Goal: Communication & Community: Share content

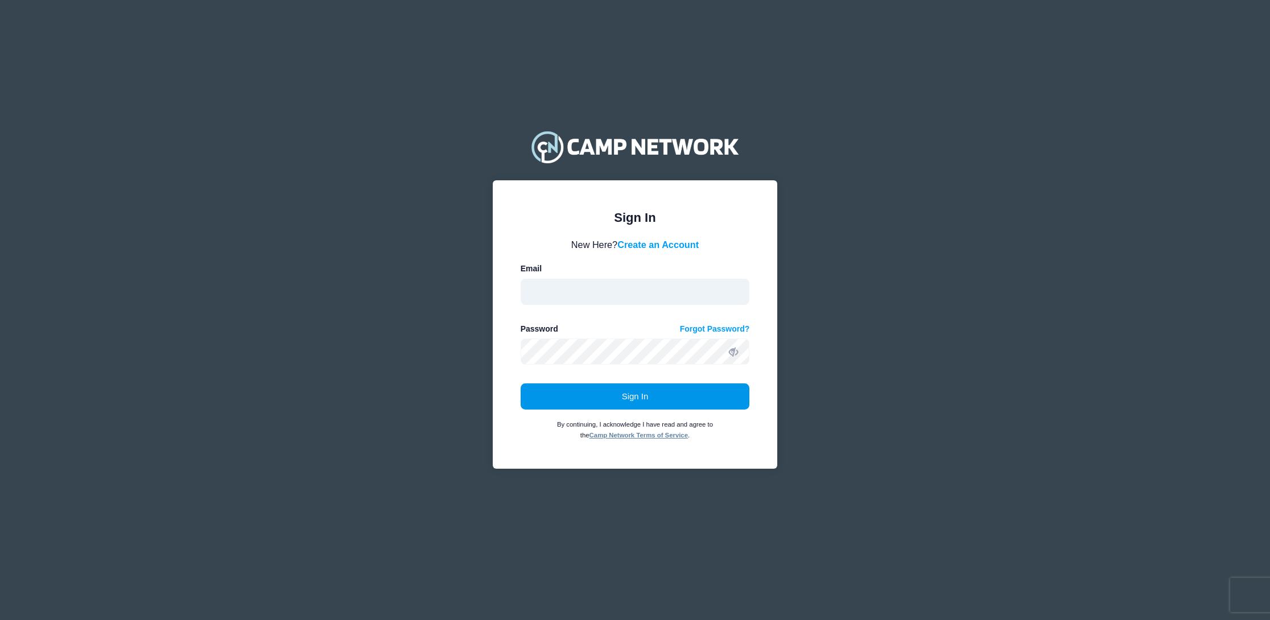
type input "kat@campfiregoldenempire.org"
click at [612, 392] on button "Sign In" at bounding box center [635, 397] width 229 height 26
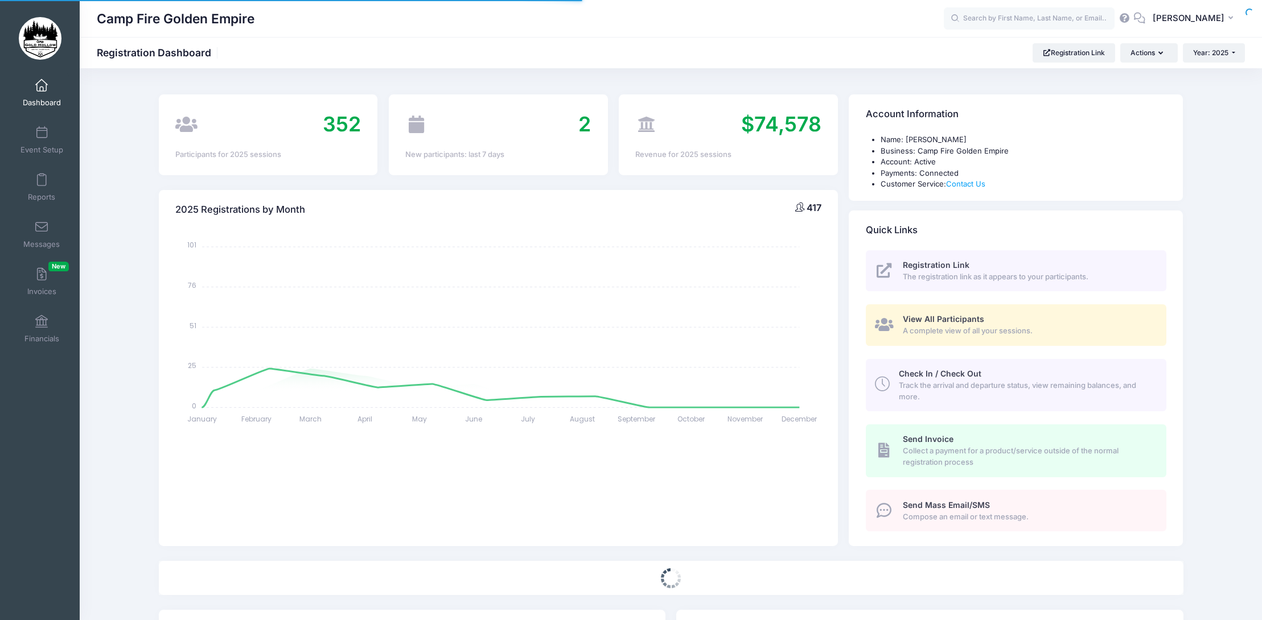
select select
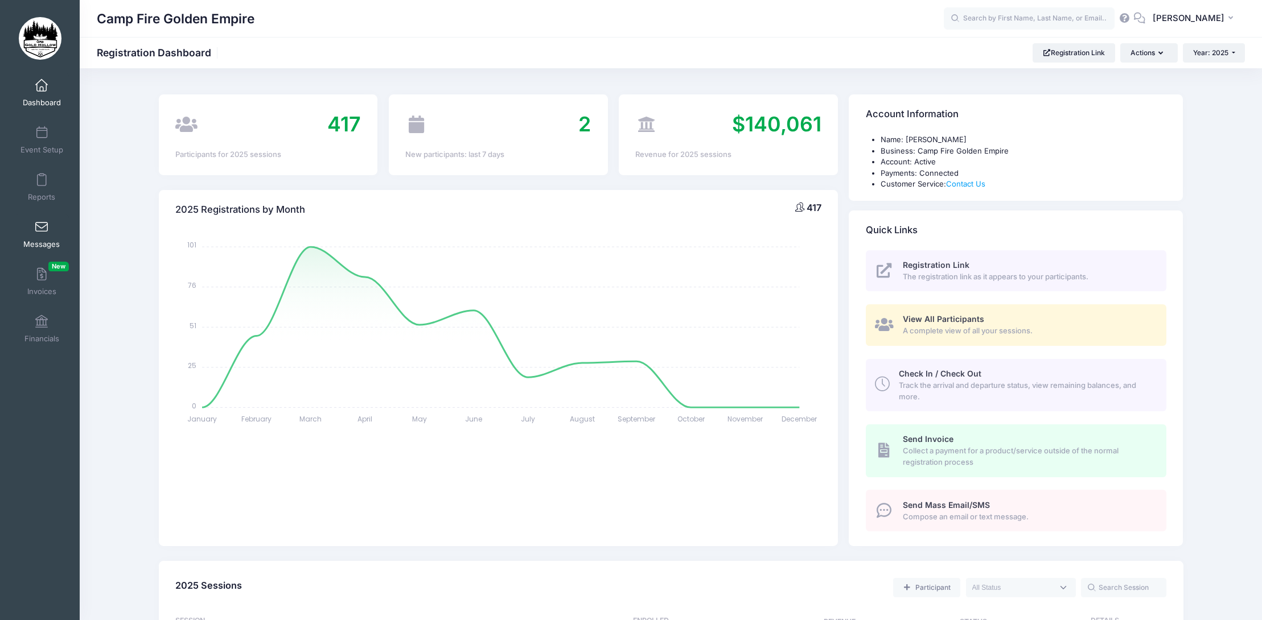
click at [42, 234] on link "Messages" at bounding box center [42, 235] width 54 height 40
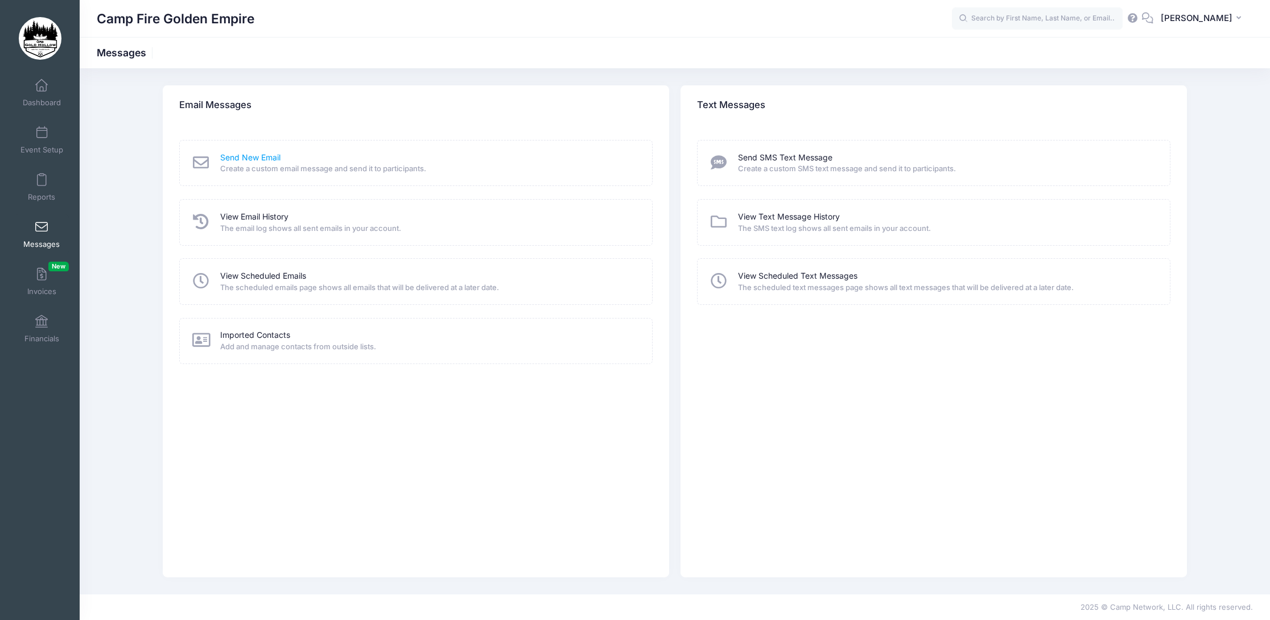
click at [252, 161] on link "Send New Email" at bounding box center [250, 158] width 60 height 12
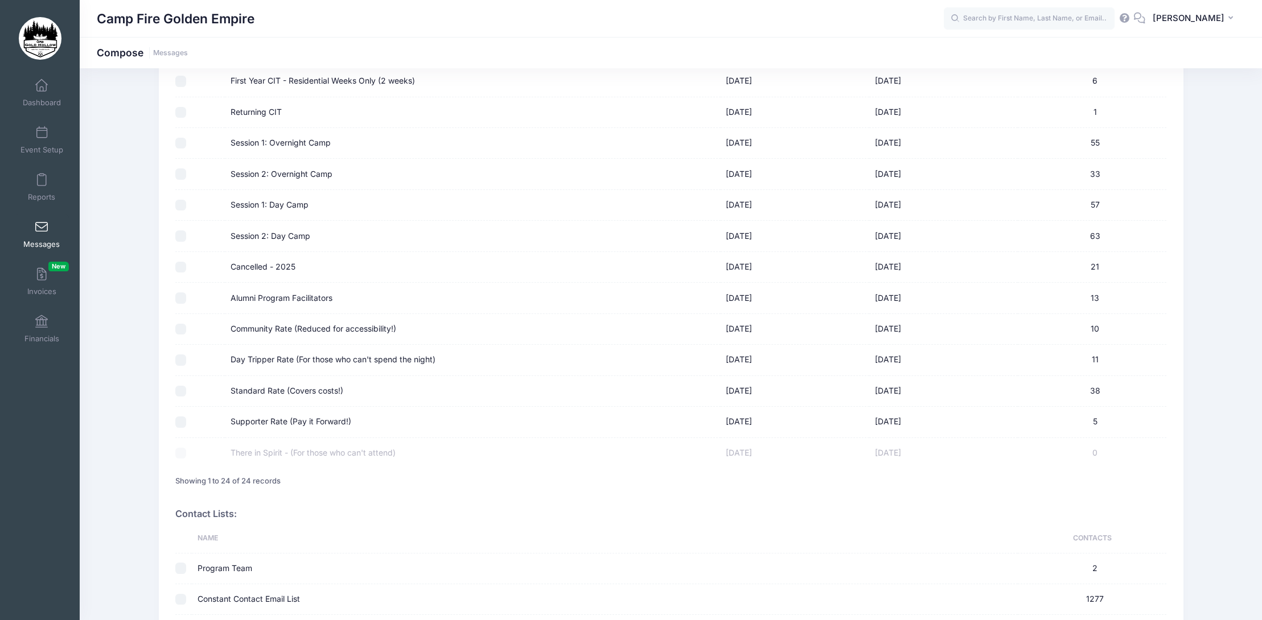
scroll to position [455, 0]
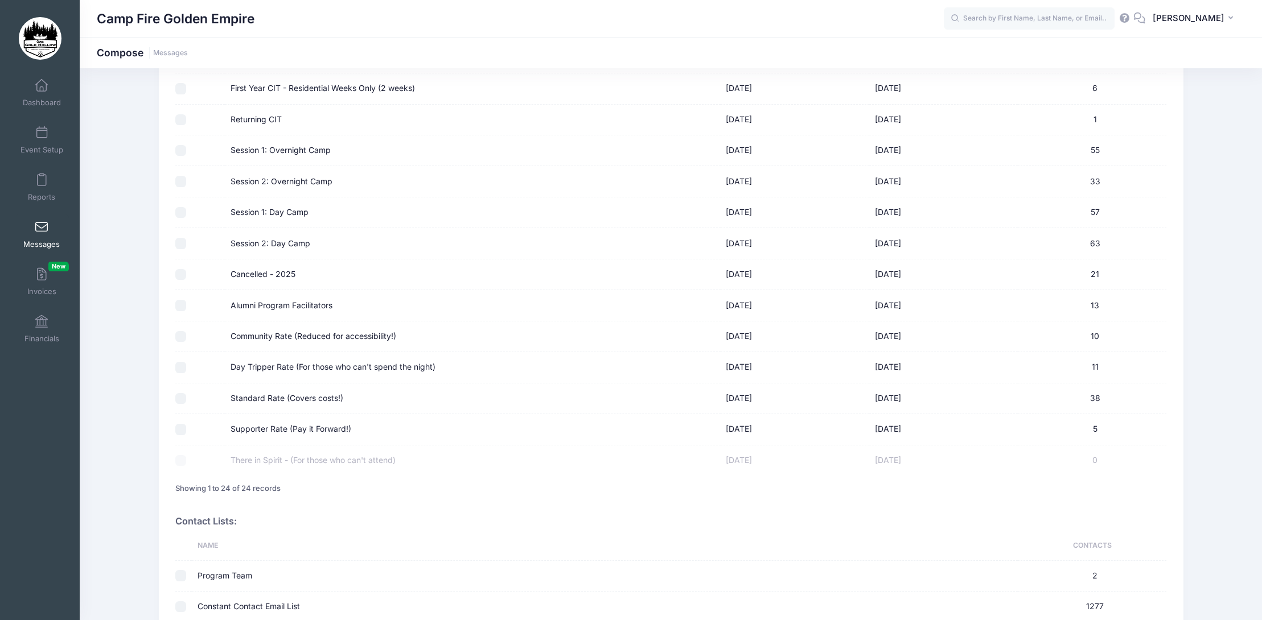
click at [182, 306] on input "Alumni Program Facilitators" at bounding box center [180, 305] width 11 height 11
checkbox input "true"
click at [182, 338] on input "Community Rate (Reduced for accessibility!)" at bounding box center [180, 336] width 11 height 11
checkbox input "true"
click at [180, 402] on input "Standard Rate (Covers costs!)" at bounding box center [180, 398] width 11 height 11
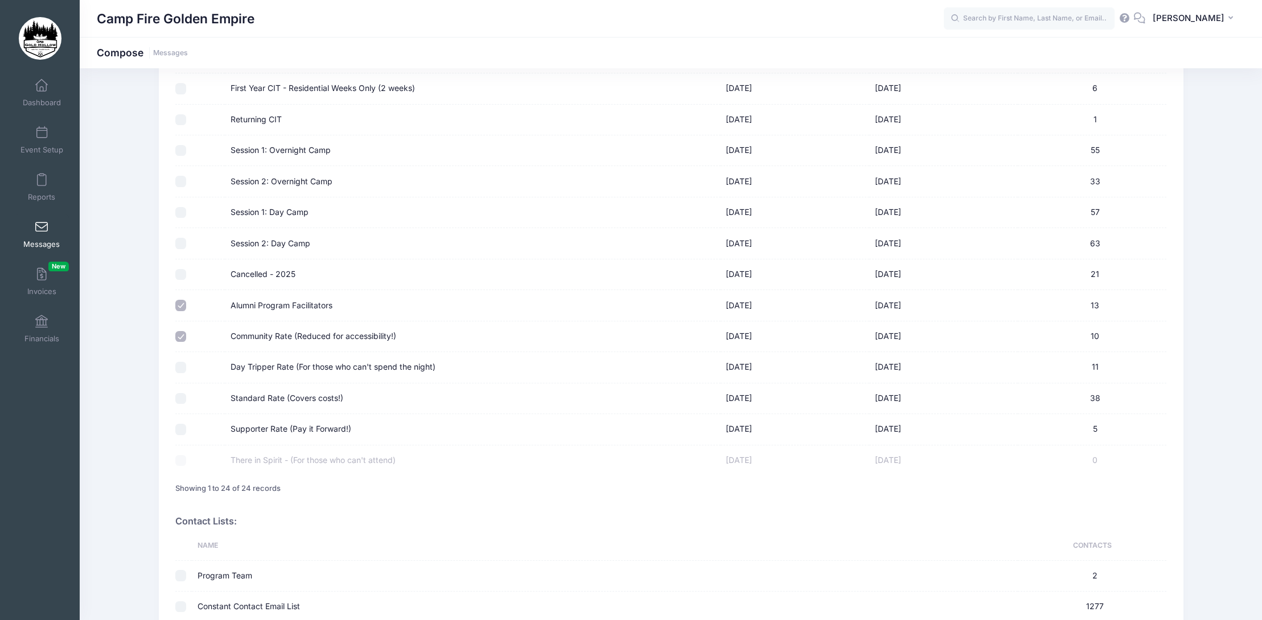
checkbox input "true"
click at [180, 431] on input "Supporter Rate (Pay it Forward!)" at bounding box center [180, 429] width 11 height 11
checkbox input "true"
click at [182, 460] on div at bounding box center [197, 460] width 44 height 11
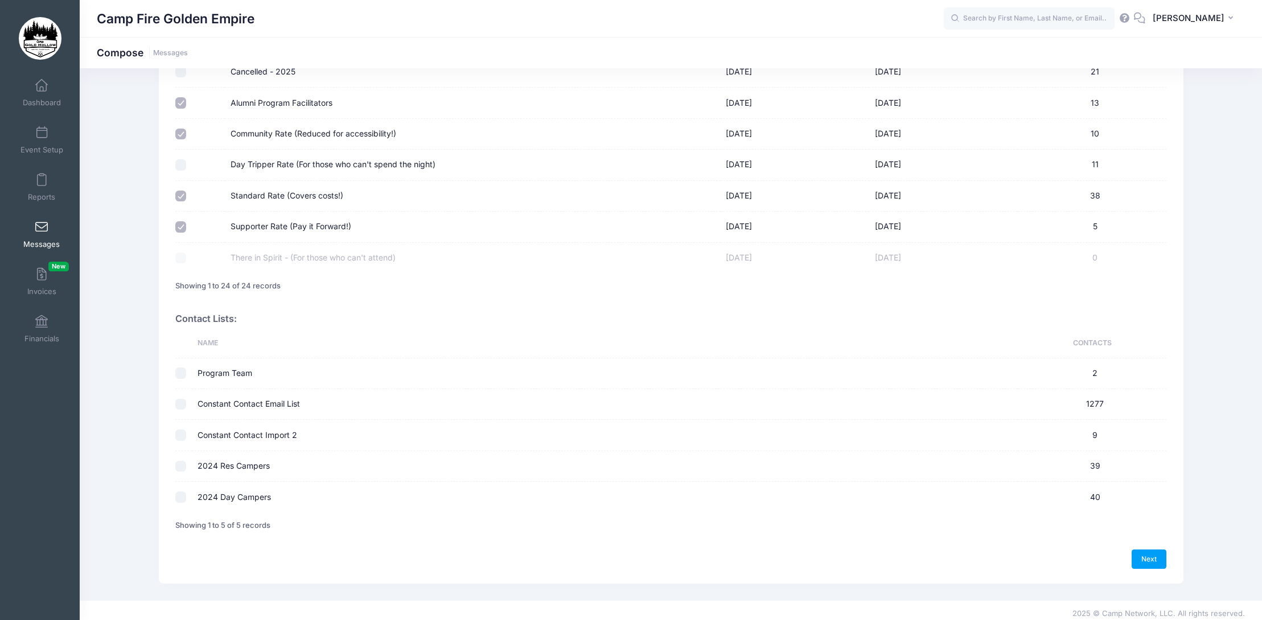
scroll to position [665, 0]
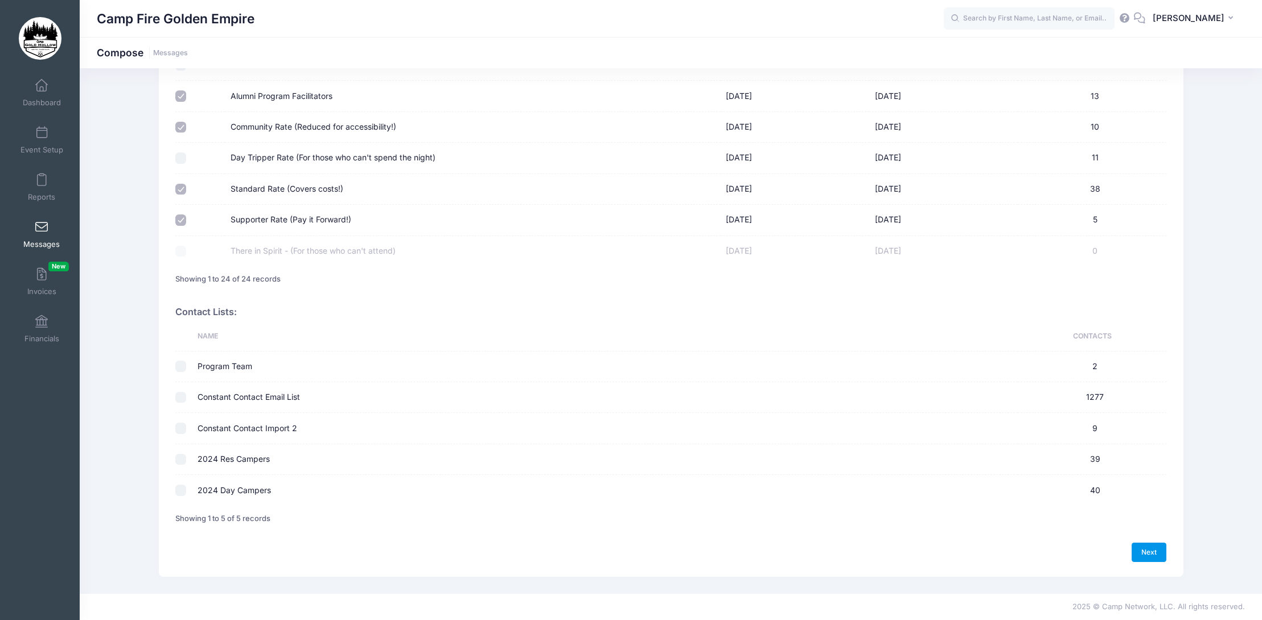
click at [1153, 553] on link "Next" at bounding box center [1149, 552] width 35 height 19
select select "50"
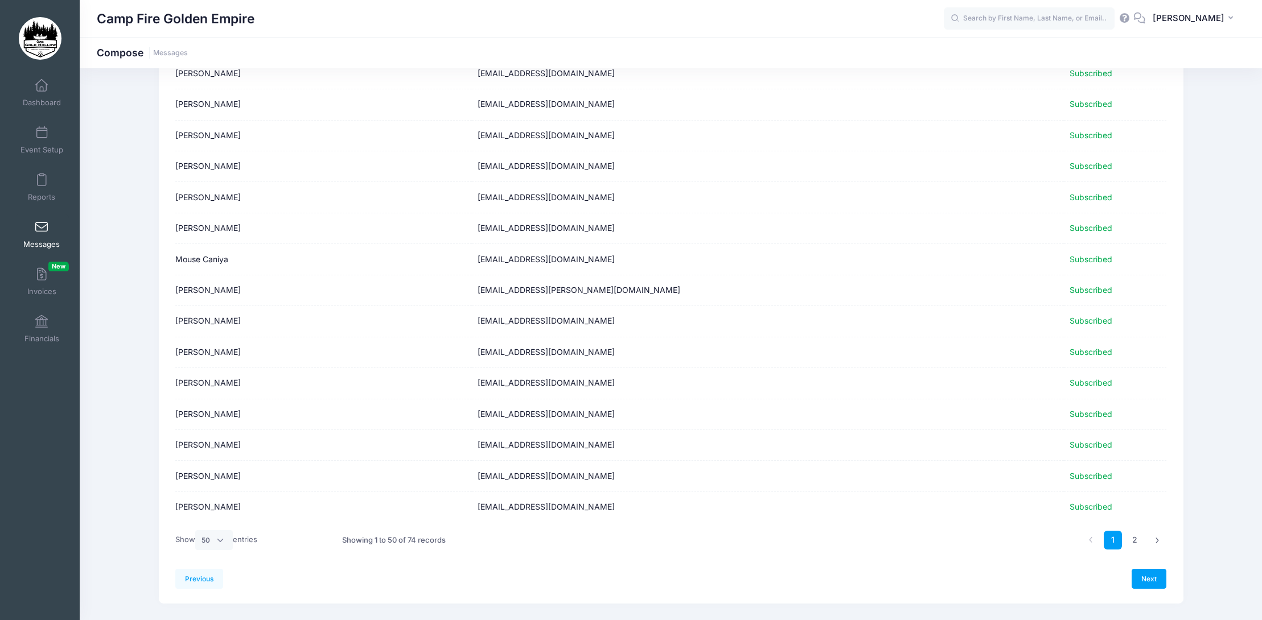
scroll to position [1223, 0]
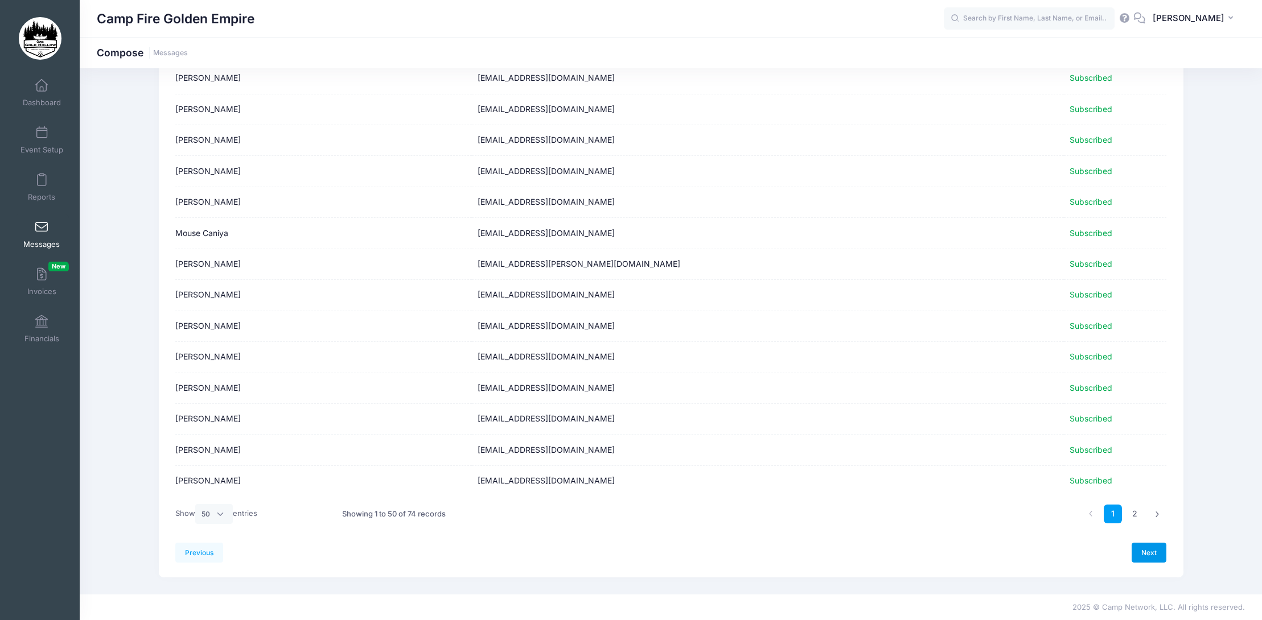
click at [1150, 558] on link "Next" at bounding box center [1149, 552] width 35 height 19
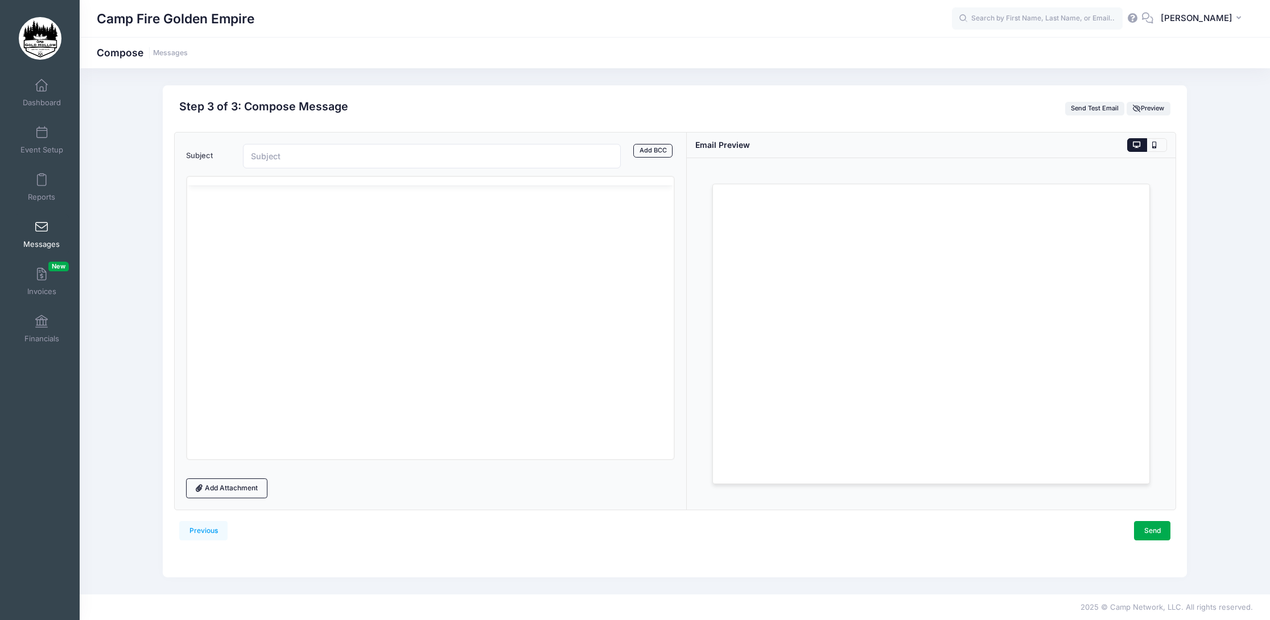
scroll to position [0, 0]
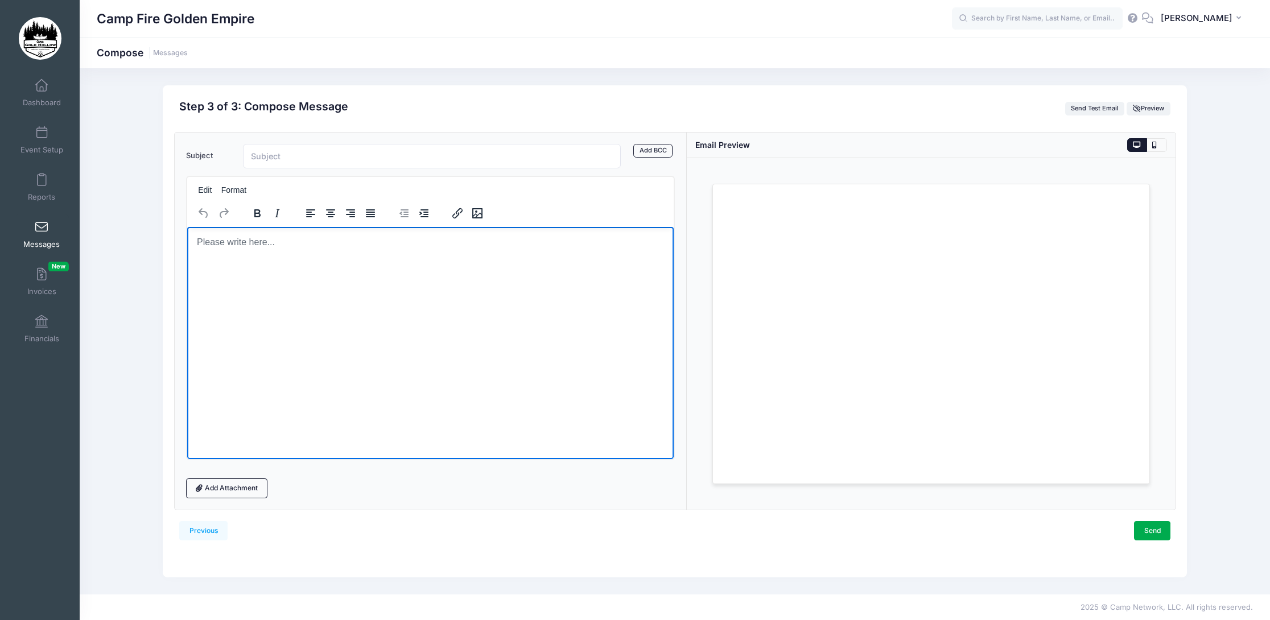
click at [238, 251] on html at bounding box center [430, 242] width 487 height 31
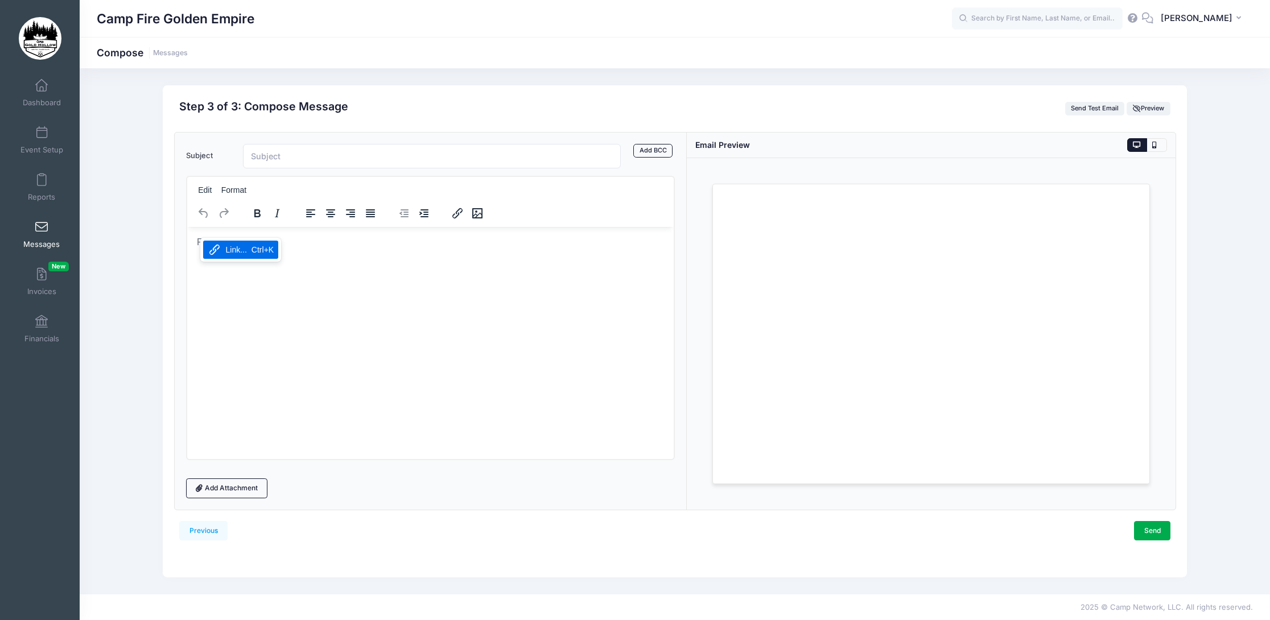
click at [302, 257] on html at bounding box center [430, 242] width 487 height 31
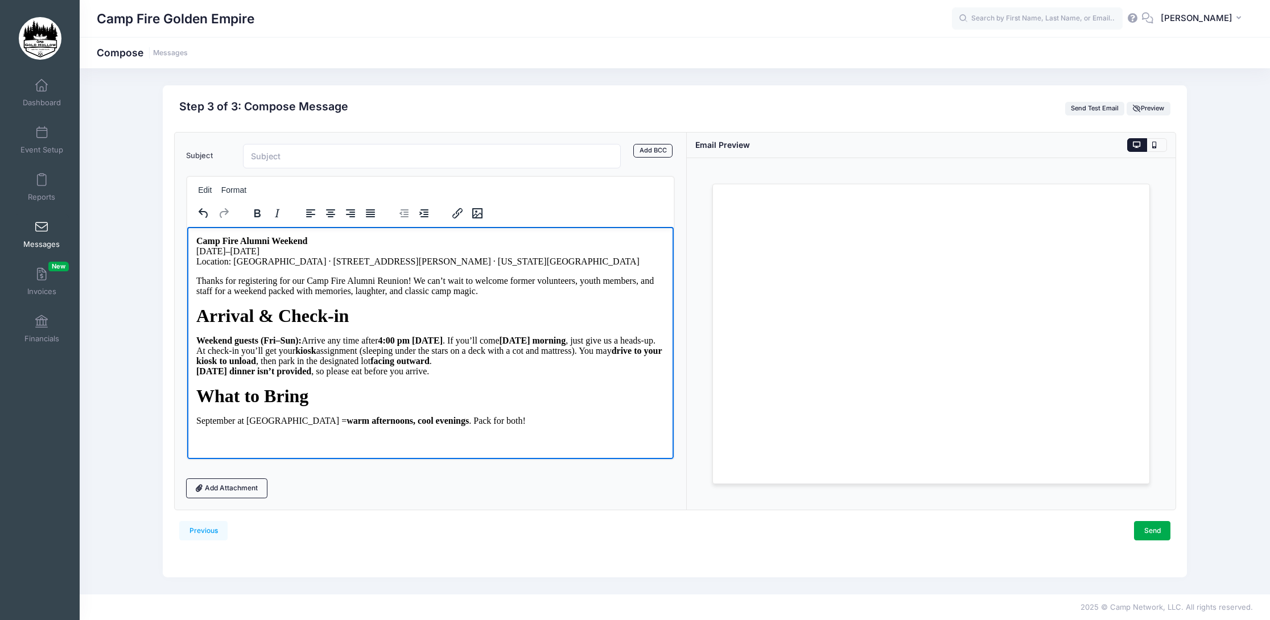
scroll to position [845, 0]
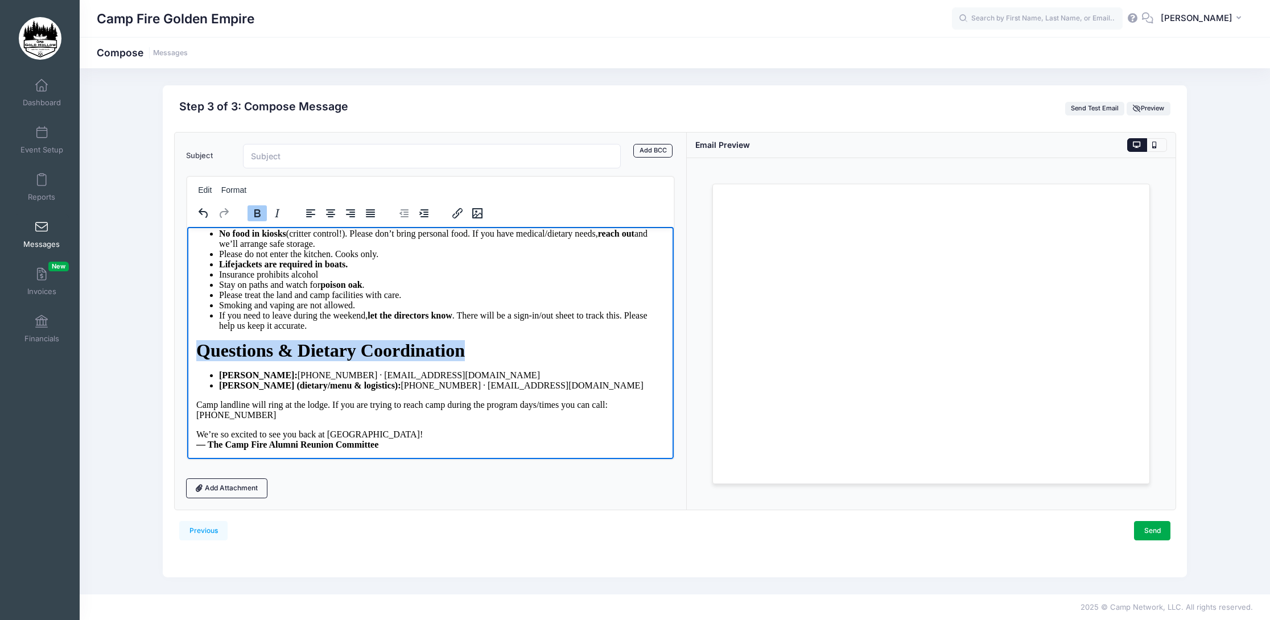
drag, startPoint x: 482, startPoint y: 343, endPoint x: 195, endPoint y: 344, distance: 287.4
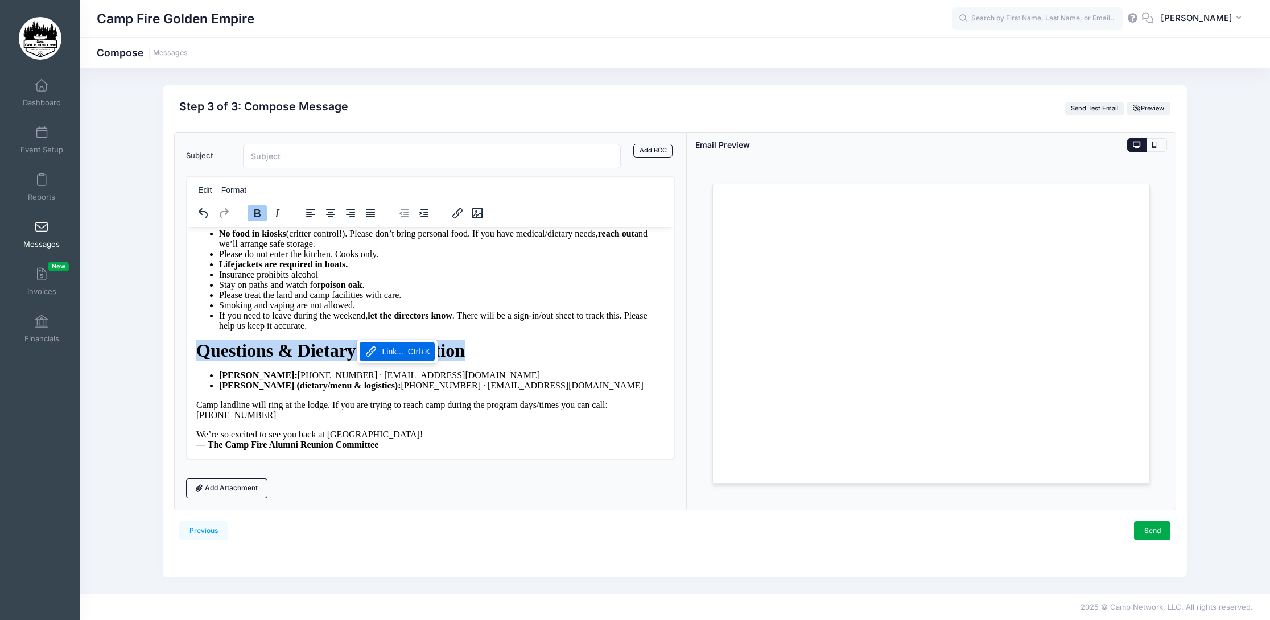
click at [311, 343] on span "Questions & Dietary Coordination" at bounding box center [330, 350] width 269 height 20
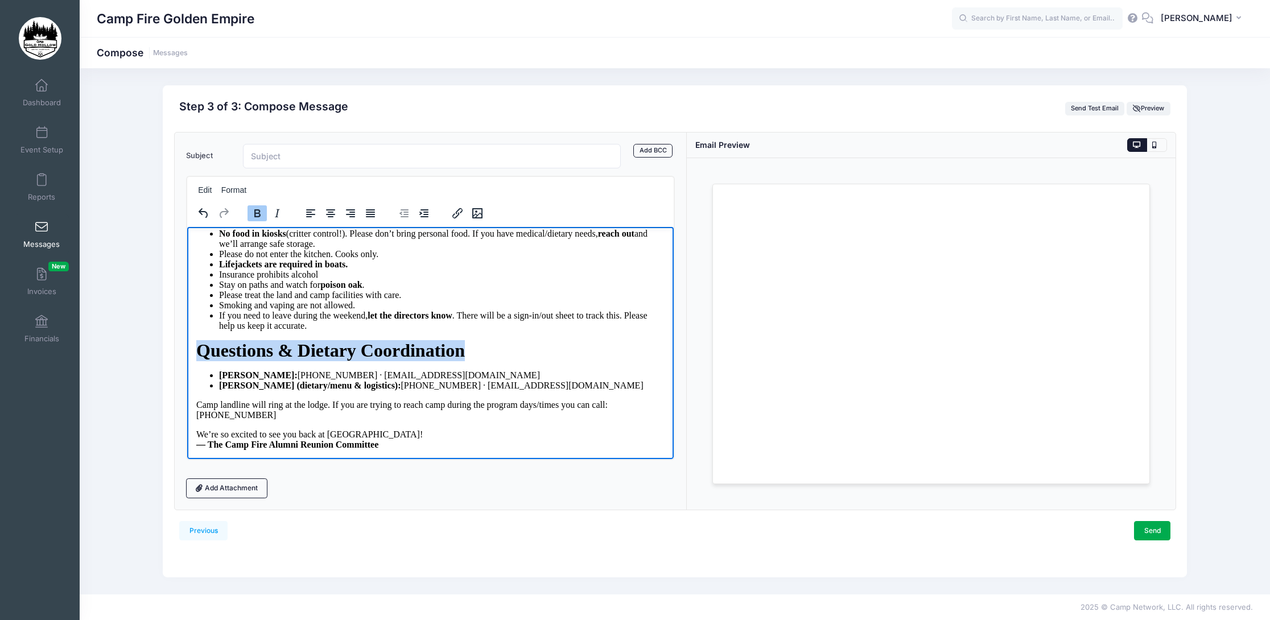
drag, startPoint x: 496, startPoint y: 339, endPoint x: 194, endPoint y: 340, distance: 302.2
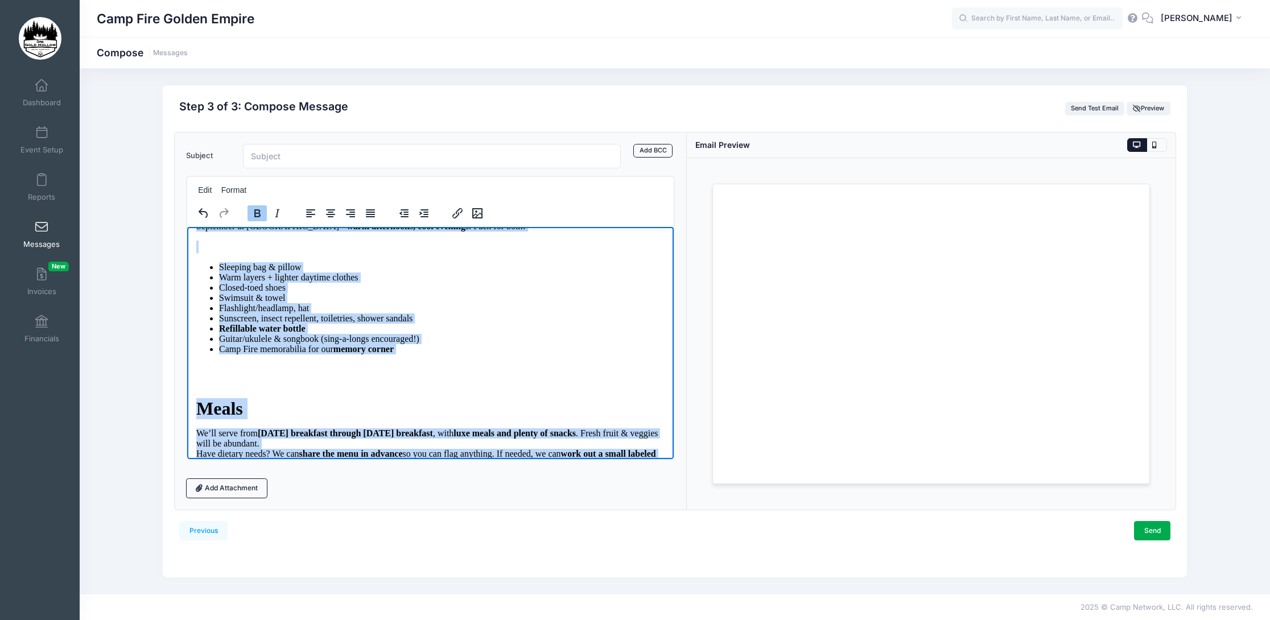
scroll to position [0, 0]
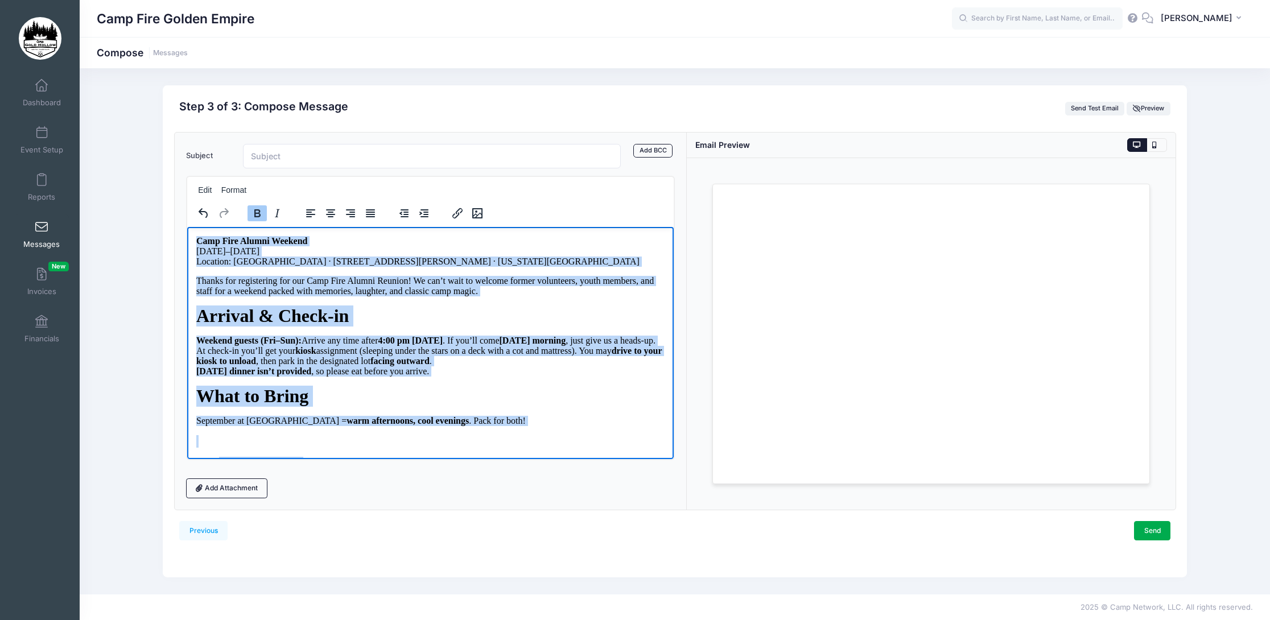
drag, startPoint x: 392, startPoint y: 447, endPoint x: 113, endPoint y: 121, distance: 429.6
click at [409, 326] on p "Arrival & Check-in" at bounding box center [430, 315] width 468 height 21
drag, startPoint x: 390, startPoint y: 448, endPoint x: 72, endPoint y: 126, distance: 452.4
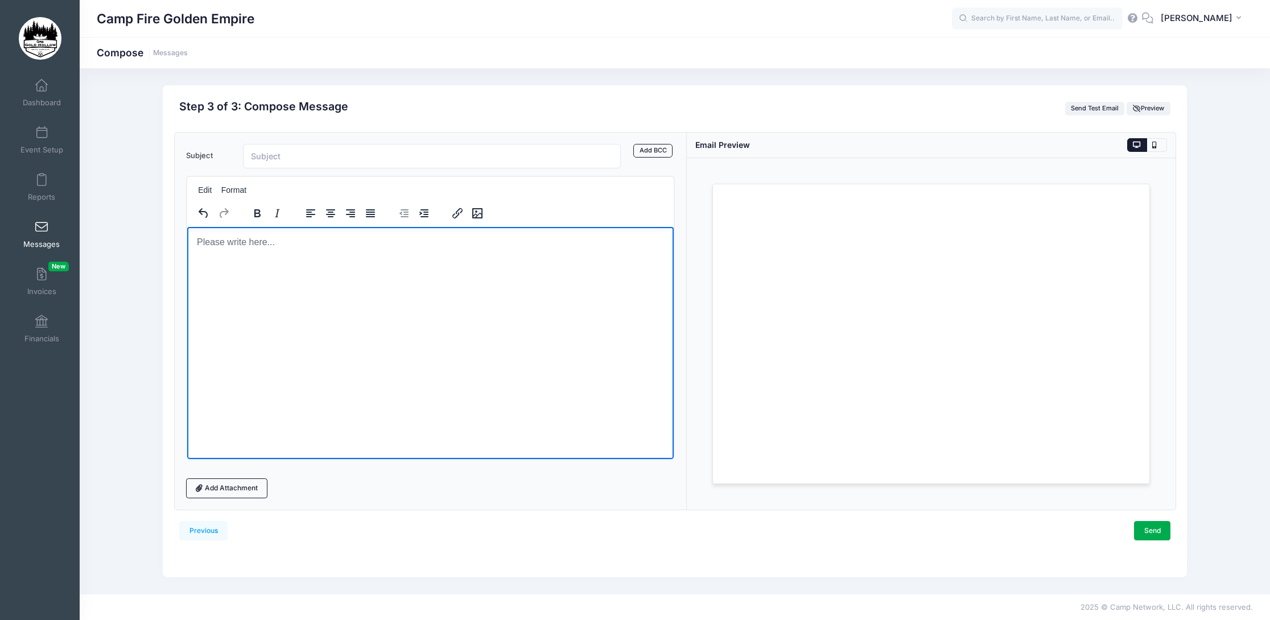
click at [200, 242] on body "Rich Text Area. Press ALT-0 for help." at bounding box center [430, 242] width 468 height 13
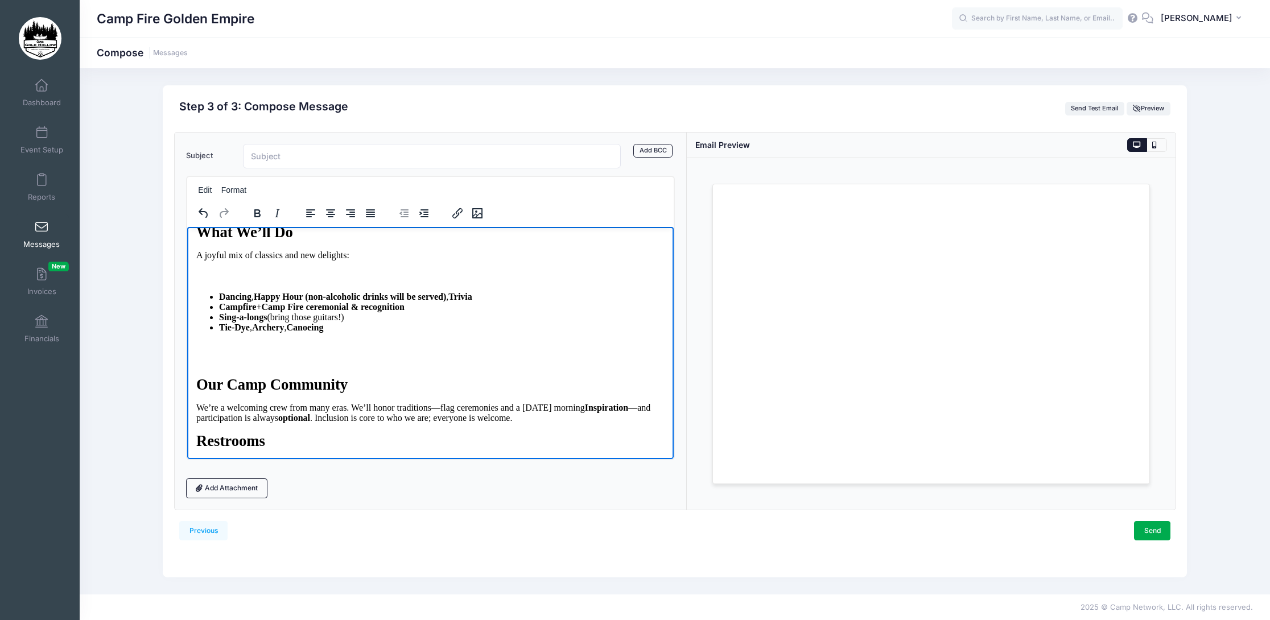
scroll to position [425, 0]
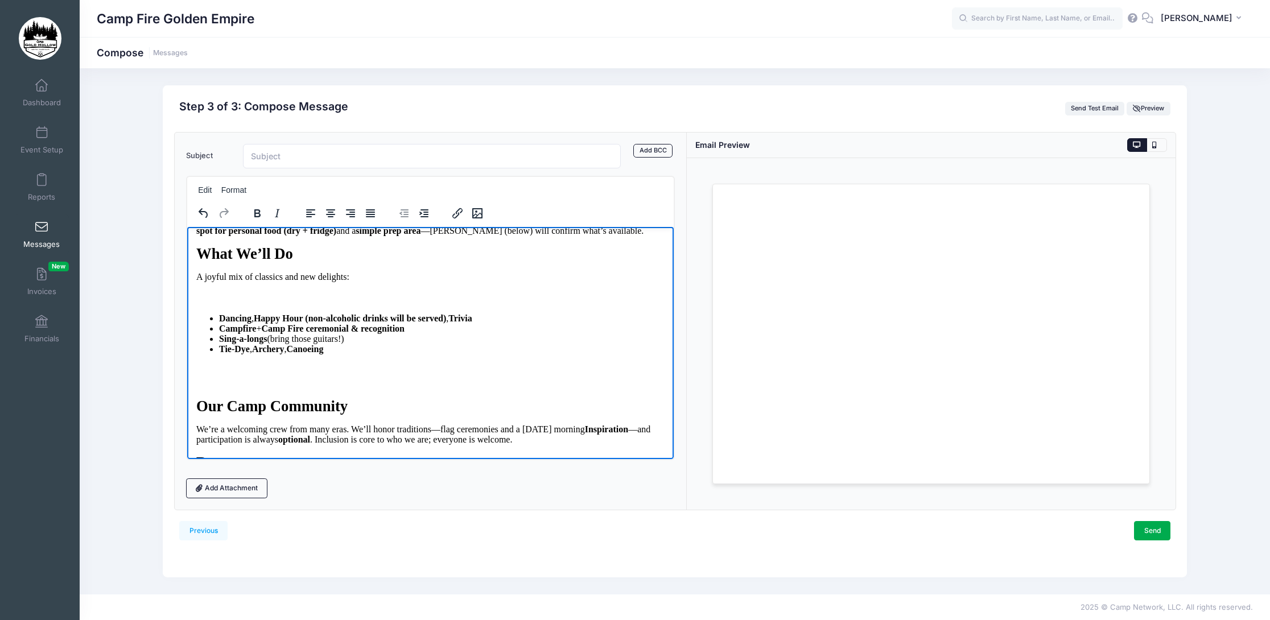
click at [328, 303] on p "Rich Text Area. Press ALT-0 for help." at bounding box center [430, 297] width 468 height 13
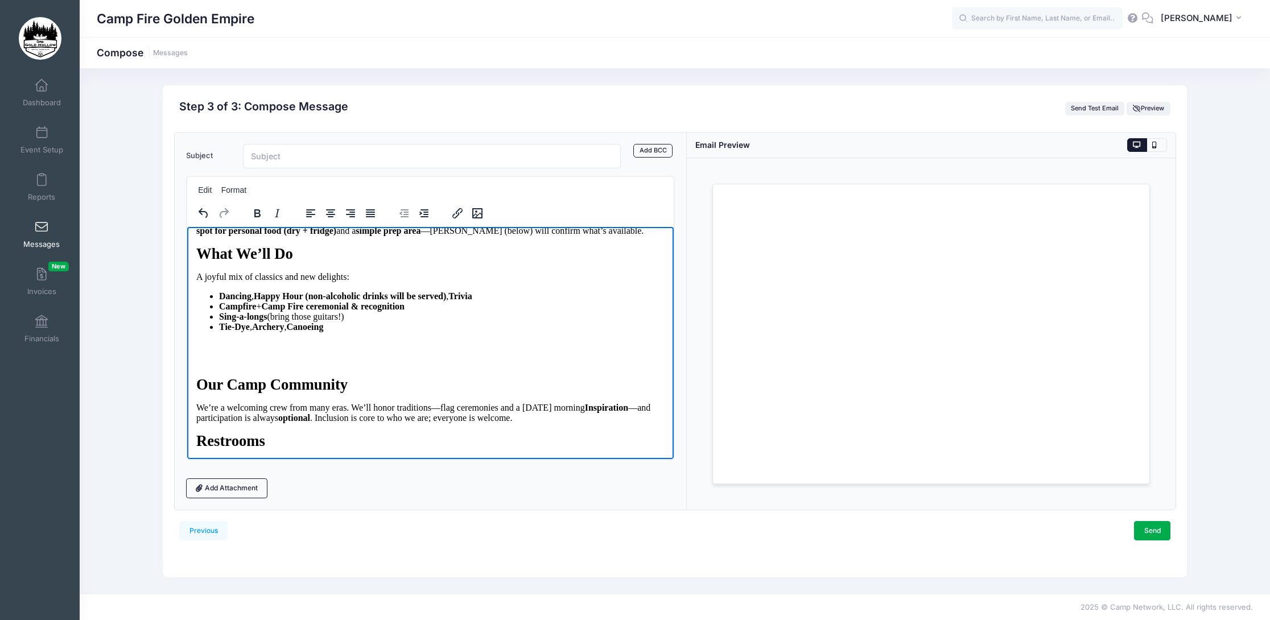
click at [243, 367] on p "Rich Text Area. Press ALT-0 for help." at bounding box center [430, 354] width 468 height 26
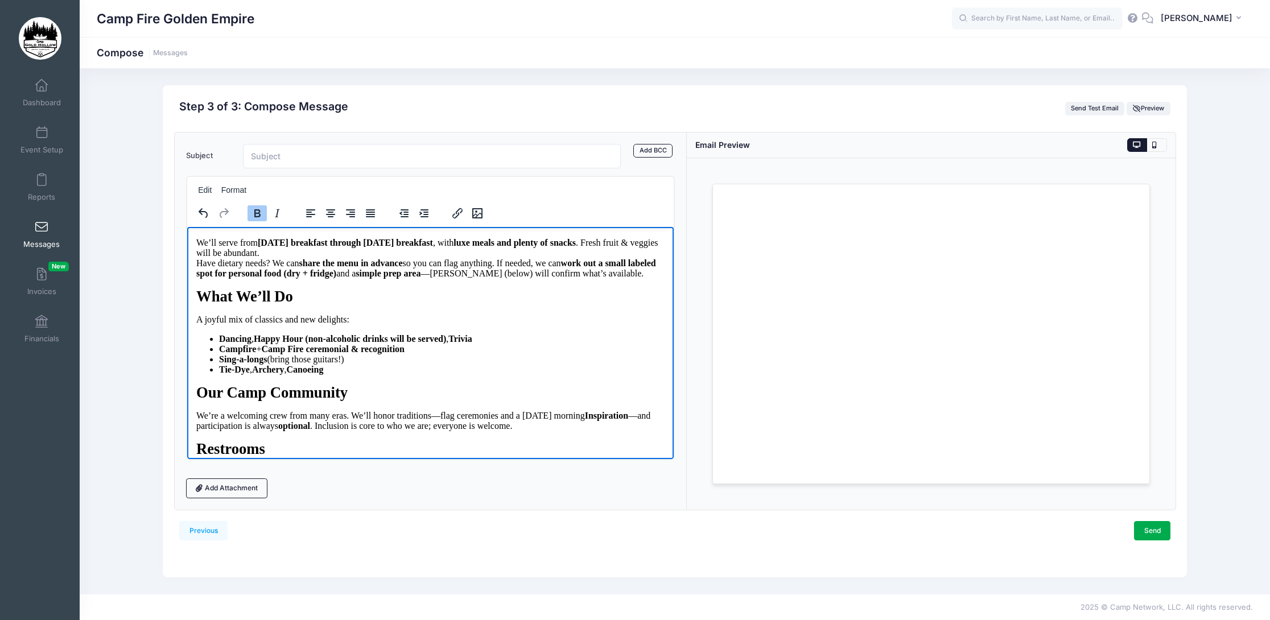
scroll to position [311, 0]
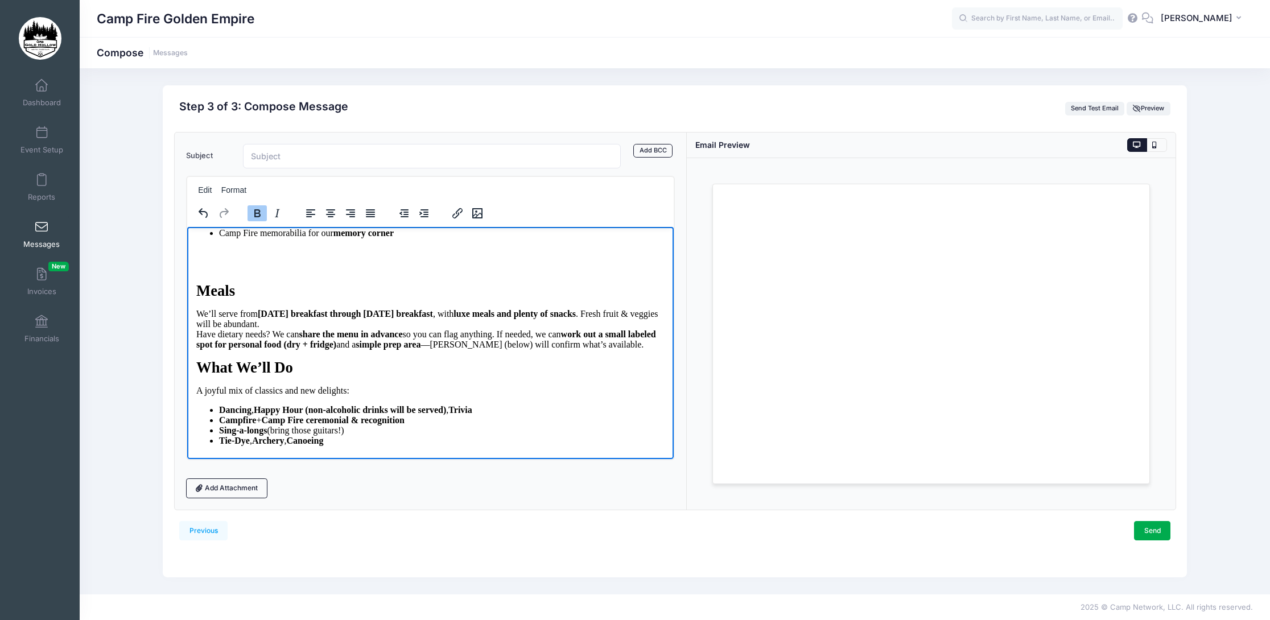
click at [254, 273] on p "Rich Text Area. Press ALT-0 for help." at bounding box center [430, 260] width 468 height 26
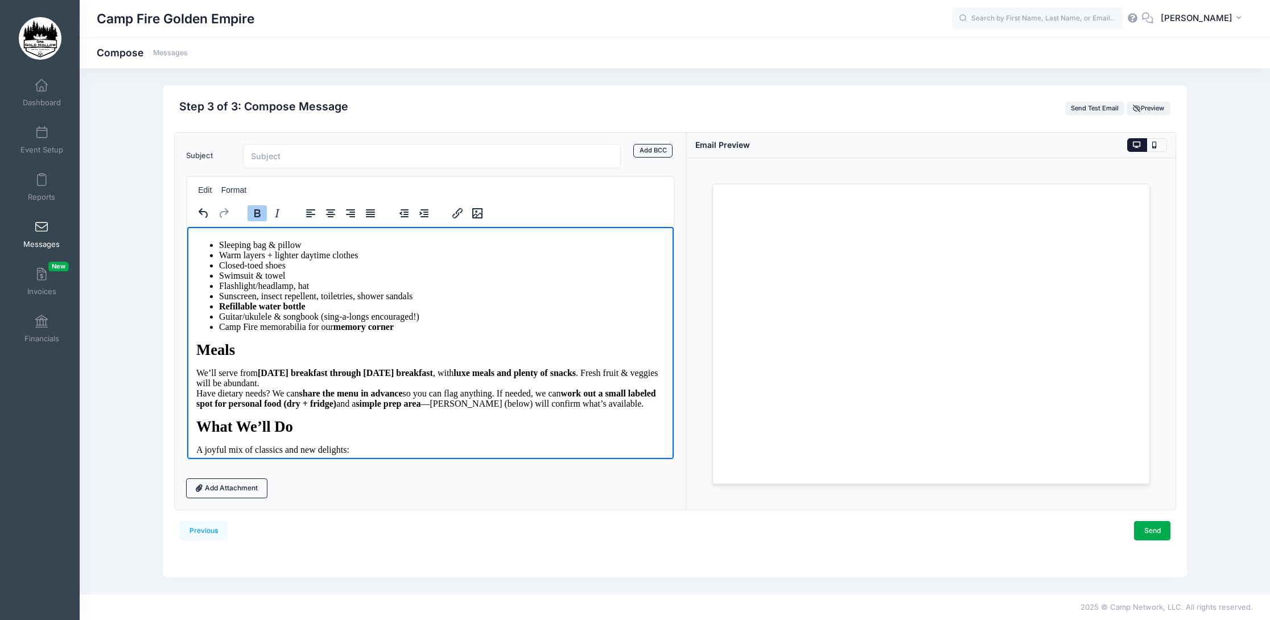
scroll to position [198, 0]
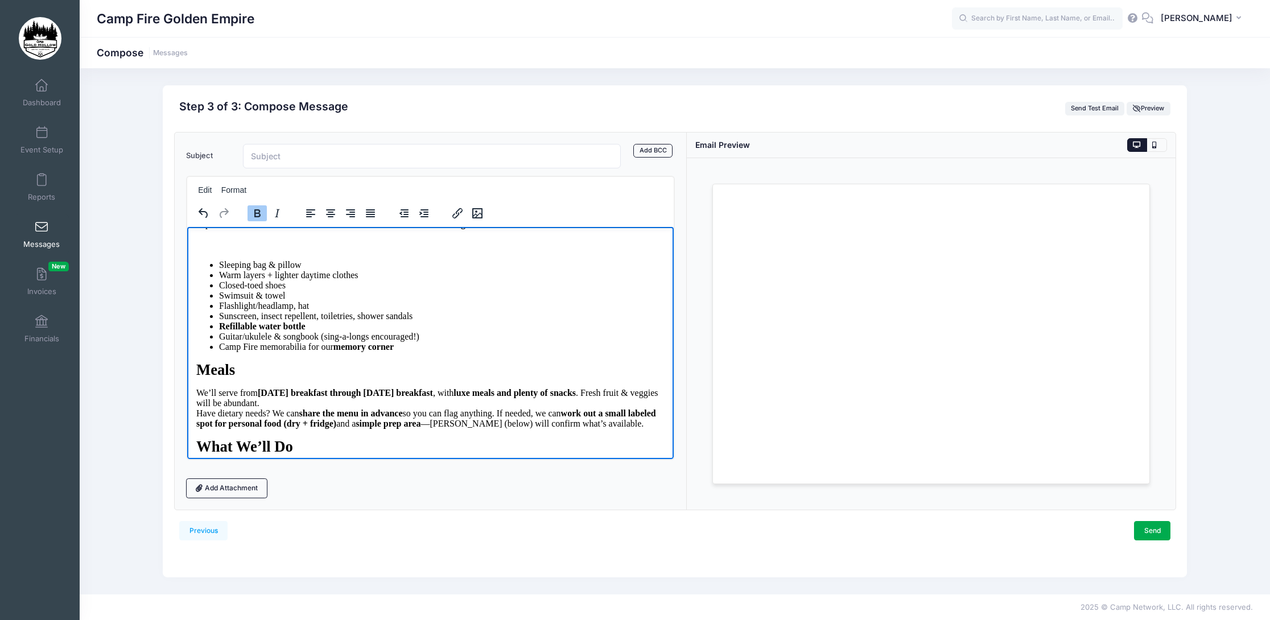
click at [219, 250] on p "Rich Text Area. Press ALT-0 for help." at bounding box center [430, 244] width 468 height 13
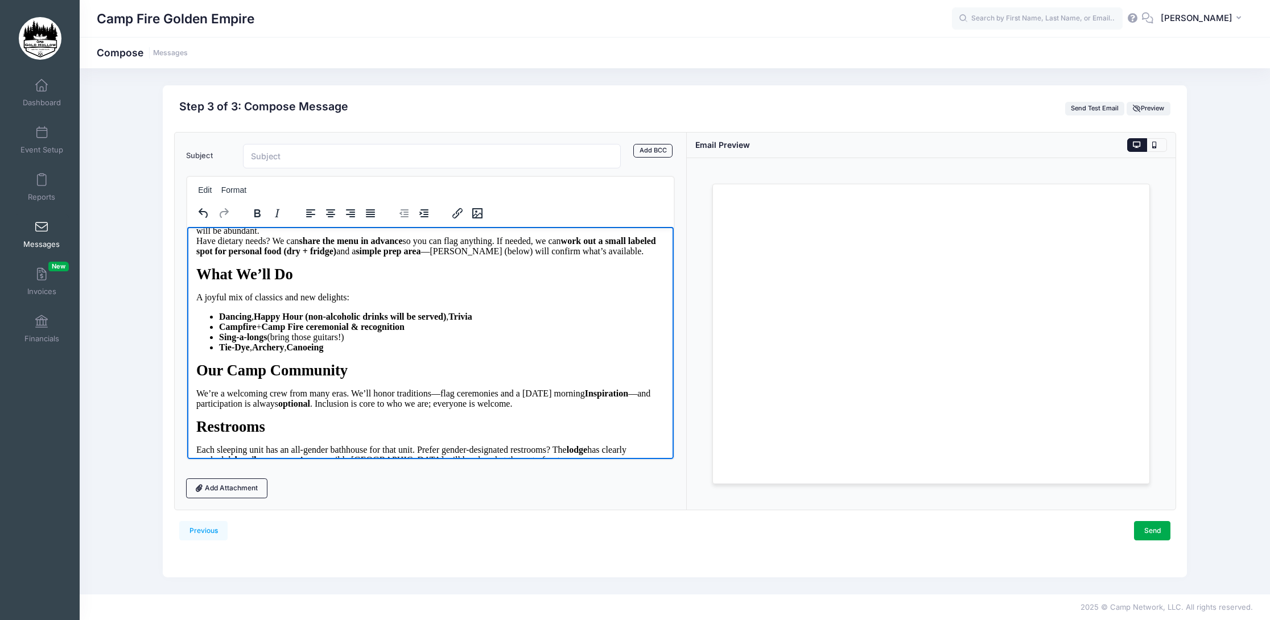
scroll to position [285, 0]
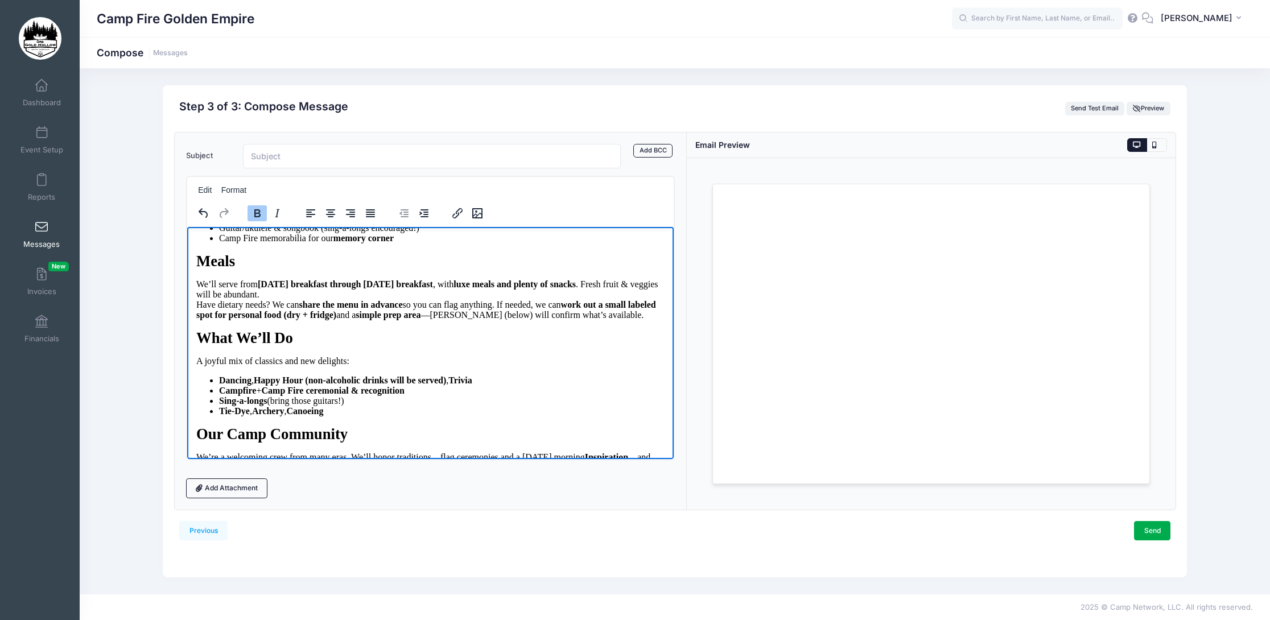
drag, startPoint x: 439, startPoint y: 329, endPoint x: 261, endPoint y: 331, distance: 178.2
click at [261, 319] on span "We’ll serve from [DATE] breakfast through [DATE] breakfast , with luxe meals an…" at bounding box center [427, 299] width 462 height 40
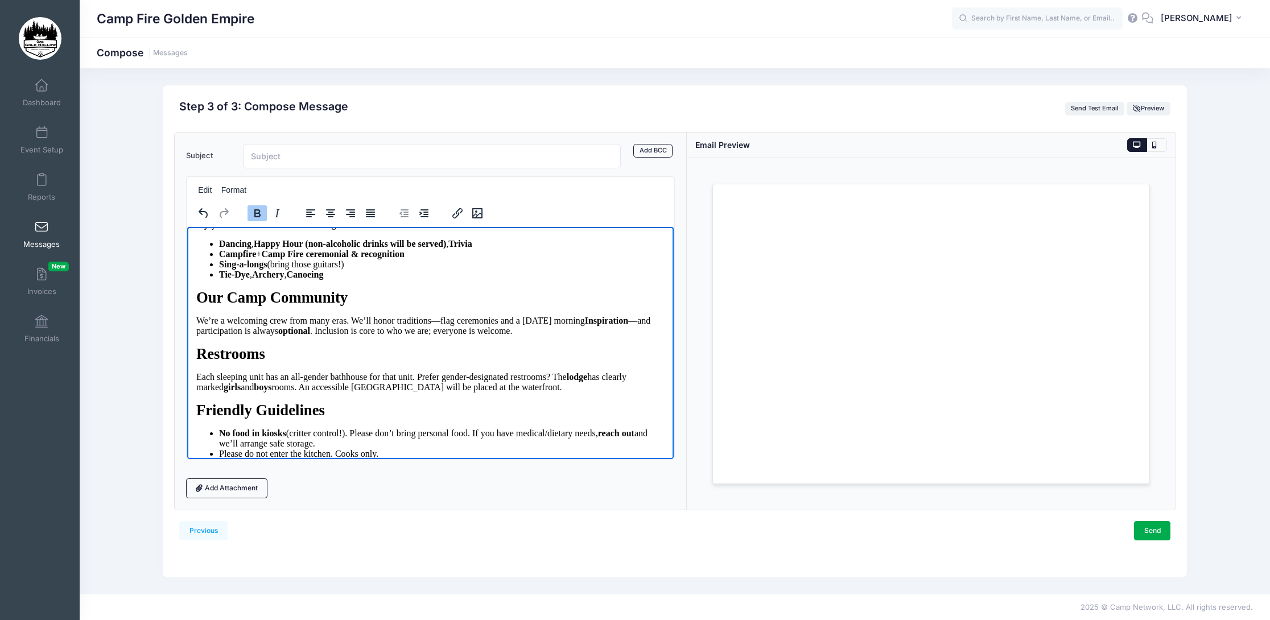
scroll to position [455, 0]
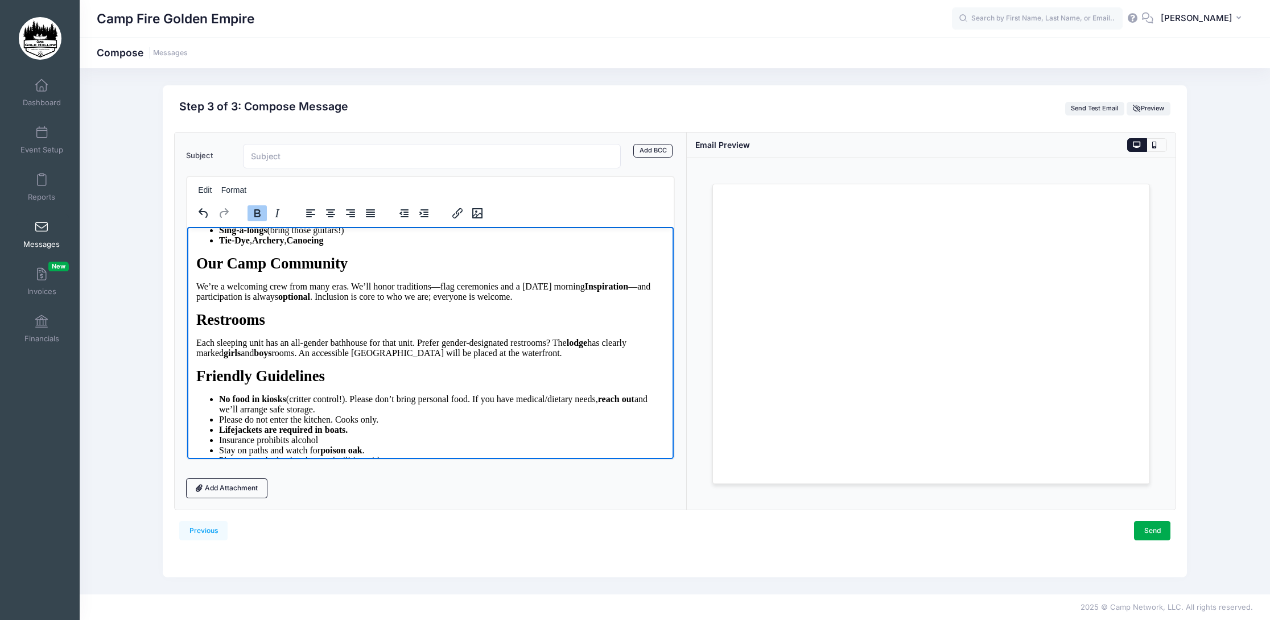
click at [443, 245] on li "Tie-Dye , Archery , Canoeing" at bounding box center [442, 240] width 446 height 10
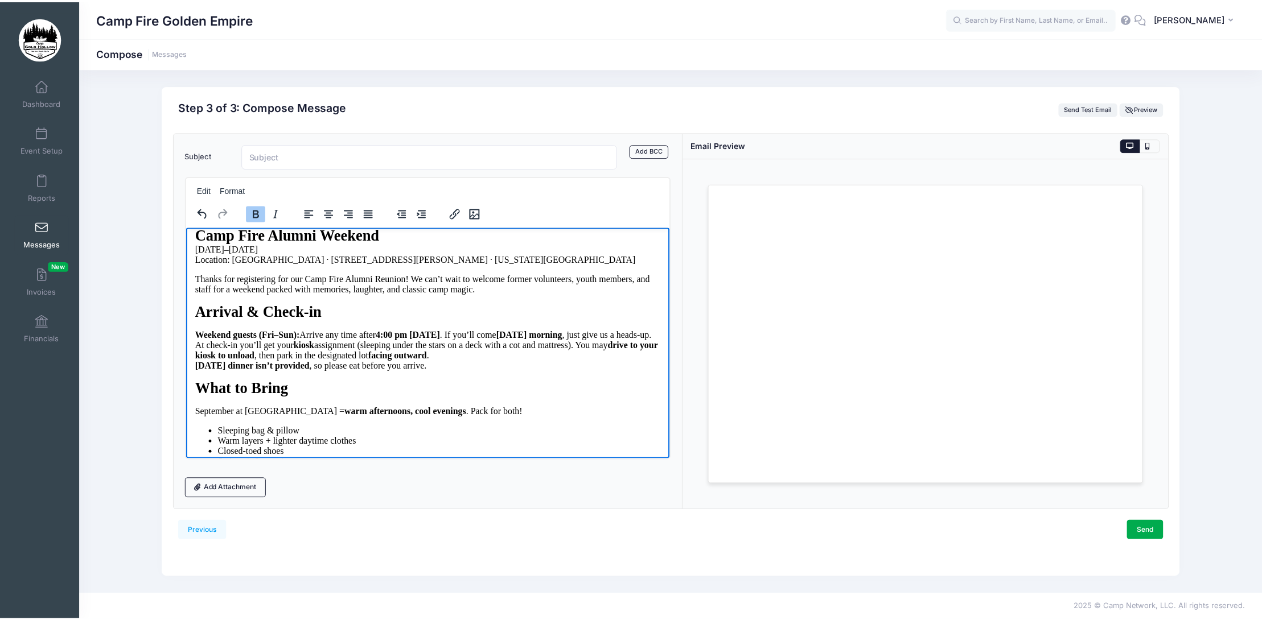
scroll to position [0, 0]
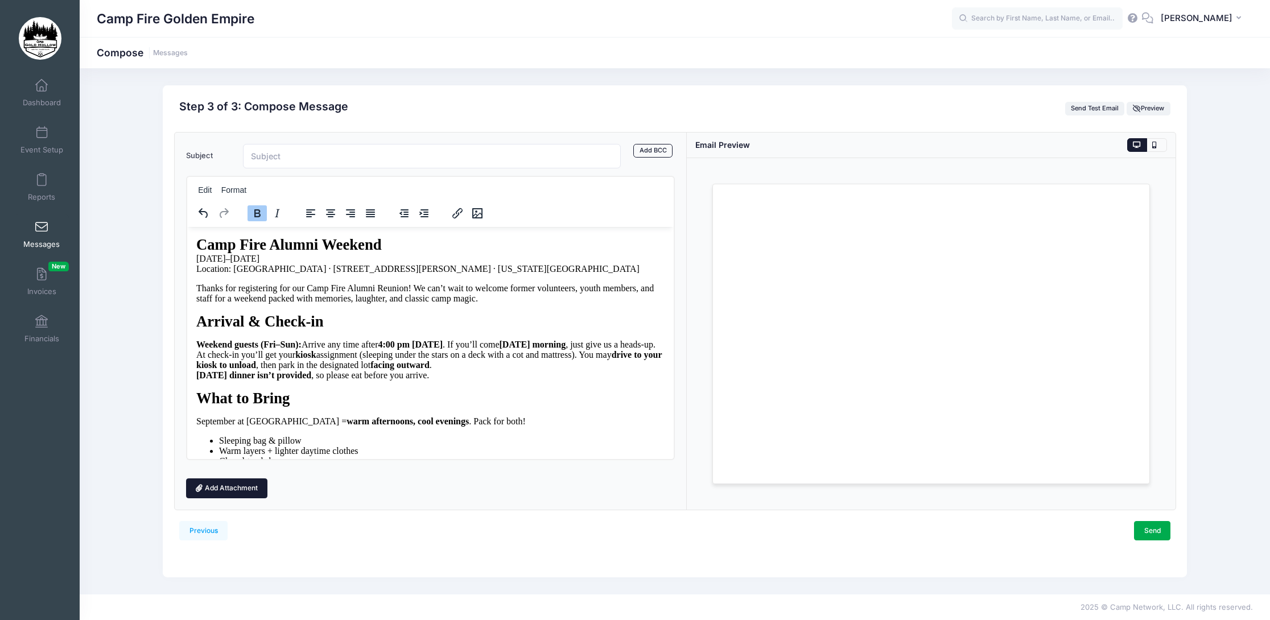
click at [247, 492] on link "Add Attachment" at bounding box center [227, 488] width 82 height 19
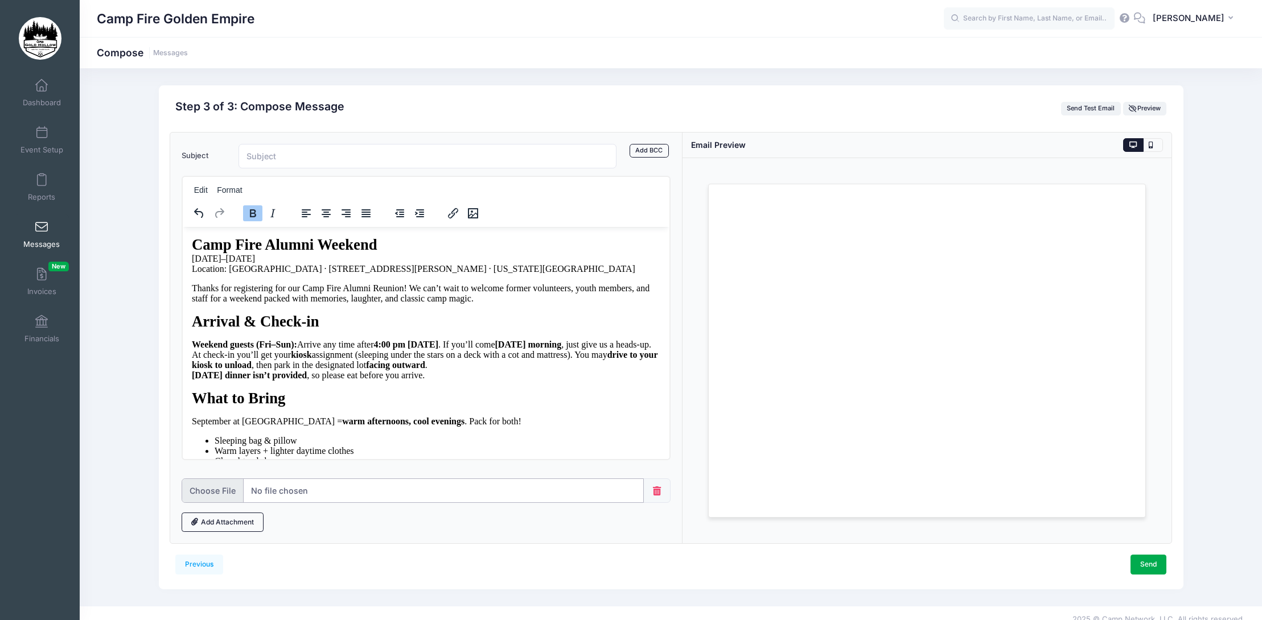
click at [230, 494] on input "file" at bounding box center [413, 491] width 462 height 24
type input "C:\fakepath\Map - Directions to [GEOGRAPHIC_DATA]pdf"
click at [218, 523] on link "Add Attachment" at bounding box center [223, 522] width 82 height 19
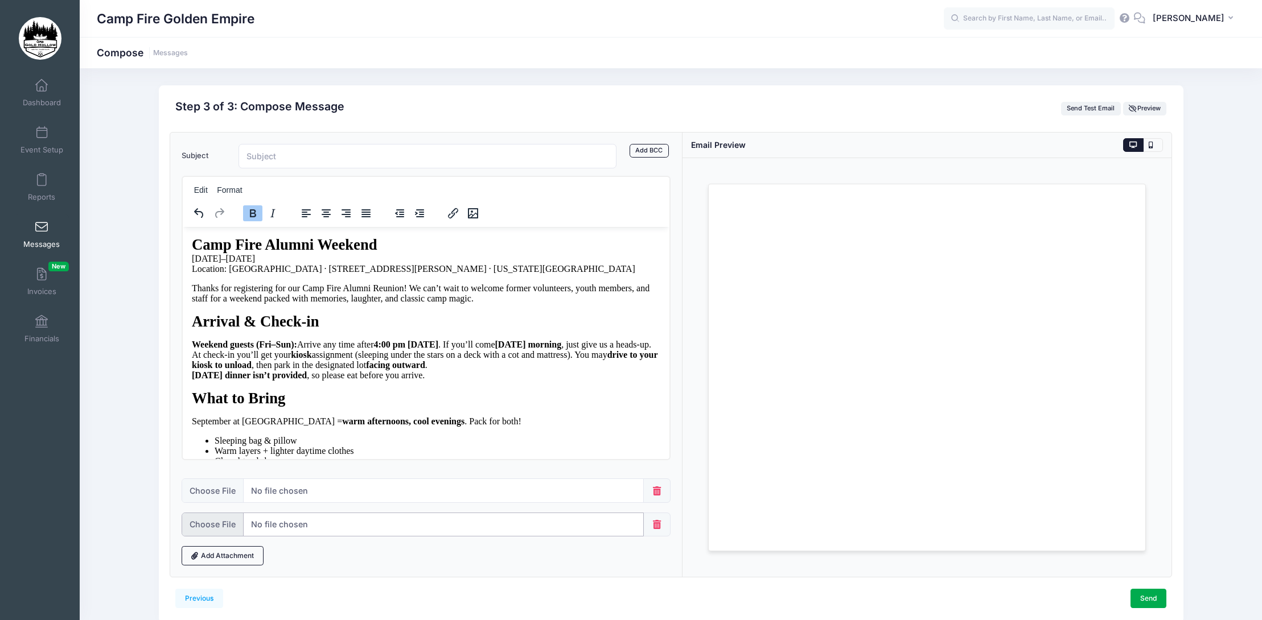
click at [218, 527] on input "file" at bounding box center [413, 525] width 462 height 24
type input "C:\fakepath\Alumni.Reunion.Pictures4.pdf"
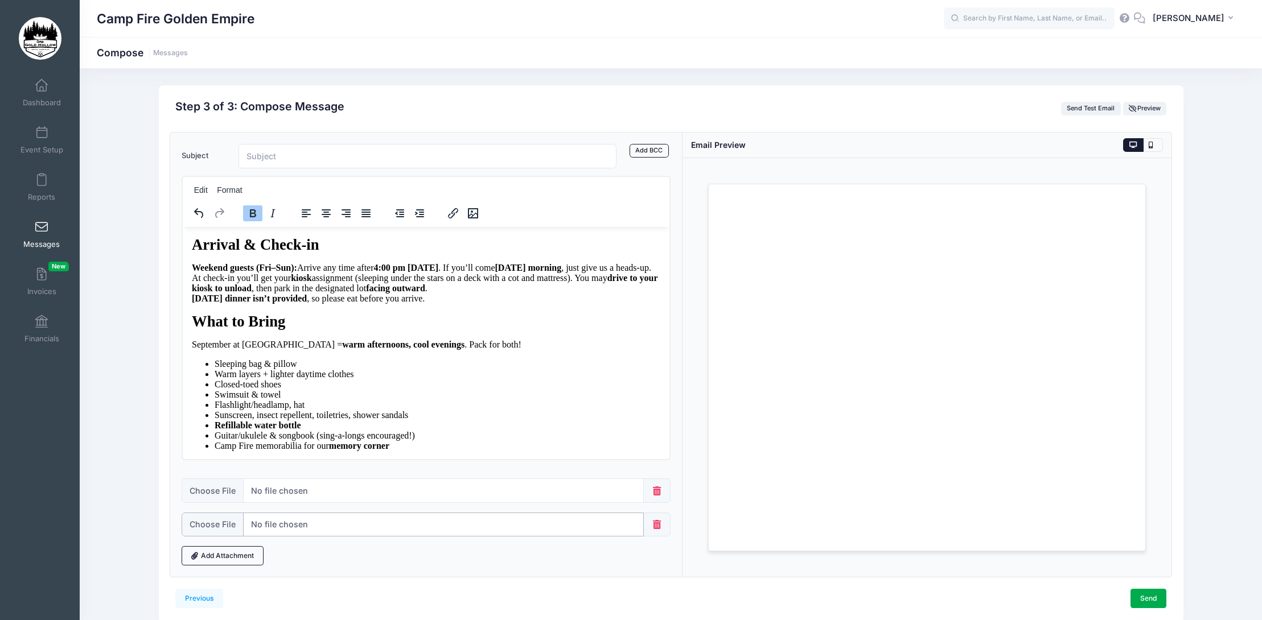
scroll to position [57, 0]
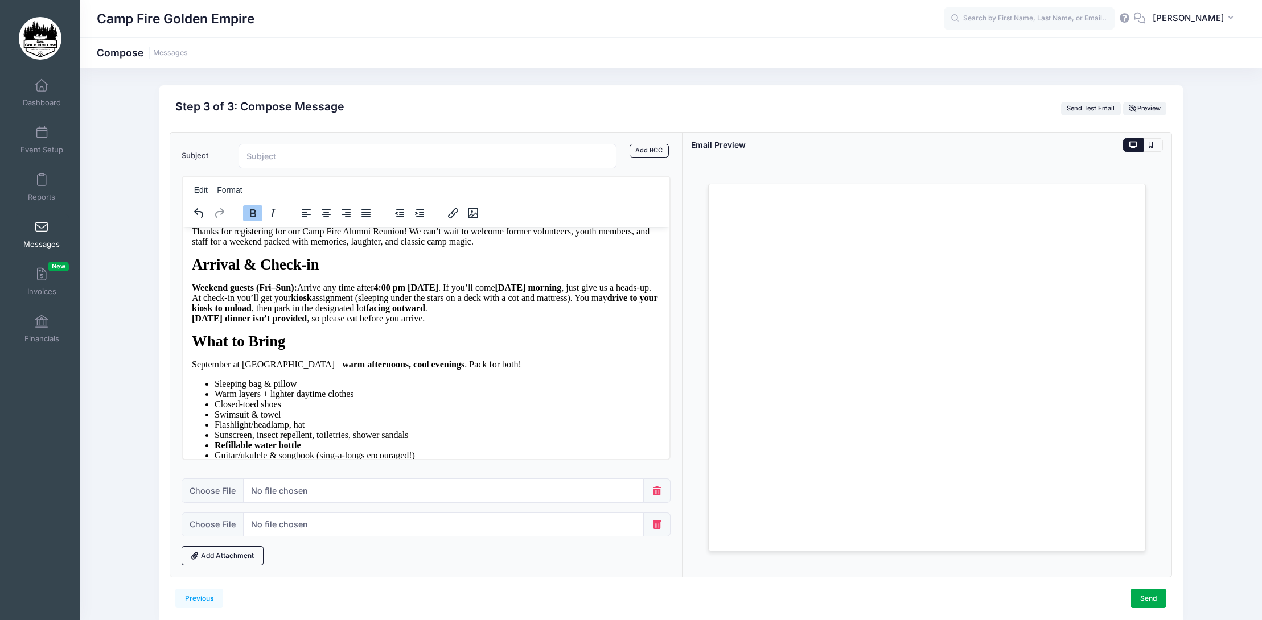
click at [455, 323] on p "Weekend guests (Fri–Sun): Arrive any time after 4:00 pm [DATE] . If you’ll come…" at bounding box center [426, 302] width 468 height 41
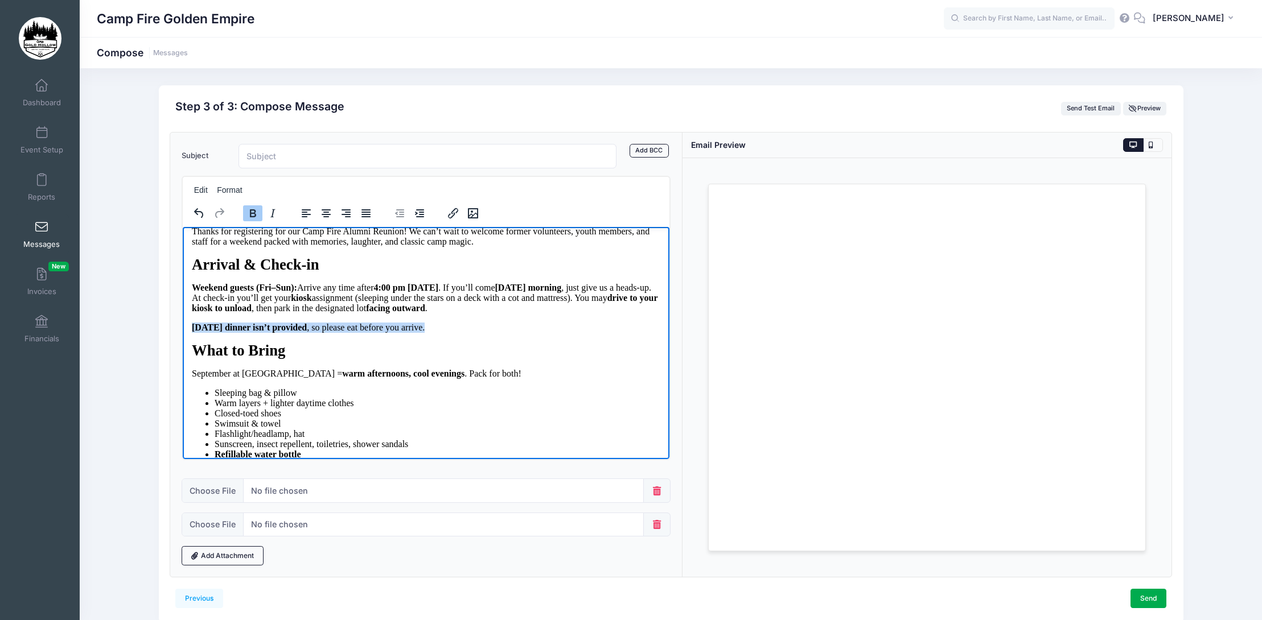
drag, startPoint x: 432, startPoint y: 355, endPoint x: 191, endPoint y: 353, distance: 241.3
click at [191, 353] on html "Camp Fire Alumni Weekend [DATE]–[DATE] Location: [GEOGRAPHIC_DATA] · [STREET_AD…" at bounding box center [426, 599] width 487 height 859
click at [271, 214] on icon "Italic" at bounding box center [273, 214] width 14 height 14
click at [504, 332] on p "[DATE] dinner isn’t provided , so please eat before you arrive." at bounding box center [426, 327] width 468 height 10
drag, startPoint x: 425, startPoint y: 353, endPoint x: 187, endPoint y: 354, distance: 238.5
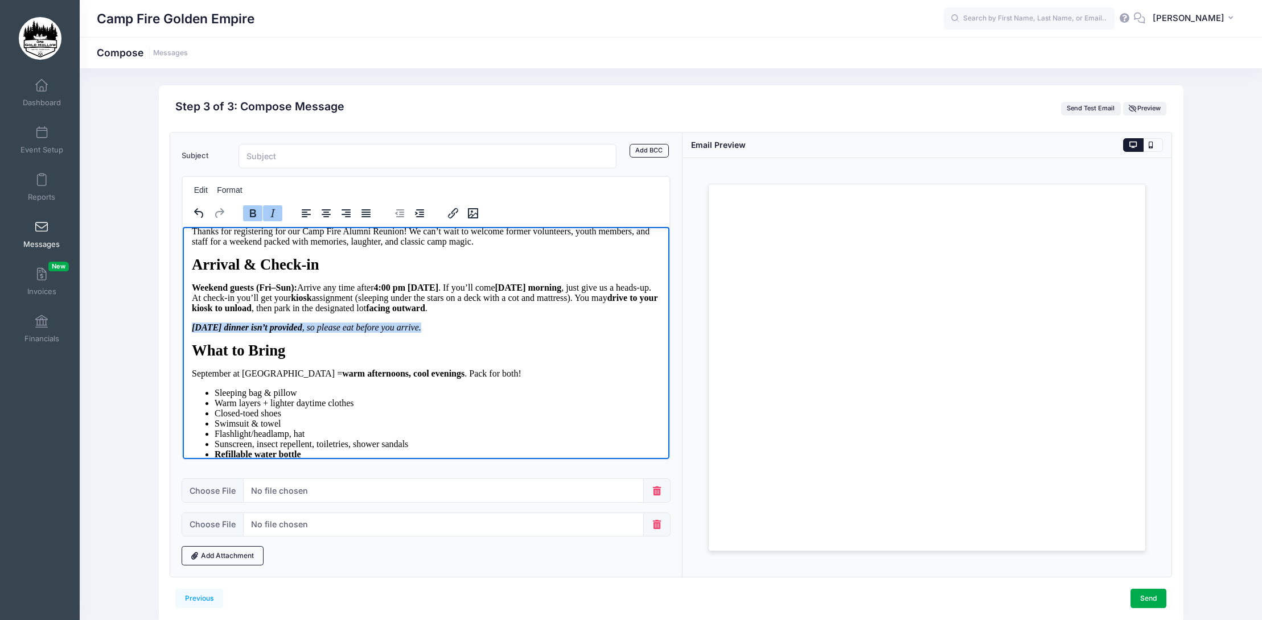
click at [187, 354] on html "Camp Fire Alumni Weekend [DATE]–[DATE] Location: [GEOGRAPHIC_DATA] · [STREET_AD…" at bounding box center [426, 599] width 487 height 859
click at [273, 210] on icon "Italic" at bounding box center [273, 214] width 14 height 14
click at [514, 360] on div "Camp Fire Alumni Weekend [DATE]–[DATE] Location: [GEOGRAPHIC_DATA] · [STREET_AD…" at bounding box center [426, 279] width 468 height 200
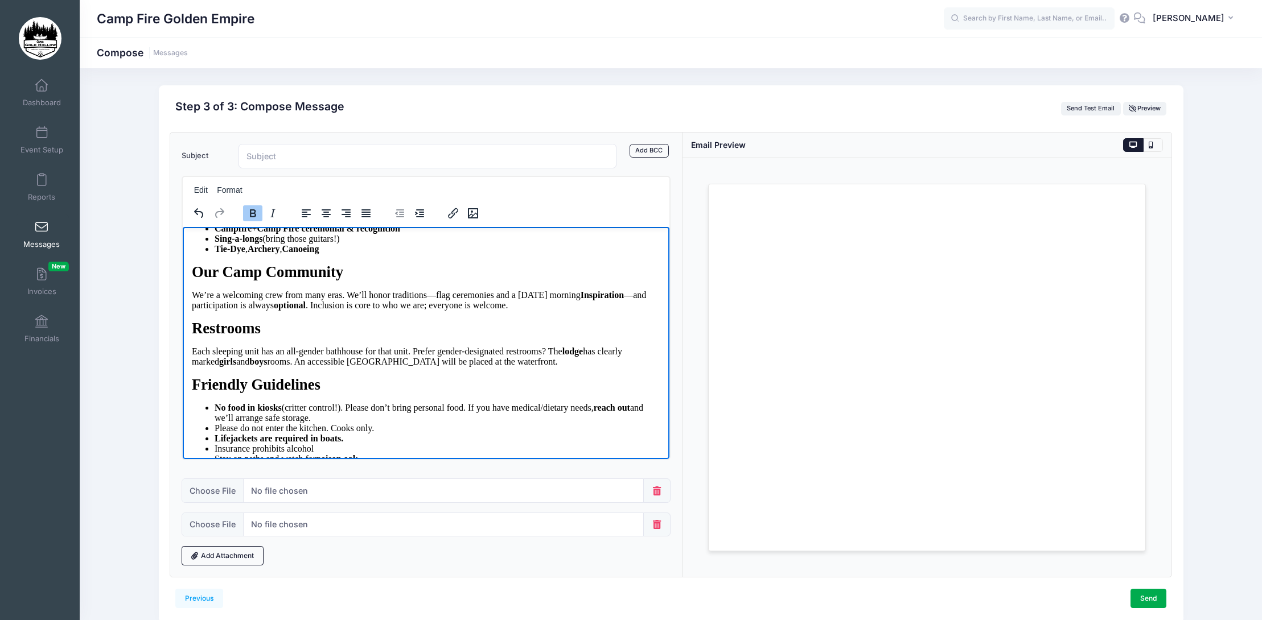
scroll to position [455, 0]
click at [530, 311] on p "We’re a welcoming crew from many eras. We’ll honor traditions—flag ceremonies a…" at bounding box center [426, 300] width 468 height 20
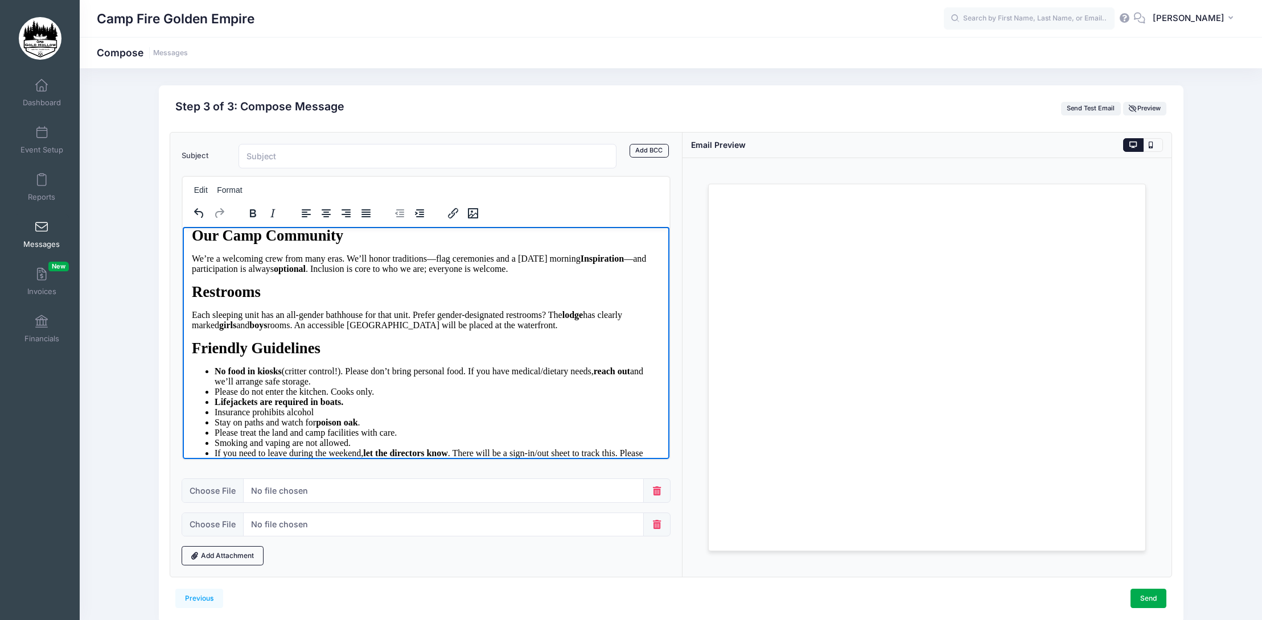
scroll to position [512, 0]
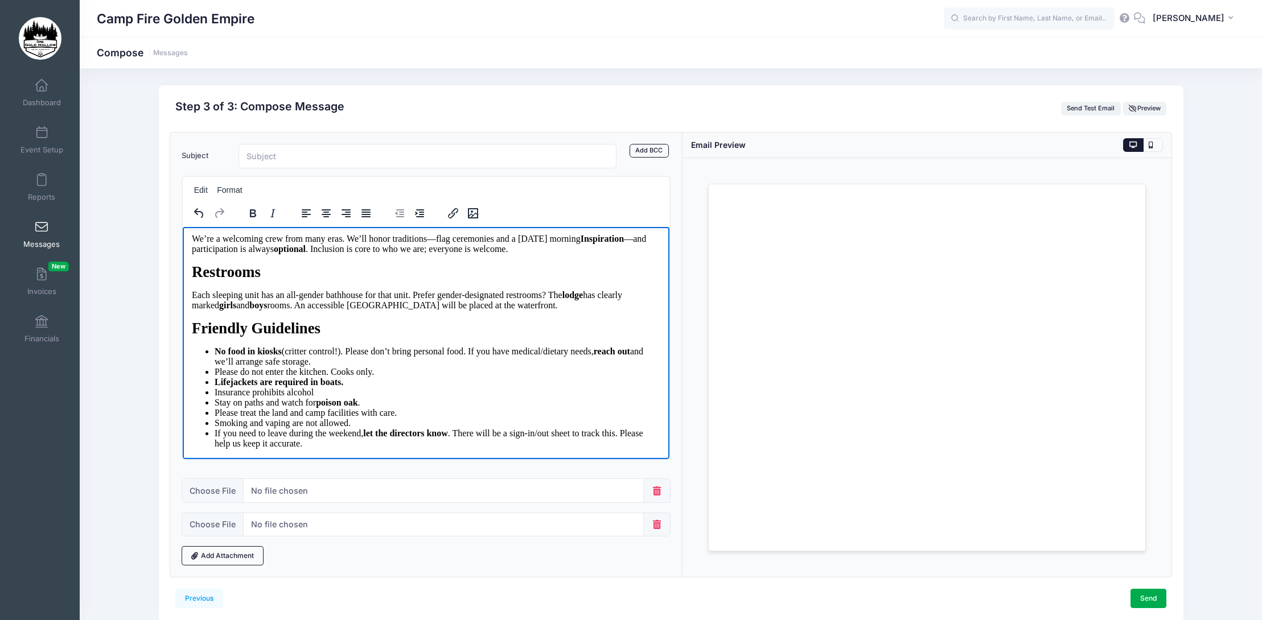
click at [653, 526] on icon at bounding box center [656, 524] width 11 height 9
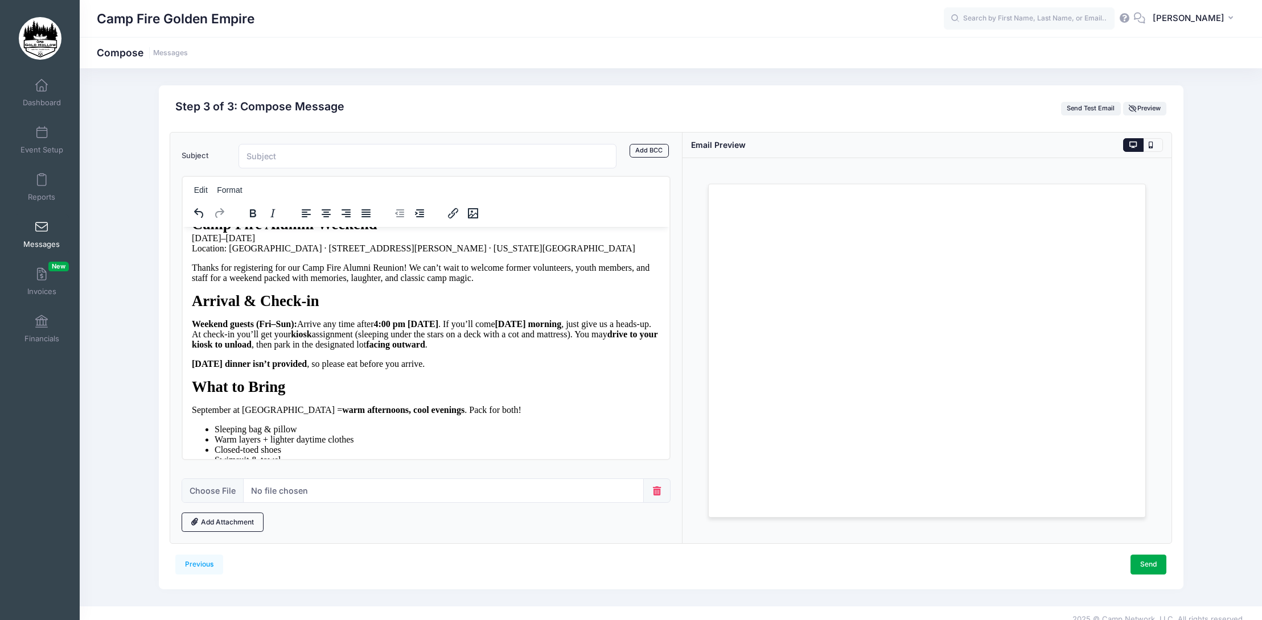
scroll to position [0, 0]
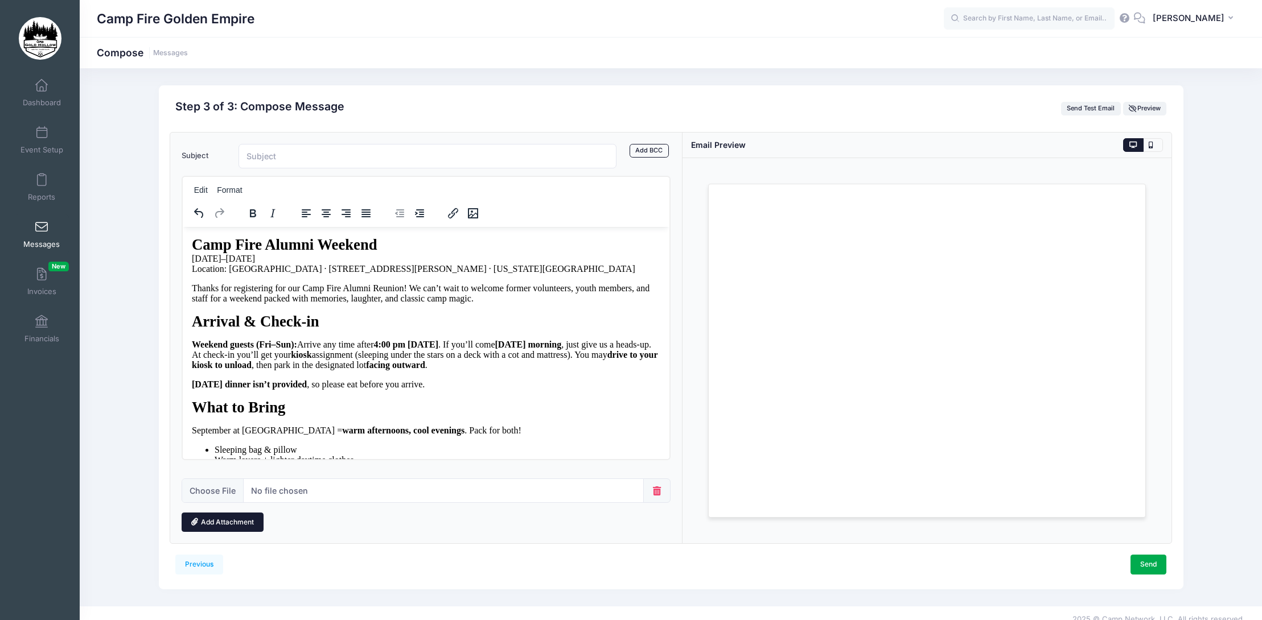
click at [249, 525] on link "Add Attachment" at bounding box center [223, 522] width 82 height 19
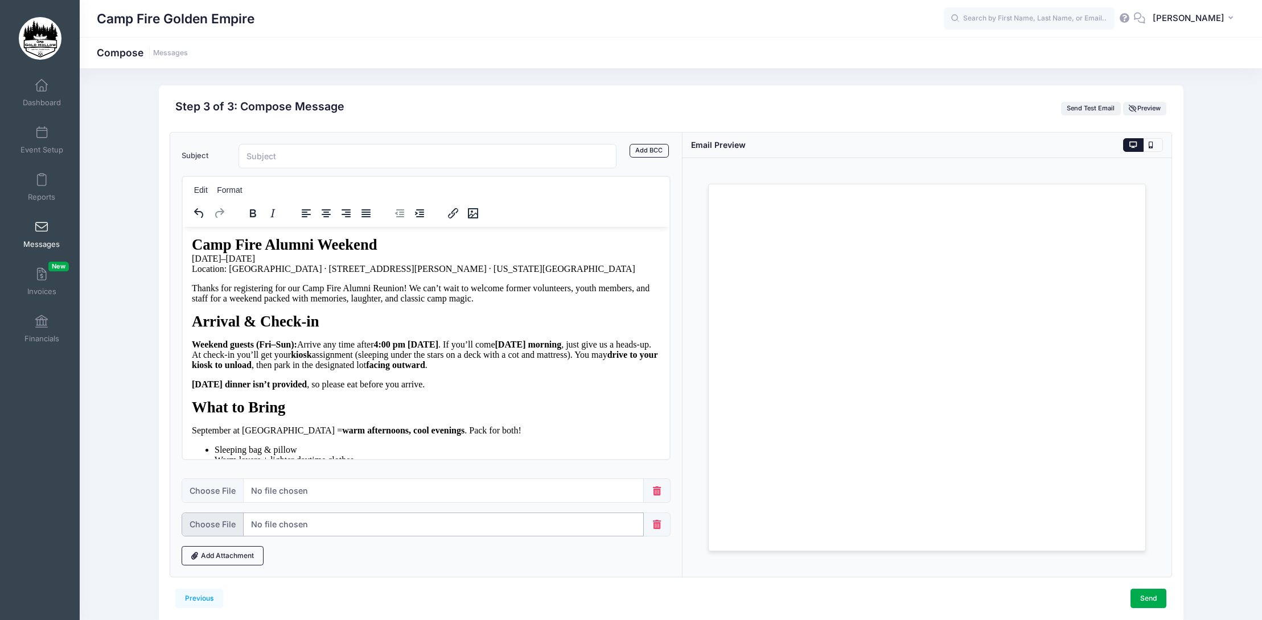
click at [214, 525] on input "file" at bounding box center [413, 525] width 462 height 24
type input "C:\fakepath\Alumni.Reunion.Pictures4.pdf"
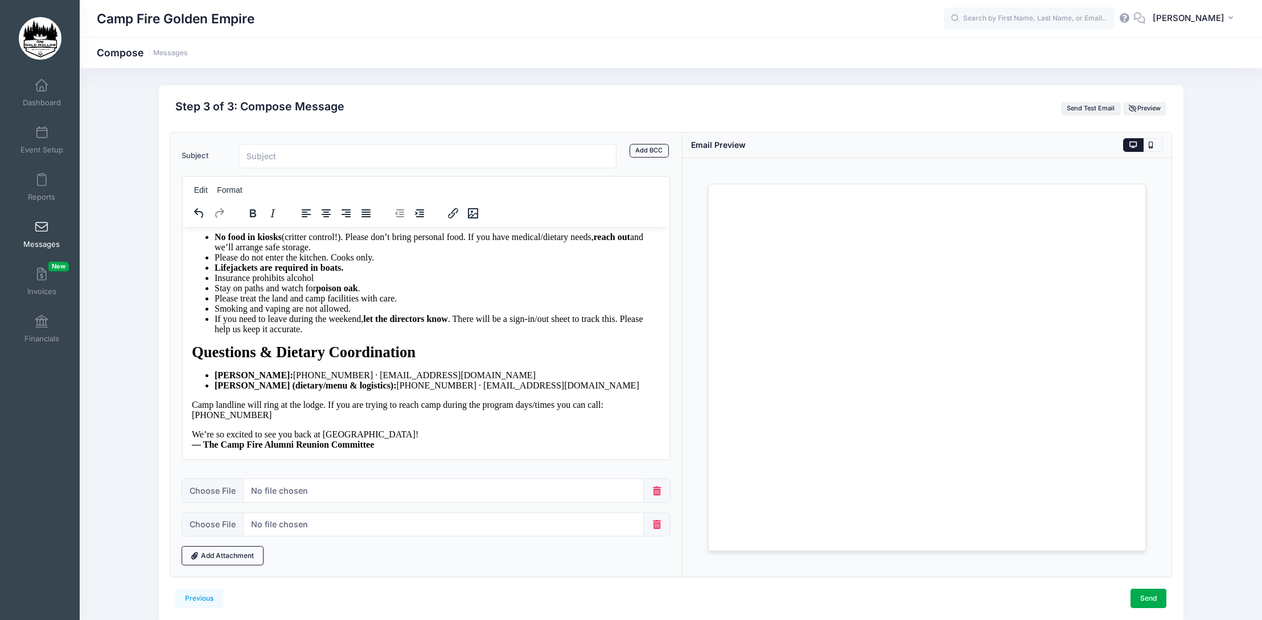
scroll to position [719, 0]
click at [257, 410] on p "Camp landline will ring at the lodge. If you are trying to reach camp during th…" at bounding box center [426, 410] width 468 height 20
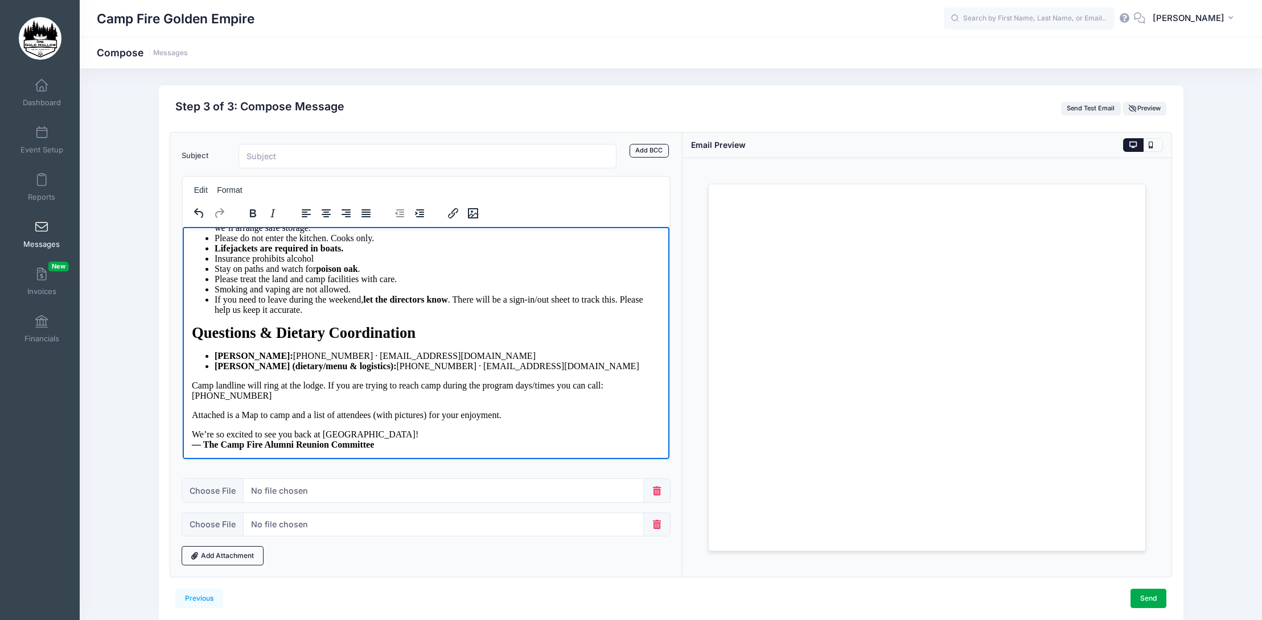
click at [248, 419] on span "Attached is a Map to camp and a list of attendees (with pictures) for your enjo…" at bounding box center [347, 415] width 310 height 10
click at [528, 420] on p "Attached is a map to camp and a list of attendees (with pictures) for your enjo…" at bounding box center [426, 415] width 468 height 10
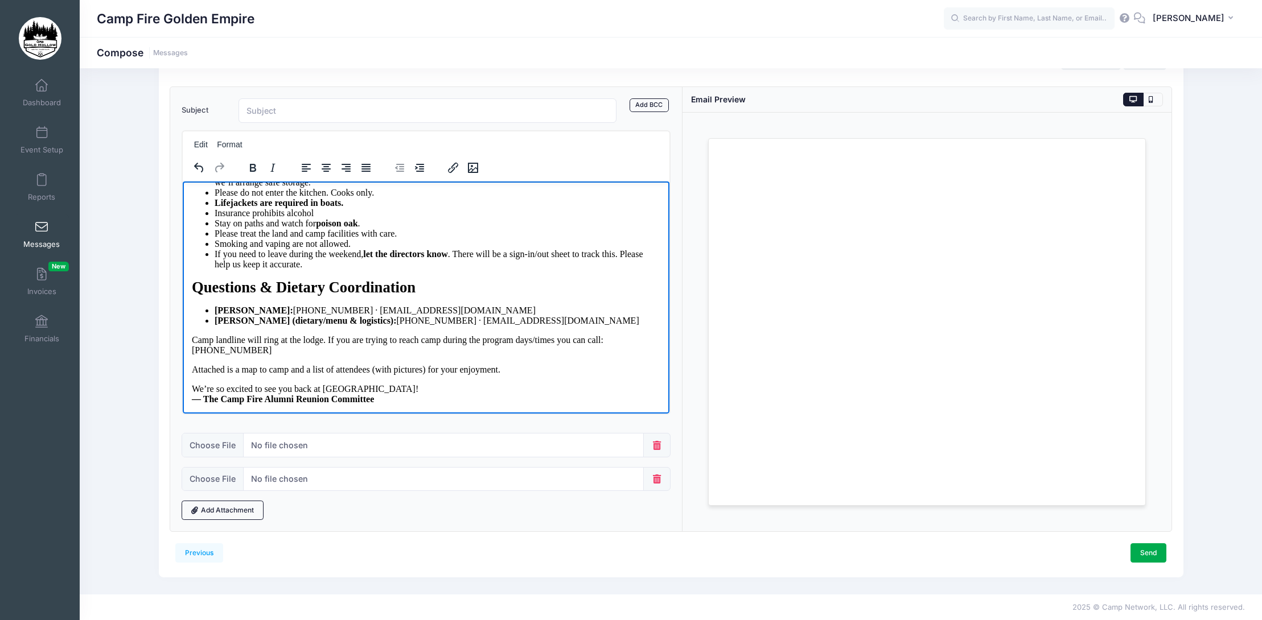
scroll to position [740, 0]
drag, startPoint x: 524, startPoint y: 367, endPoint x: 426, endPoint y: 366, distance: 97.9
click at [426, 366] on p "Attached is a map to camp and a list of attendees (with pictures) for your enjo…" at bounding box center [426, 369] width 468 height 10
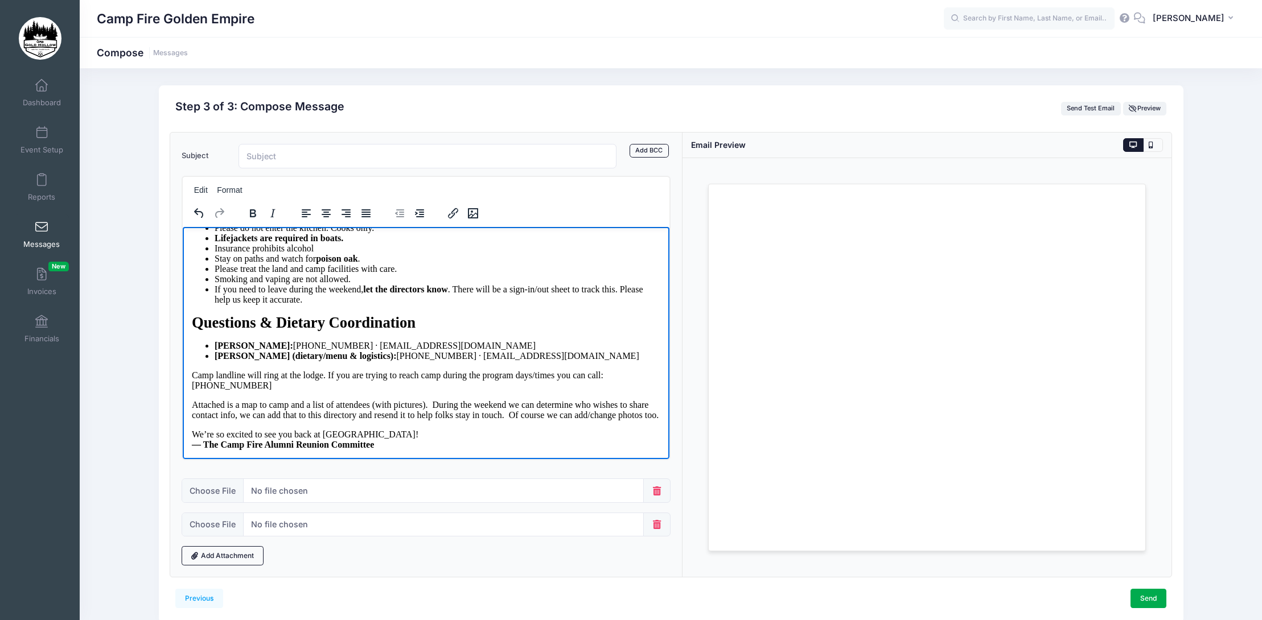
drag, startPoint x: 214, startPoint y: 435, endPoint x: 188, endPoint y: 414, distance: 33.2
click at [188, 414] on html "Camp Fire Alumni Weekend [DATE]–[DATE] Location: [GEOGRAPHIC_DATA] · [STREET_AD…" at bounding box center [426, 14] width 487 height 888
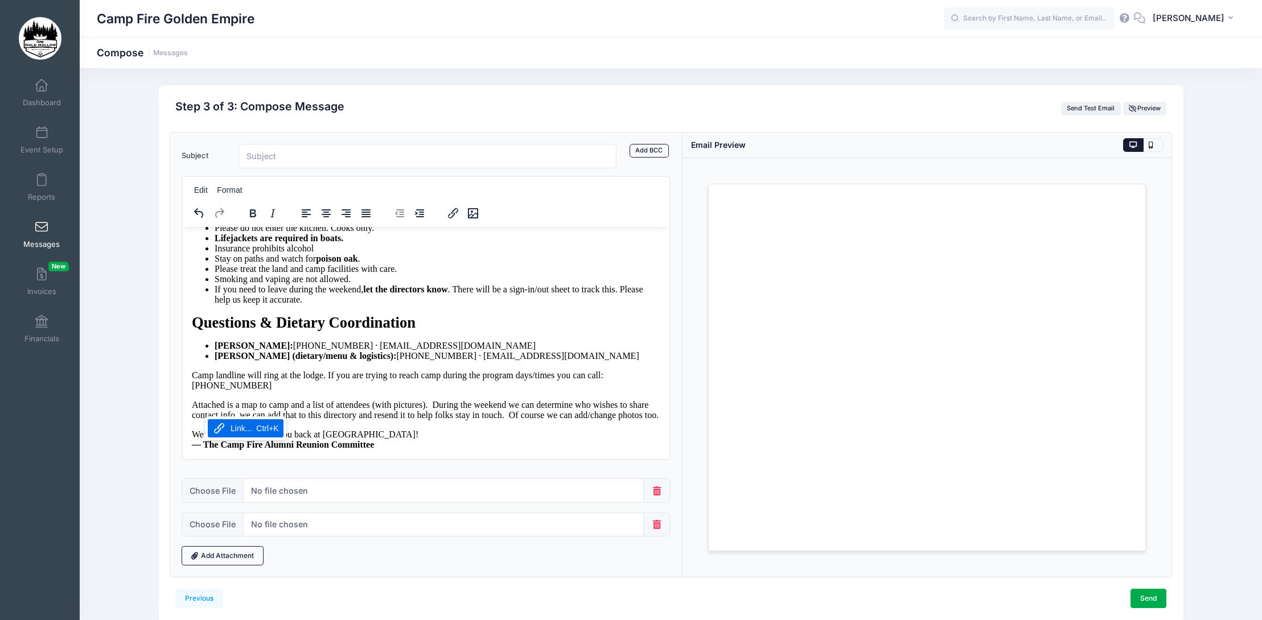
click at [353, 420] on p "Attached is a map to camp and a list of attendees (with pictures). During the w…" at bounding box center [426, 410] width 468 height 20
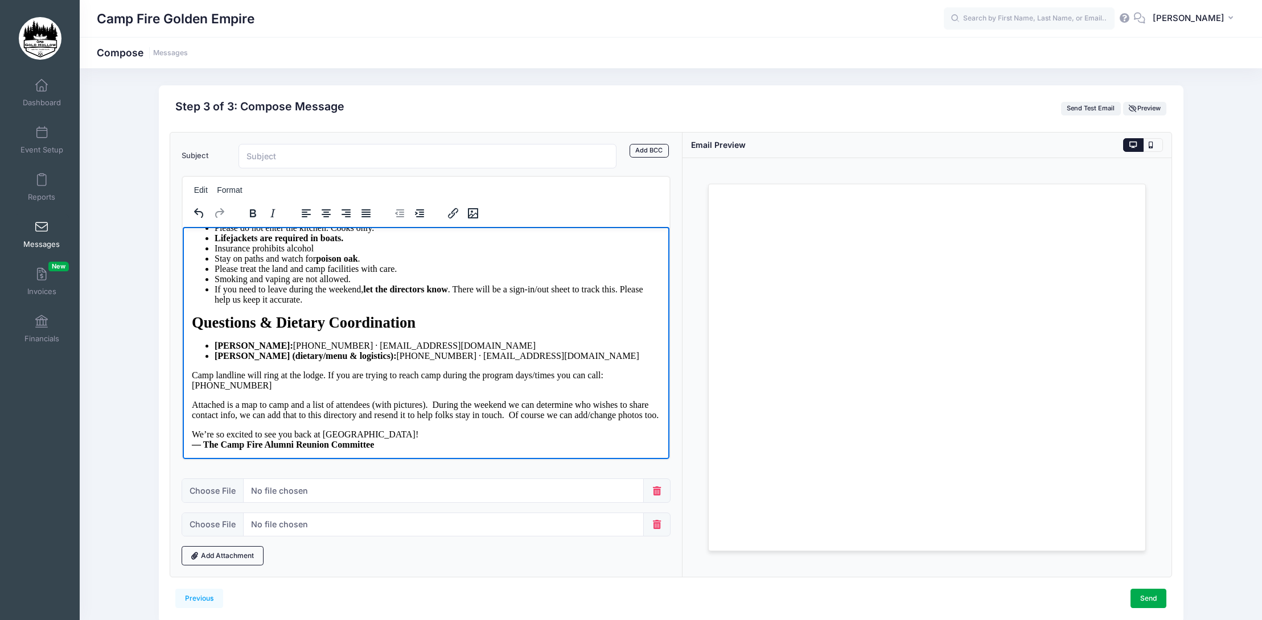
drag, startPoint x: 225, startPoint y: 438, endPoint x: 187, endPoint y: 413, distance: 45.6
click at [187, 413] on html "Camp Fire Alumni Weekend [DATE]–[DATE] Location: [GEOGRAPHIC_DATA] · [STREET_AD…" at bounding box center [426, 14] width 487 height 888
copy span "Attached is a map to camp and a list of attendees (with pictures). During the w…"
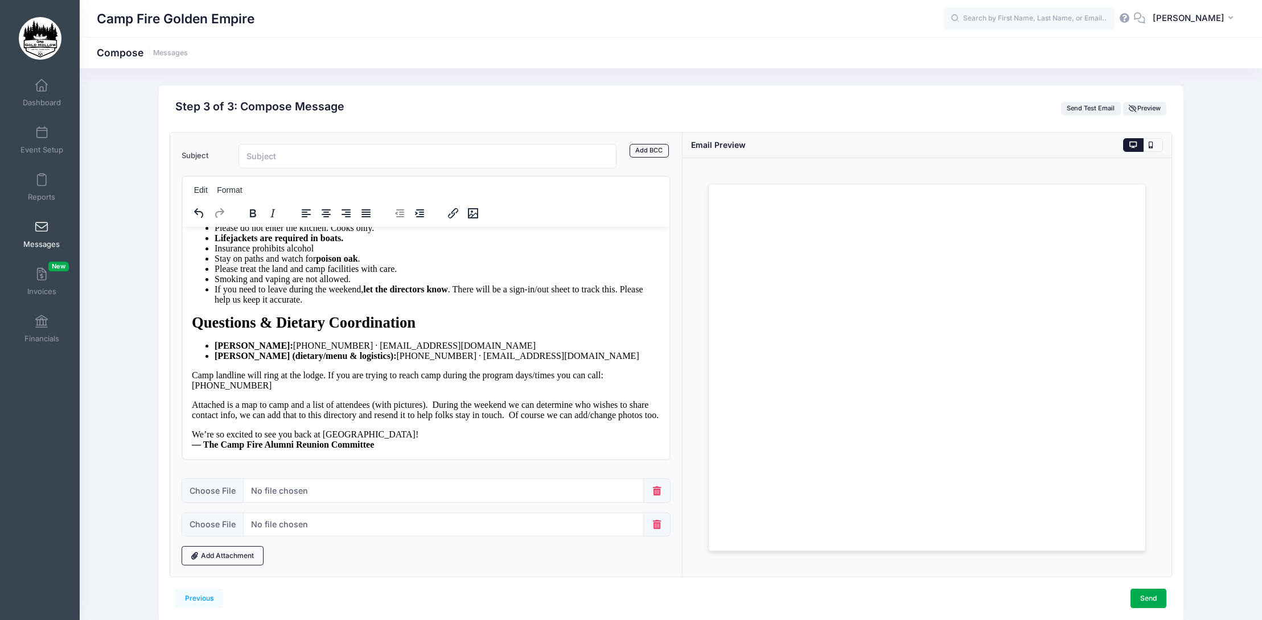
click at [688, 465] on div "Loading..." at bounding box center [926, 367] width 489 height 419
click at [624, 450] on p "We’re so excited to see you back at [GEOGRAPHIC_DATA]! — The Camp Fire Alumni R…" at bounding box center [426, 439] width 468 height 20
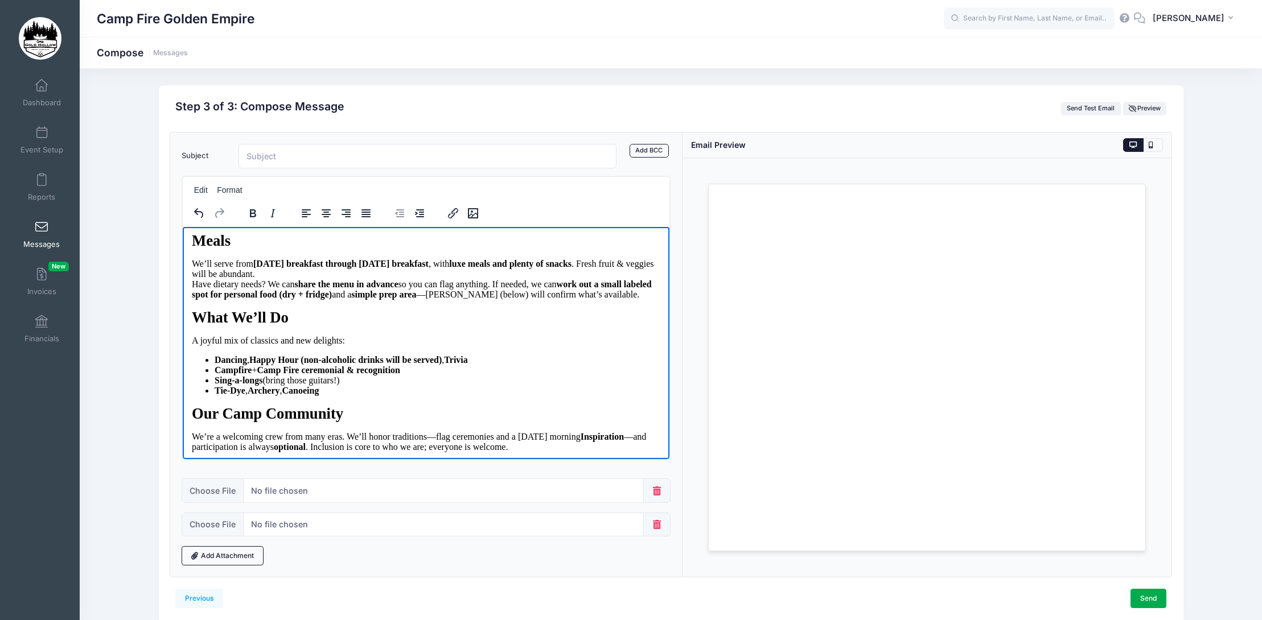
scroll to position [342, 0]
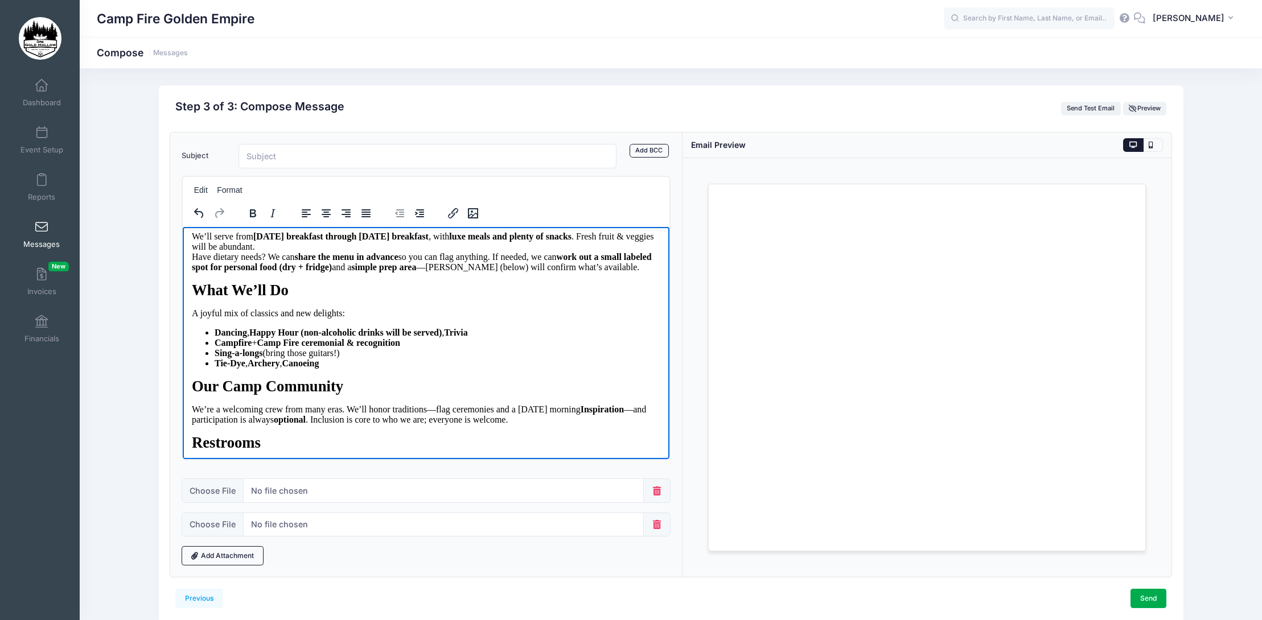
click at [415, 272] on p "We’ll serve from [DATE] breakfast through [DATE] breakfast , with luxe meals an…" at bounding box center [426, 251] width 468 height 41
drag, startPoint x: 435, startPoint y: 279, endPoint x: 257, endPoint y: 278, distance: 177.6
click at [257, 271] on span "We’ll serve from [DATE] breakfast through [DATE] breakfast , with luxe meals an…" at bounding box center [423, 251] width 462 height 40
click at [545, 318] on div "Meals We’ll serve from [DATE] breakfast through [DATE] breakfast , with luxe me…" at bounding box center [426, 261] width 468 height 114
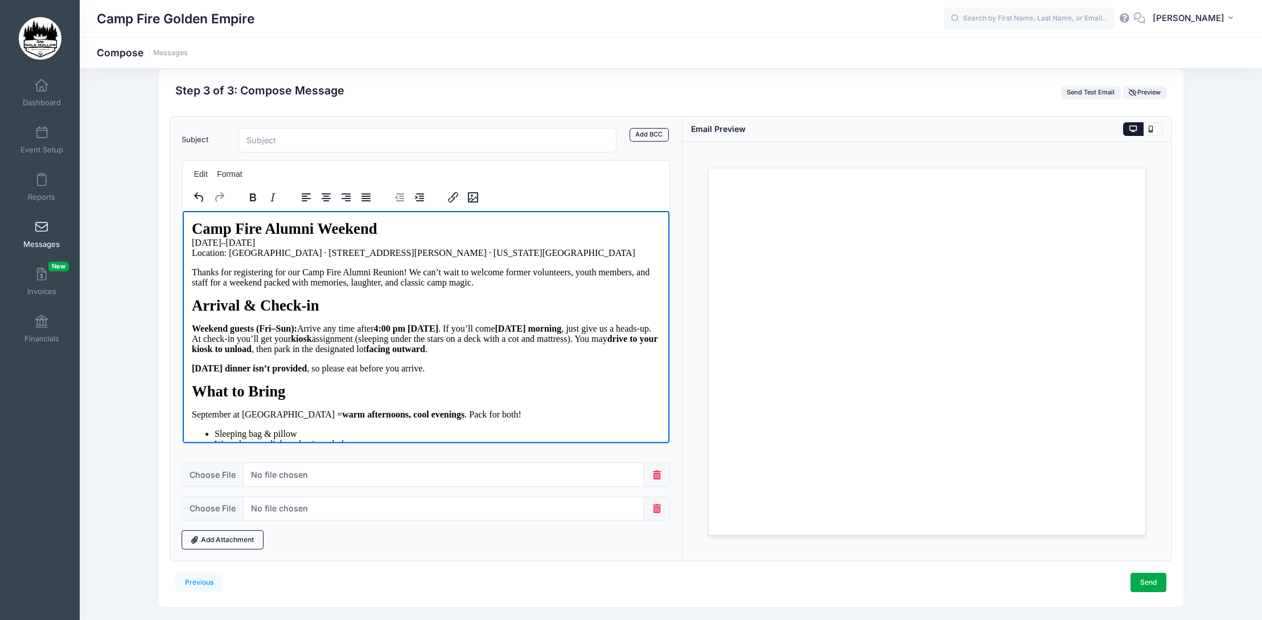
scroll to position [0, 0]
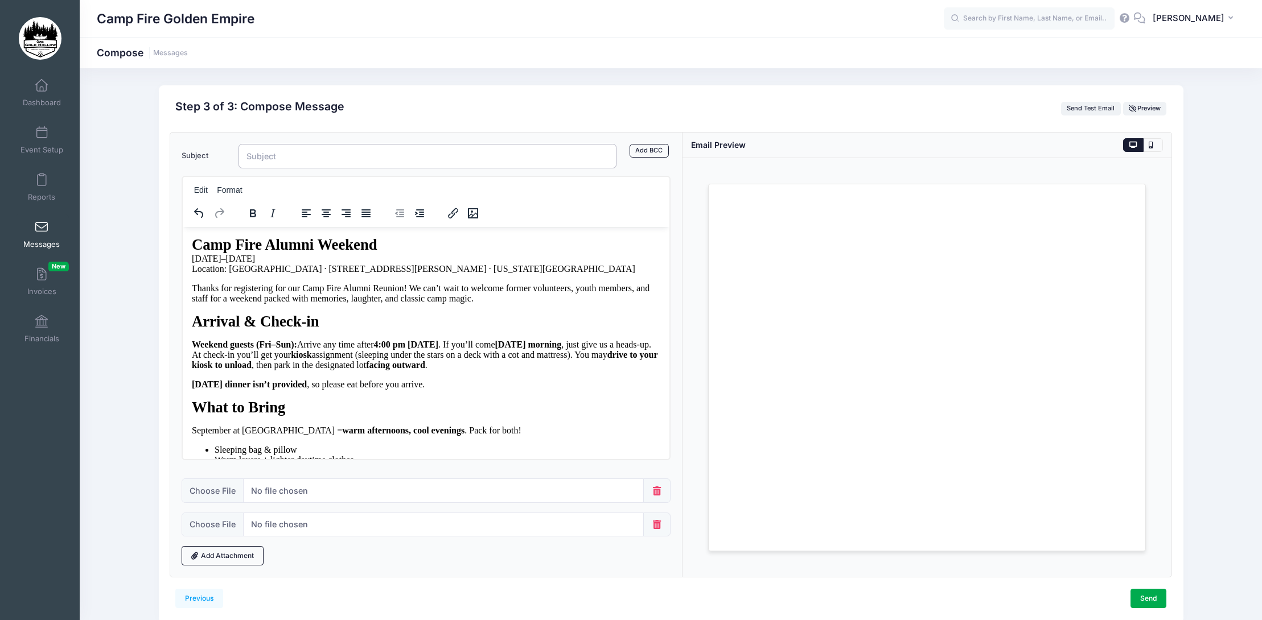
click at [296, 154] on input "Subject" at bounding box center [427, 156] width 378 height 24
type input "C"
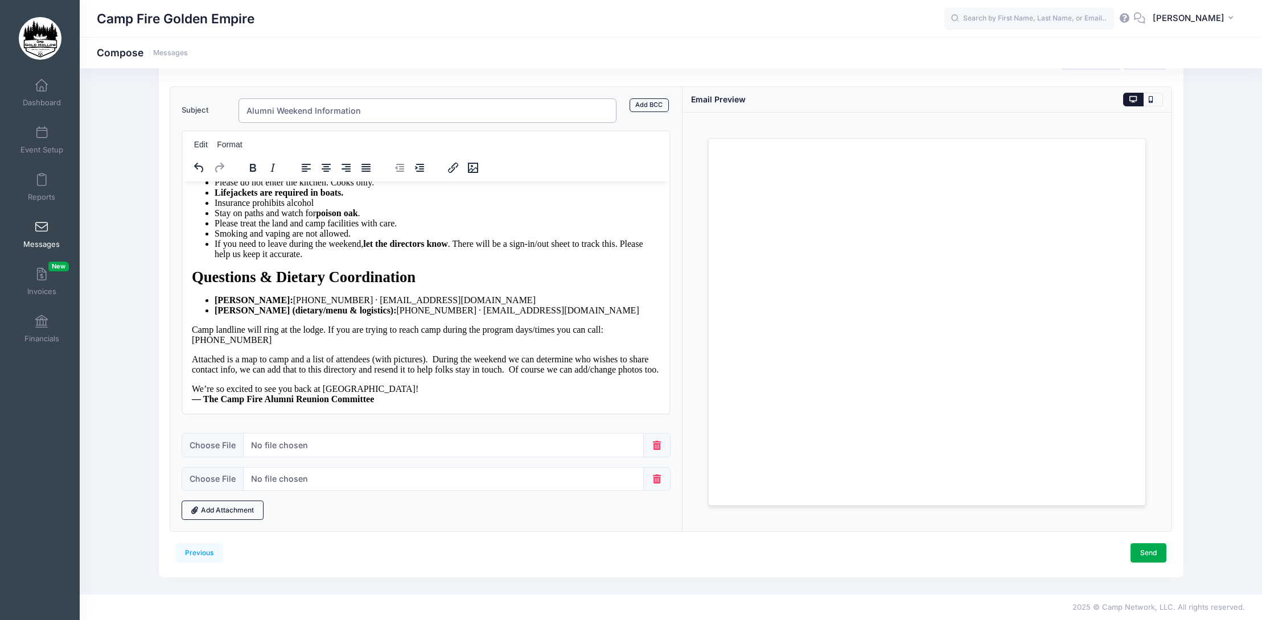
scroll to position [707, 0]
type input "Alumni Weekend Information"
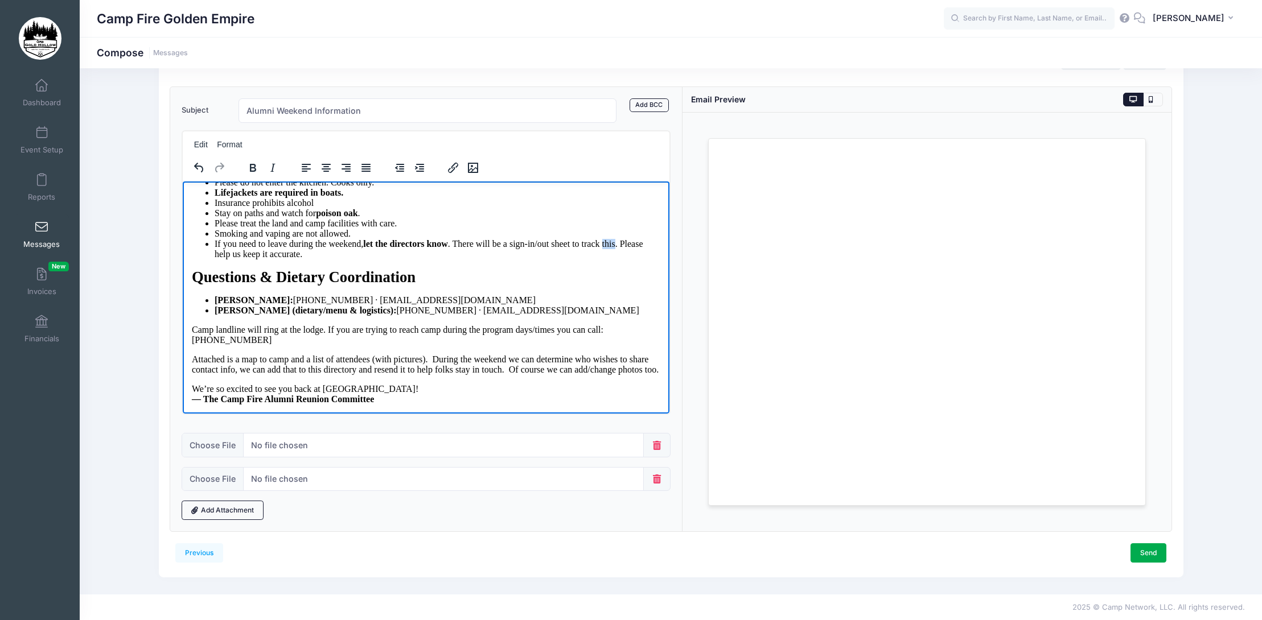
drag, startPoint x: 617, startPoint y: 274, endPoint x: 604, endPoint y: 275, distance: 12.6
click at [604, 258] on span "If you need to leave during the weekend, let the directors know . There will be…" at bounding box center [429, 248] width 429 height 20
click at [356, 259] on li "If you need to leave during the weekend, let the directors know . There will be…" at bounding box center [438, 248] width 446 height 20
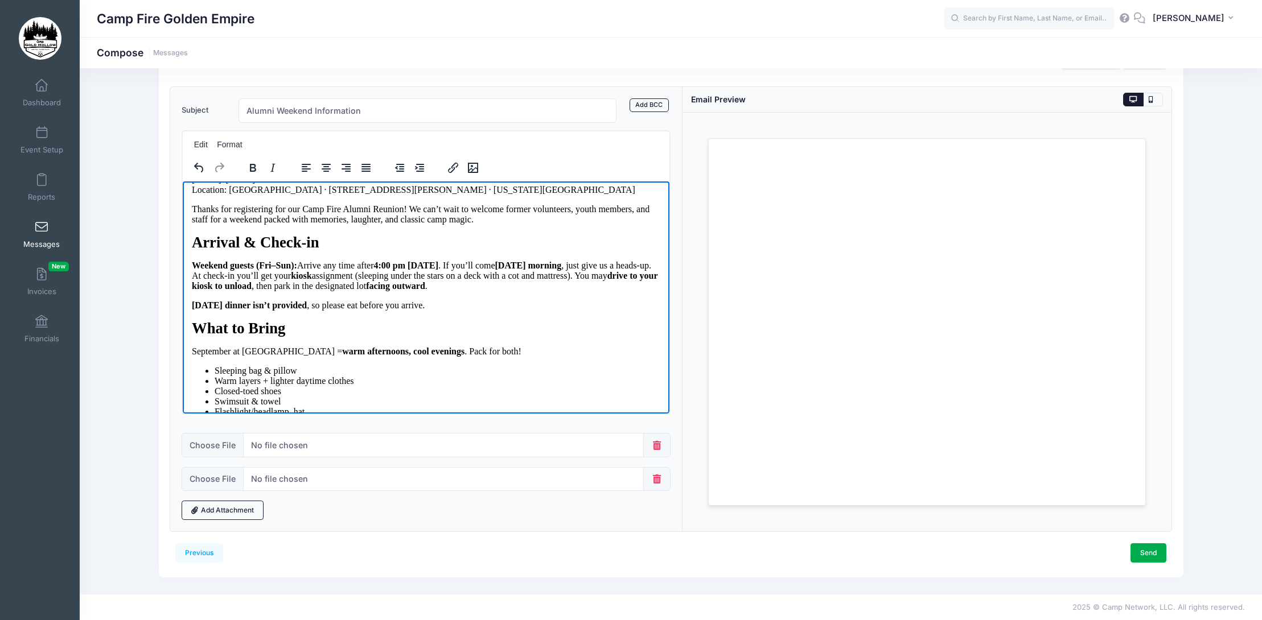
scroll to position [0, 0]
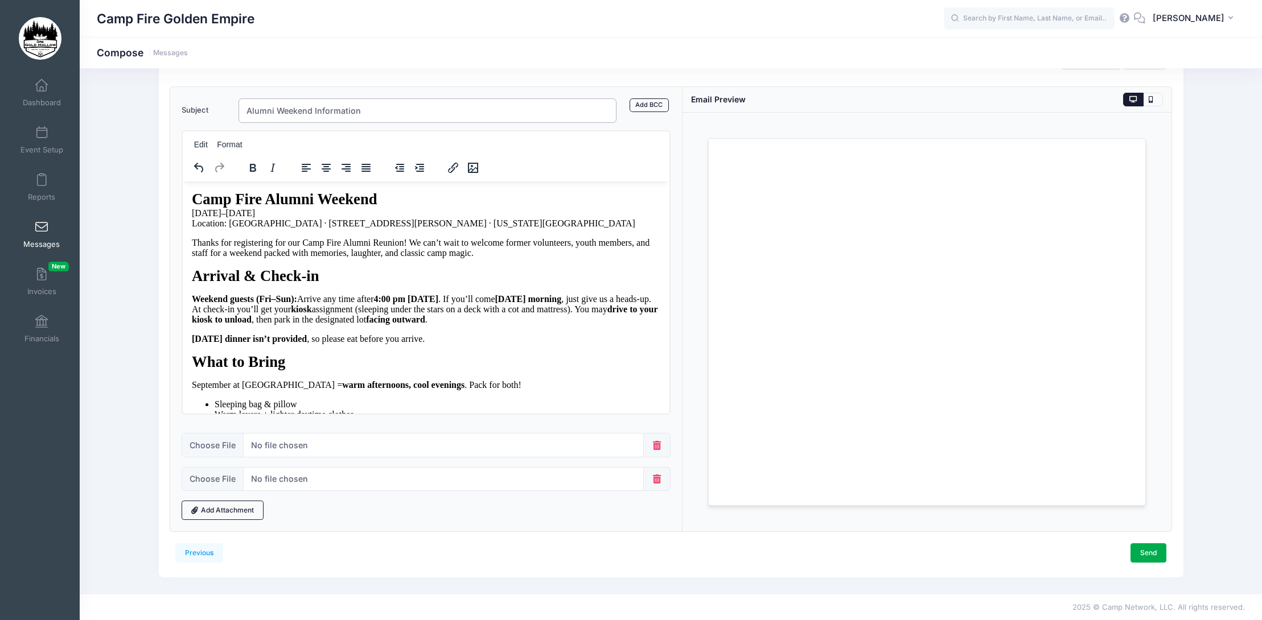
click at [414, 113] on input "Alumni Weekend Information" at bounding box center [427, 110] width 378 height 24
click at [772, 549] on div "Send" at bounding box center [919, 553] width 496 height 19
click at [1146, 553] on link "Send" at bounding box center [1148, 553] width 36 height 19
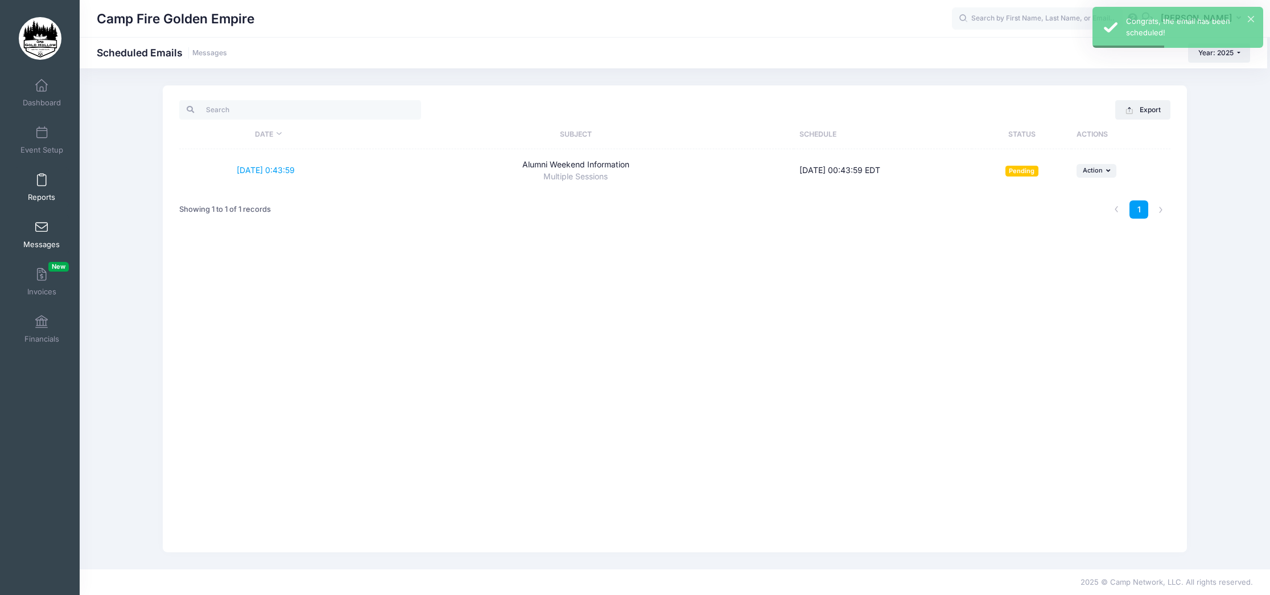
click at [41, 187] on link "Reports" at bounding box center [42, 187] width 54 height 40
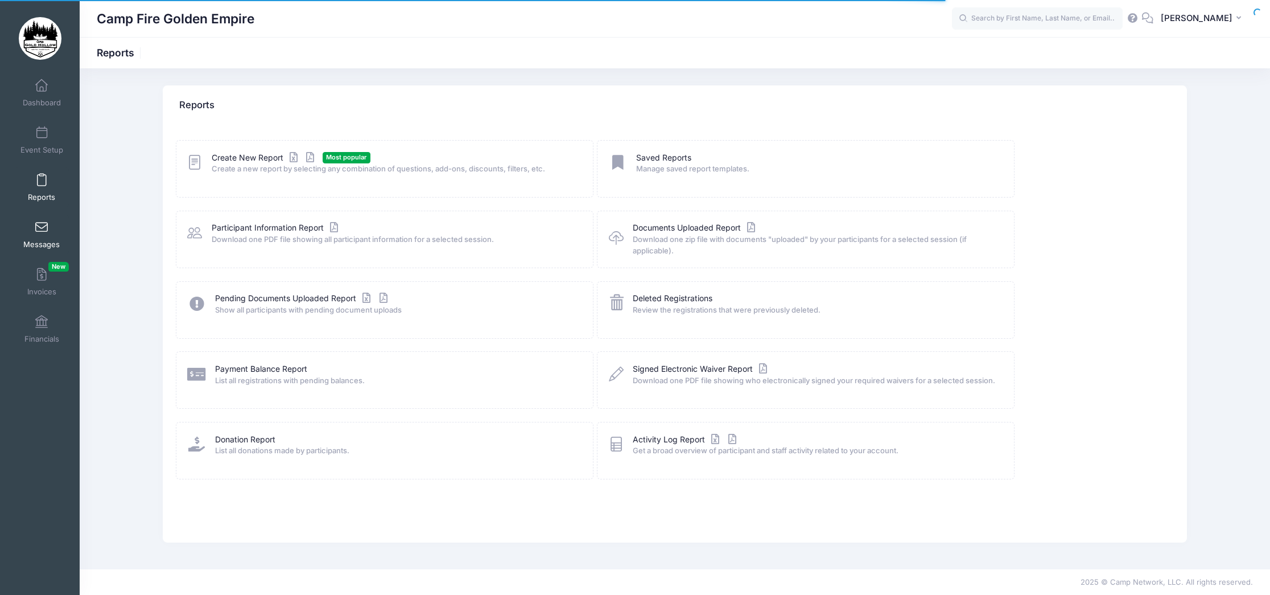
click at [42, 229] on span at bounding box center [42, 227] width 0 height 13
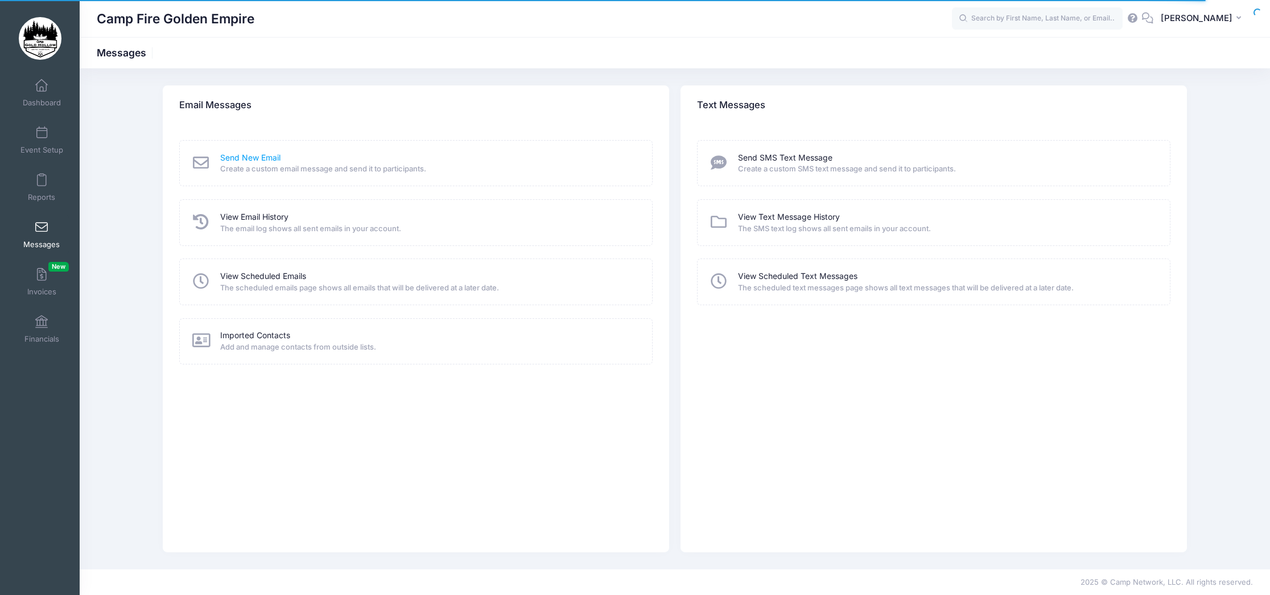
click at [253, 159] on link "Send New Email" at bounding box center [250, 158] width 60 height 12
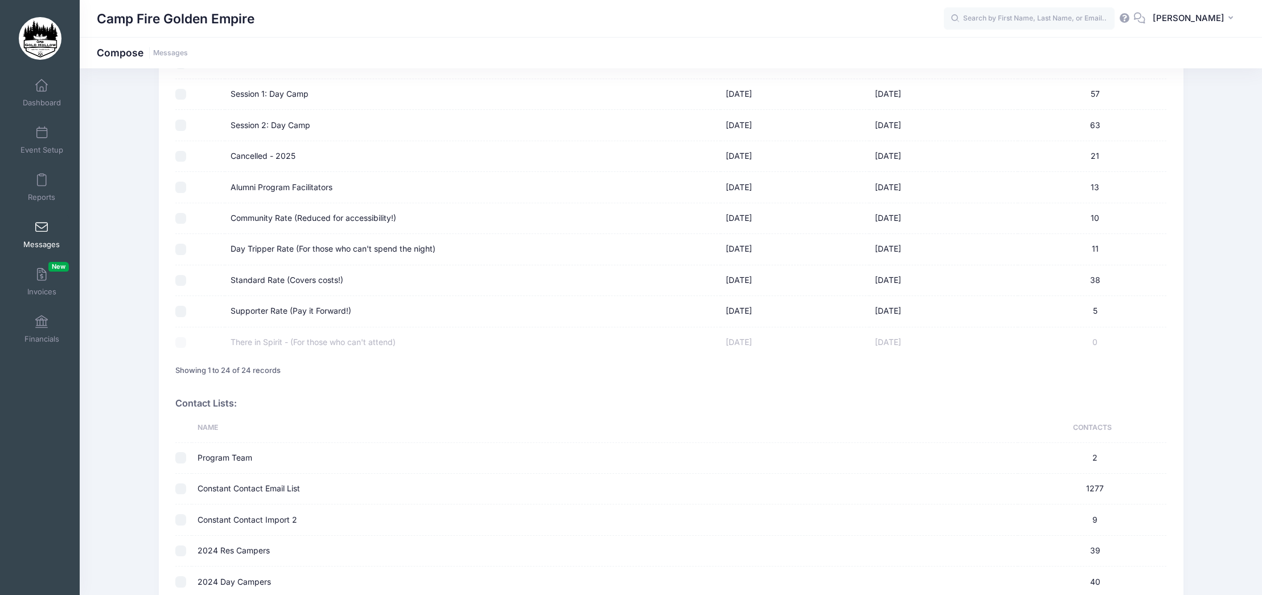
scroll to position [455, 0]
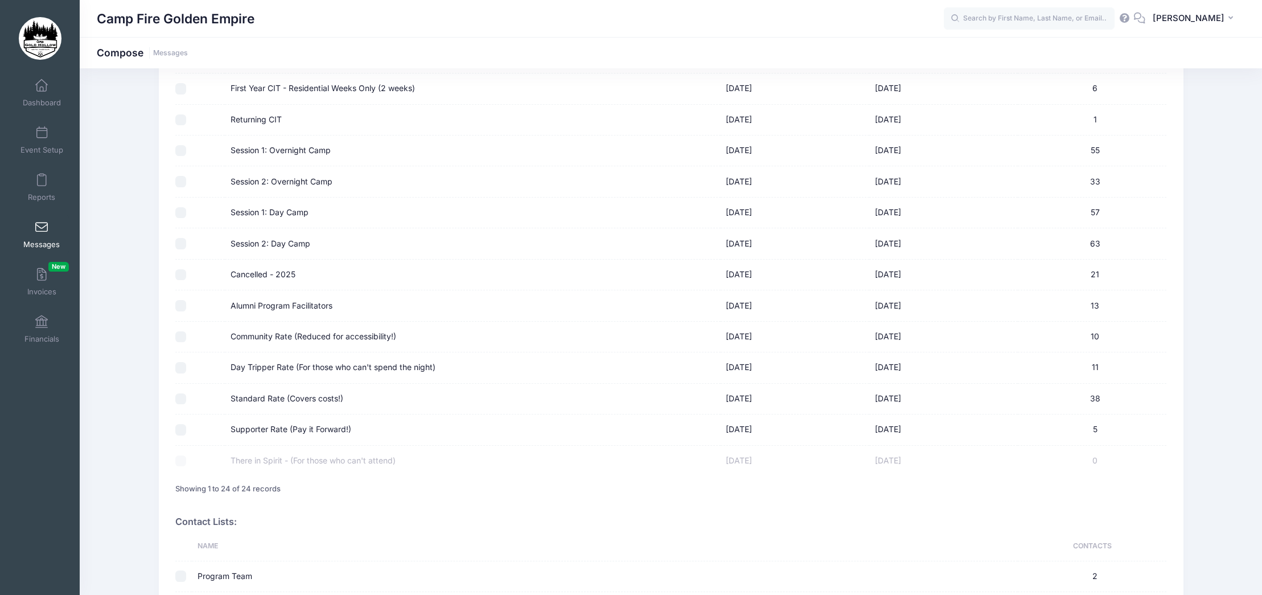
click at [180, 368] on input "Day Tripper Rate (For those who can't spend the night)" at bounding box center [180, 367] width 11 height 11
checkbox input "true"
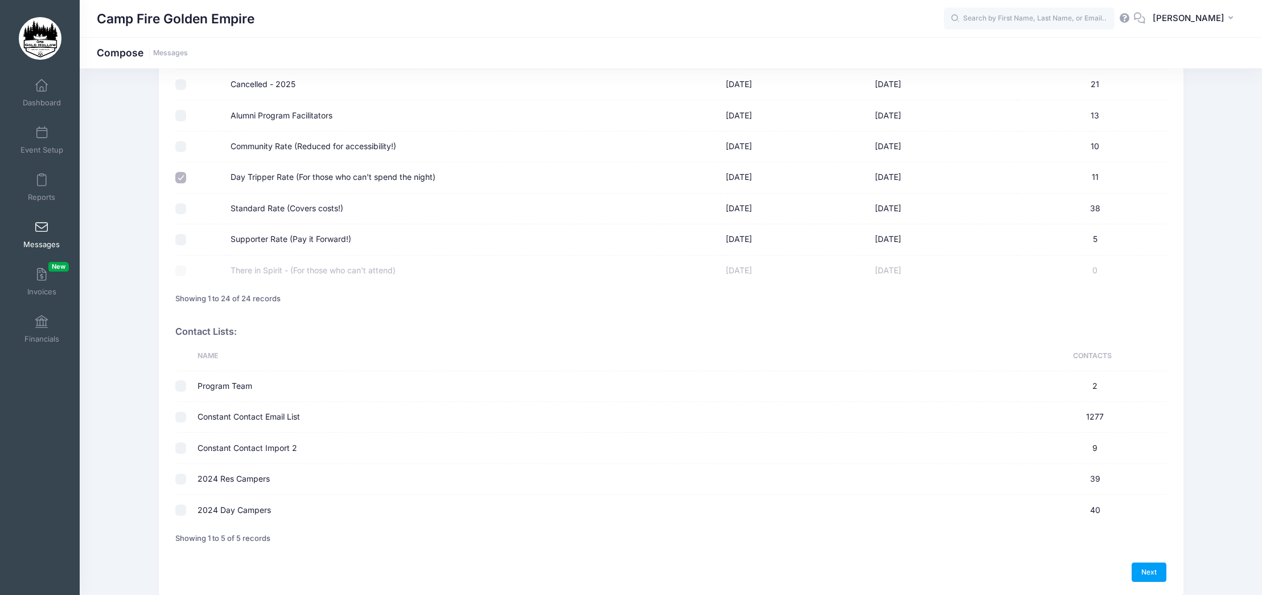
scroll to position [683, 0]
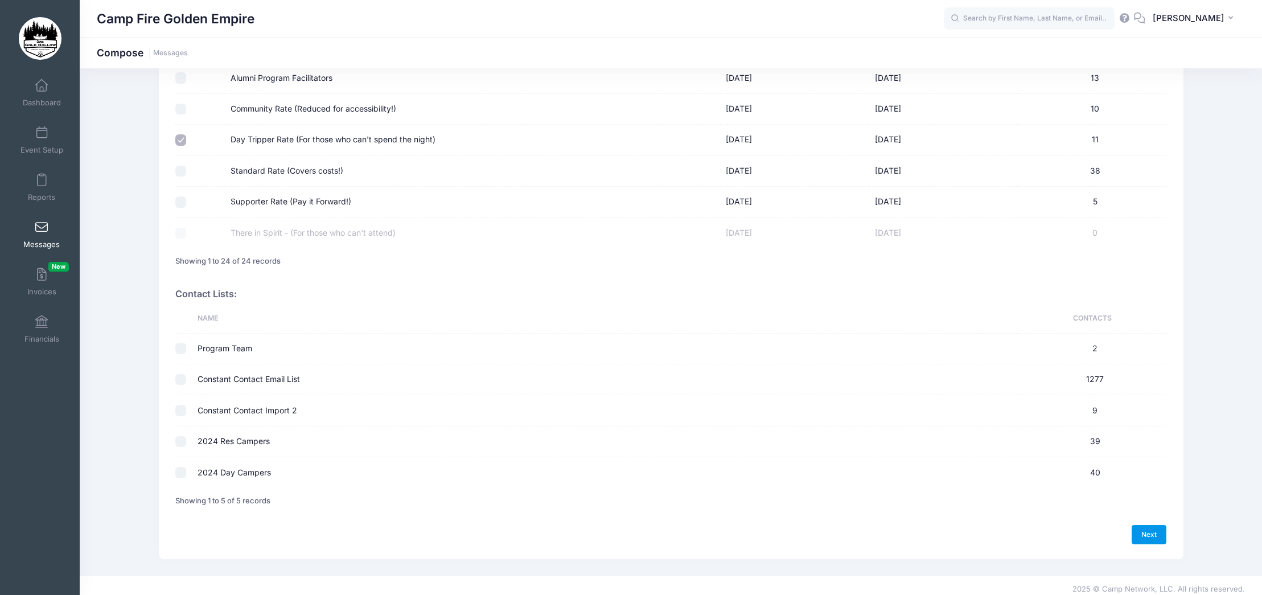
click at [1145, 538] on link "Next" at bounding box center [1149, 534] width 35 height 19
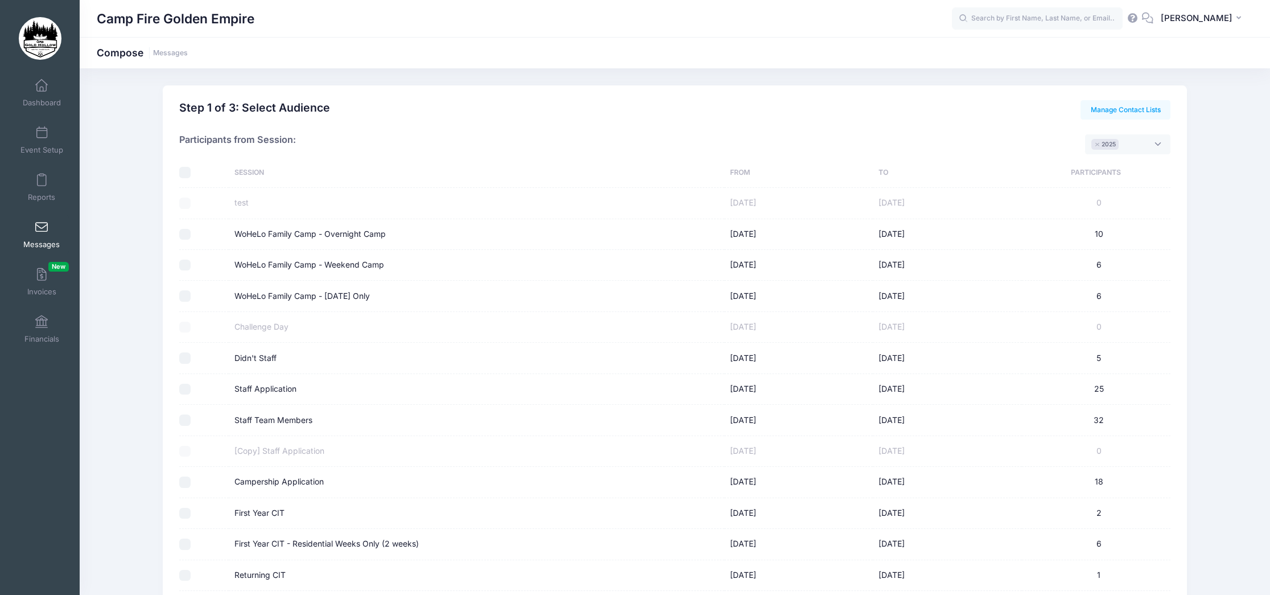
select select "50"
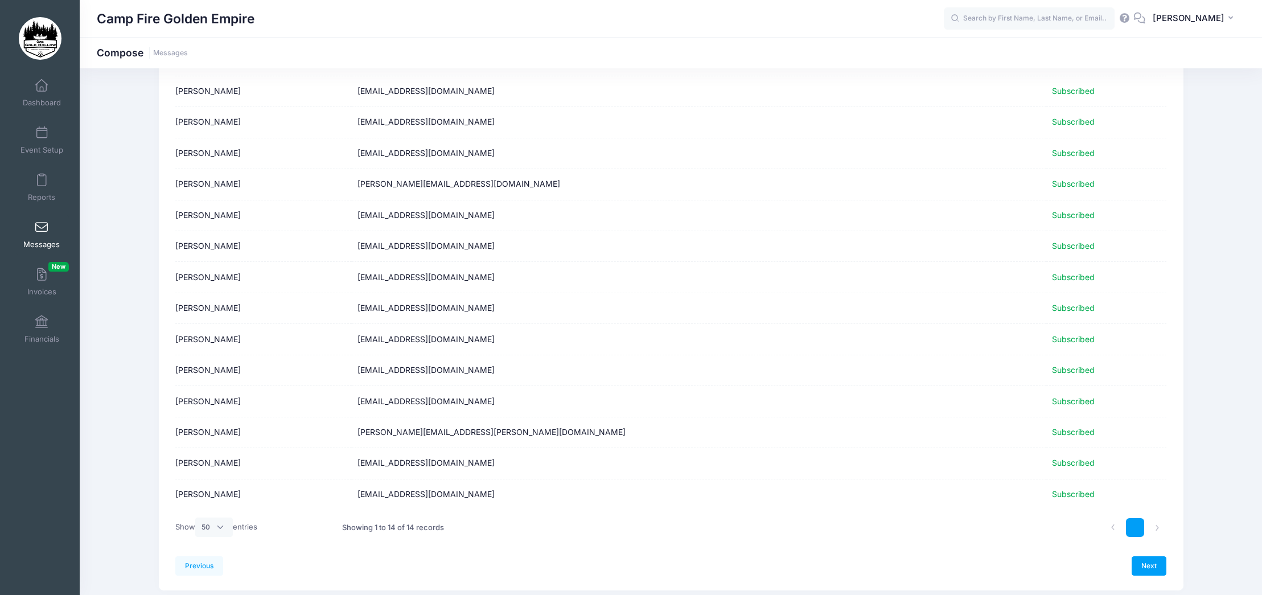
scroll to position [133, 0]
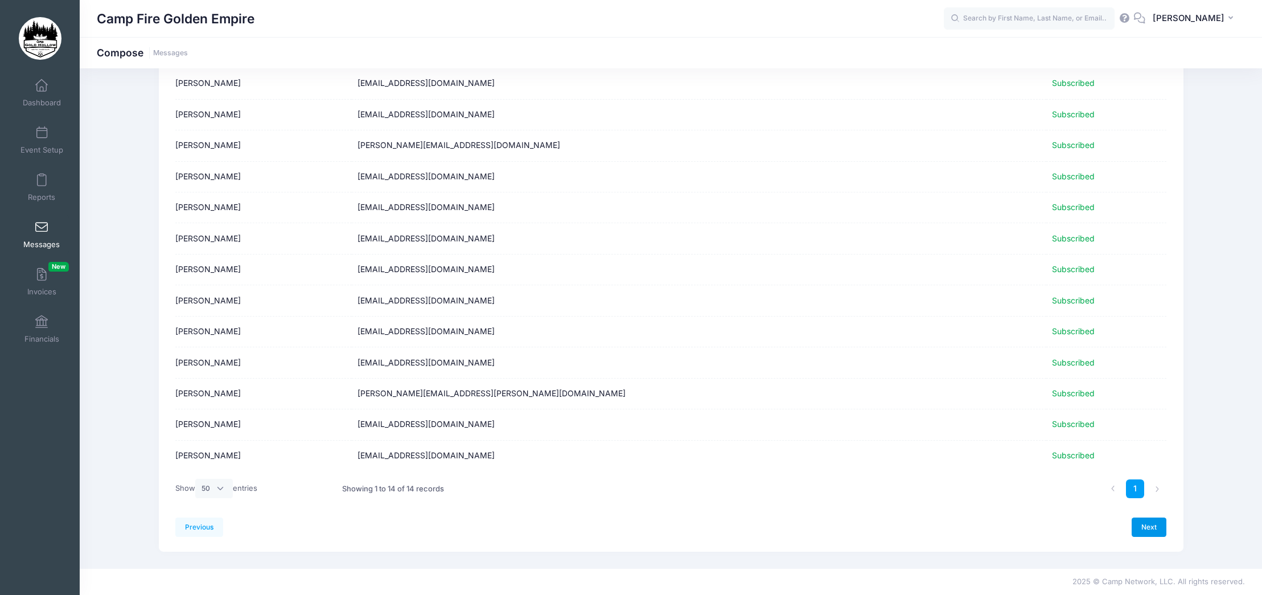
click at [1149, 534] on link "Next" at bounding box center [1149, 526] width 35 height 19
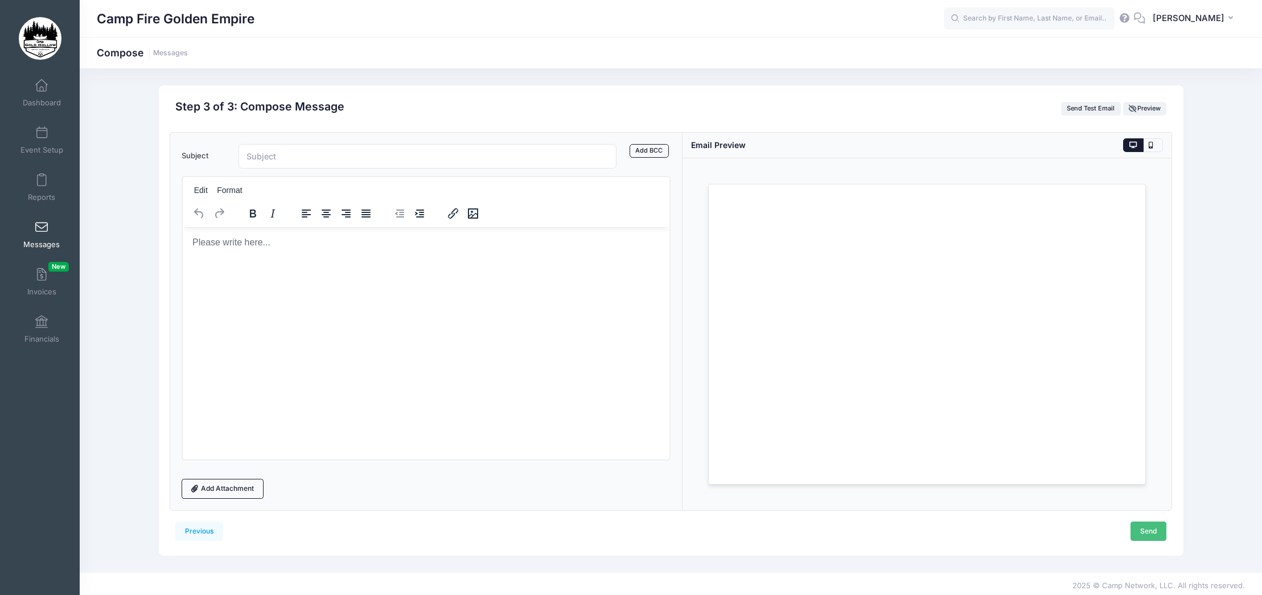
scroll to position [0, 0]
click at [651, 257] on html at bounding box center [426, 242] width 487 height 31
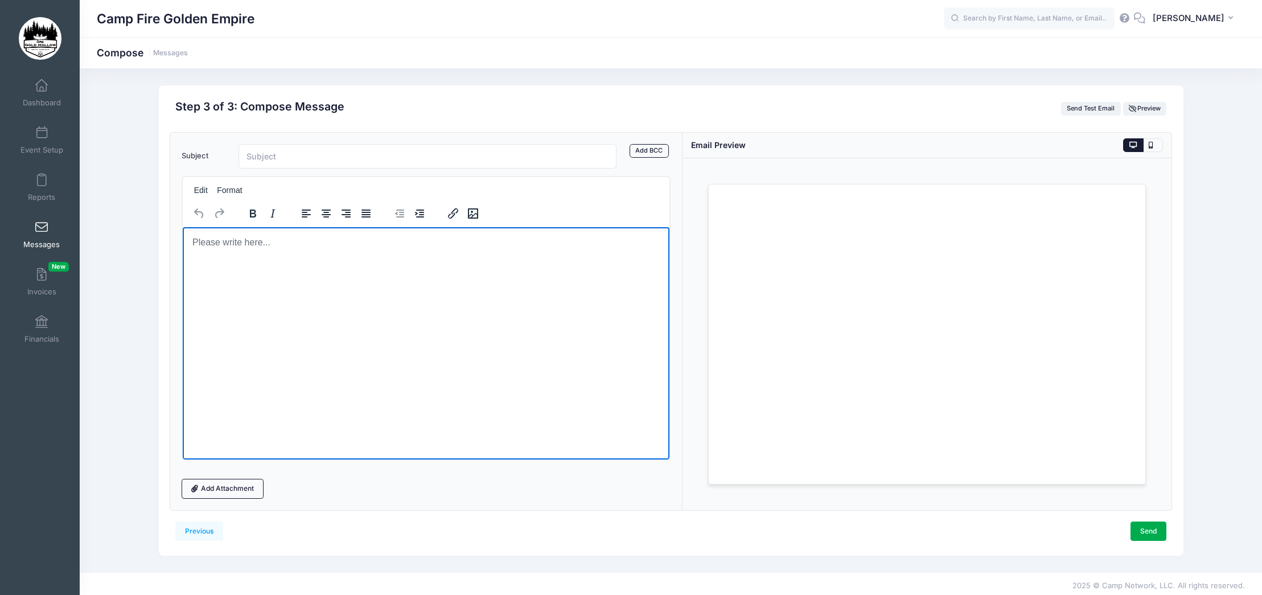
click at [209, 254] on html at bounding box center [426, 242] width 487 height 31
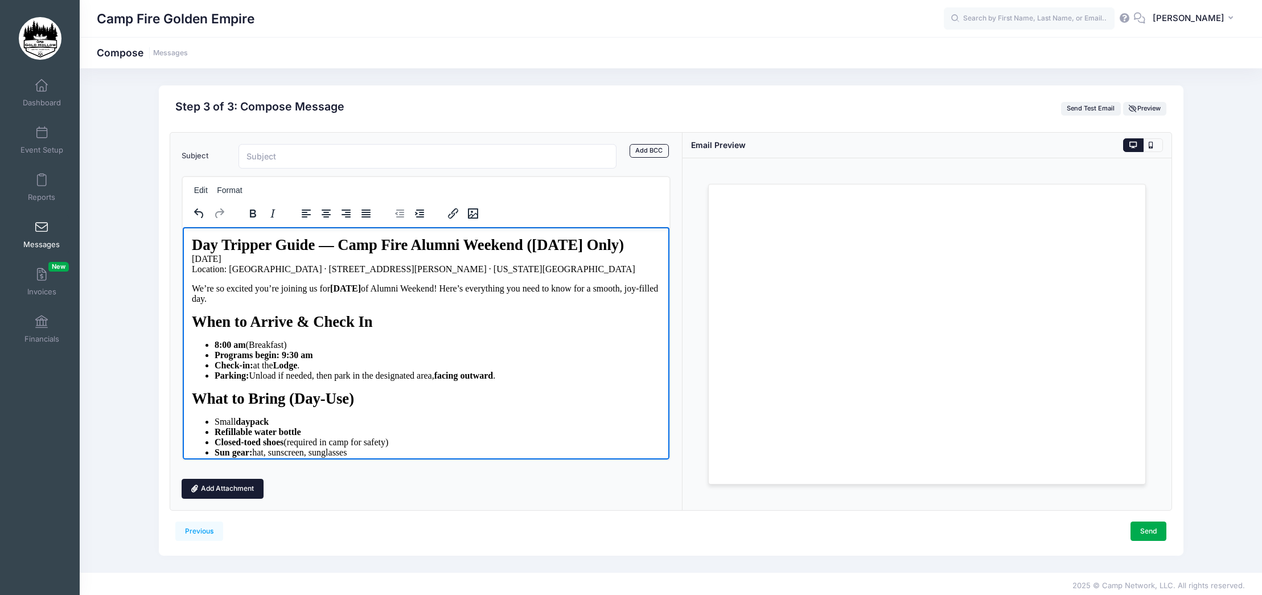
click at [221, 487] on link "Add Attachment" at bounding box center [223, 488] width 82 height 19
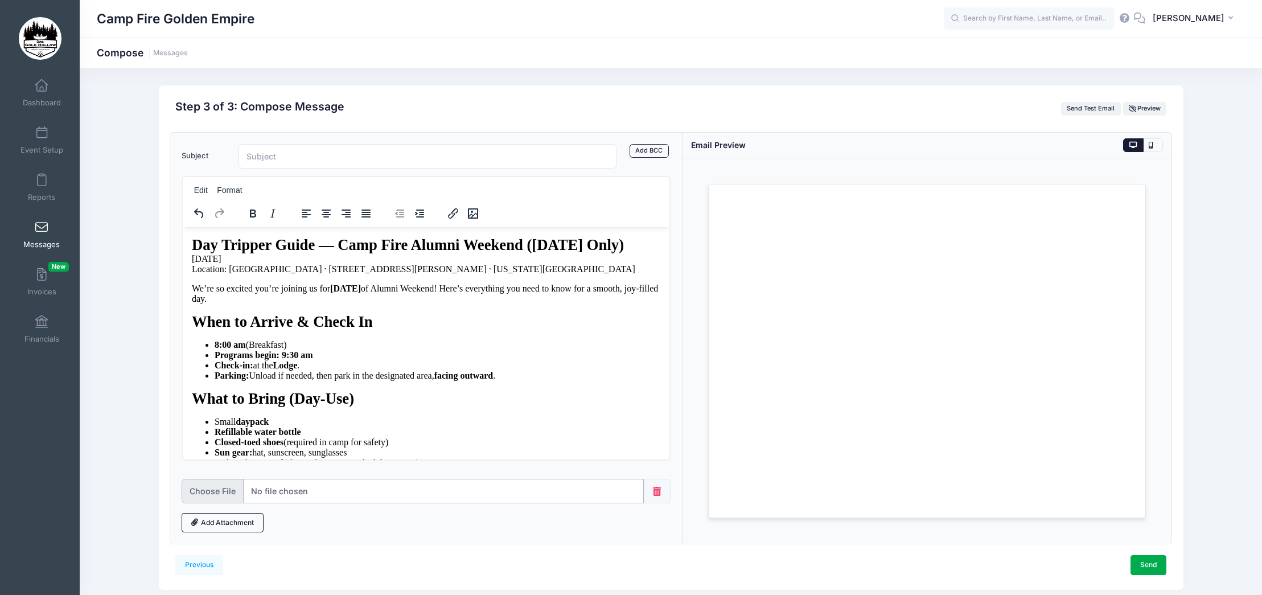
click at [203, 496] on input "file" at bounding box center [413, 491] width 462 height 24
type input "C:\fakepath\Map - Directions to [GEOGRAPHIC_DATA]pdf"
click at [230, 522] on link "Add Attachment" at bounding box center [223, 522] width 82 height 19
click at [230, 524] on input "file" at bounding box center [413, 525] width 462 height 24
type input "C:\fakepath\Alumni.Reunion.Pictures4.pdf"
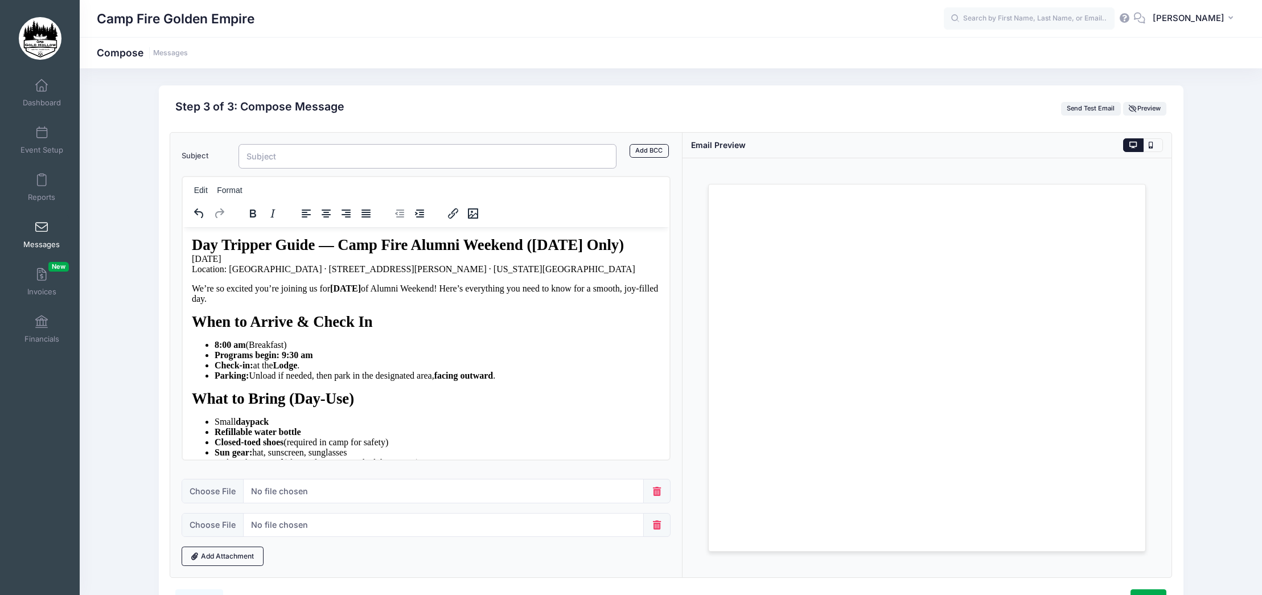
click at [281, 159] on input "Subject" at bounding box center [427, 156] width 378 height 24
drag, startPoint x: 316, startPoint y: 156, endPoint x: 279, endPoint y: 157, distance: 37.6
click at [279, 157] on input "Alumni Weekend: Day Tripper for Saturday" at bounding box center [427, 156] width 378 height 24
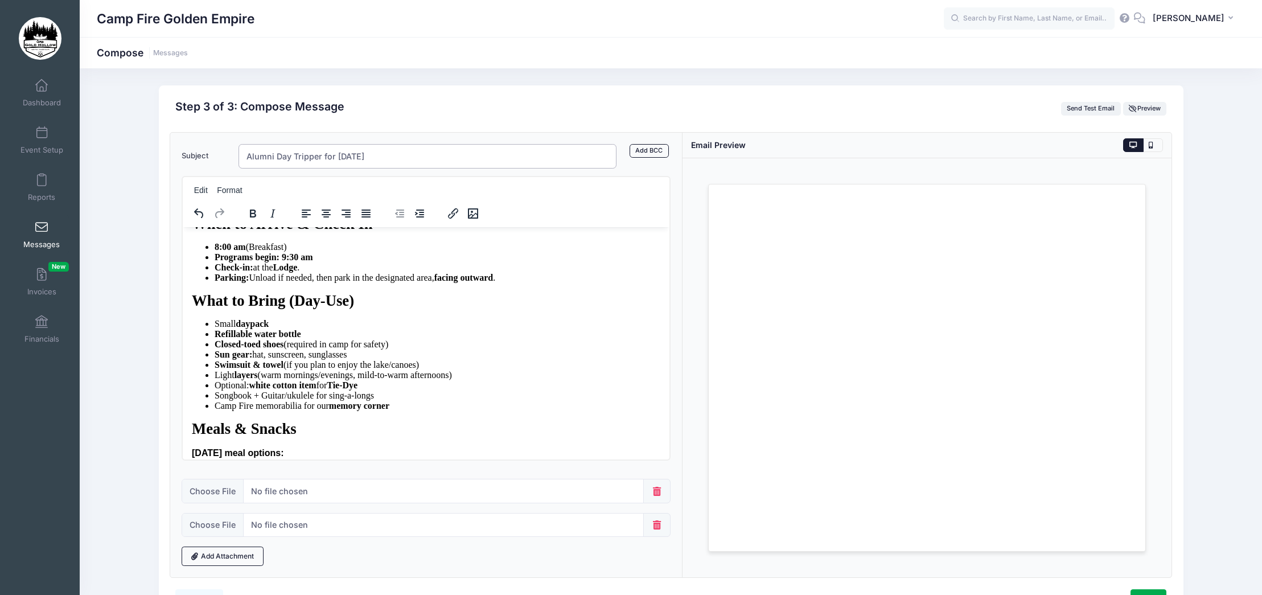
scroll to position [114, 0]
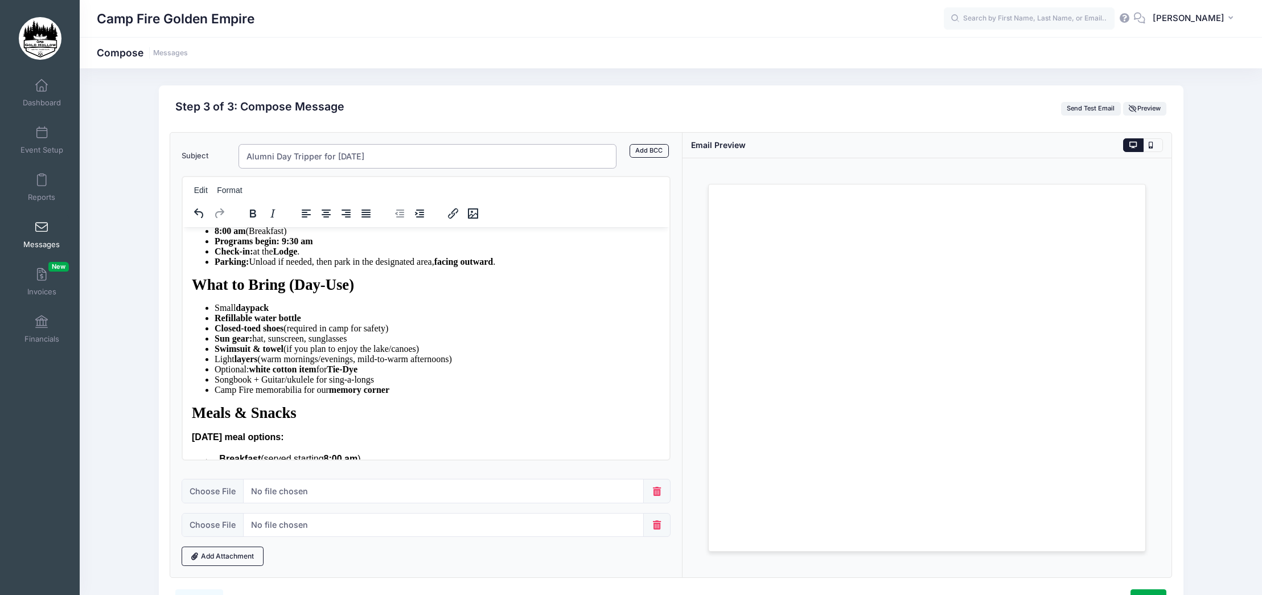
click at [394, 157] on input "Alumni Day Tripper for Saturday" at bounding box center [427, 156] width 378 height 24
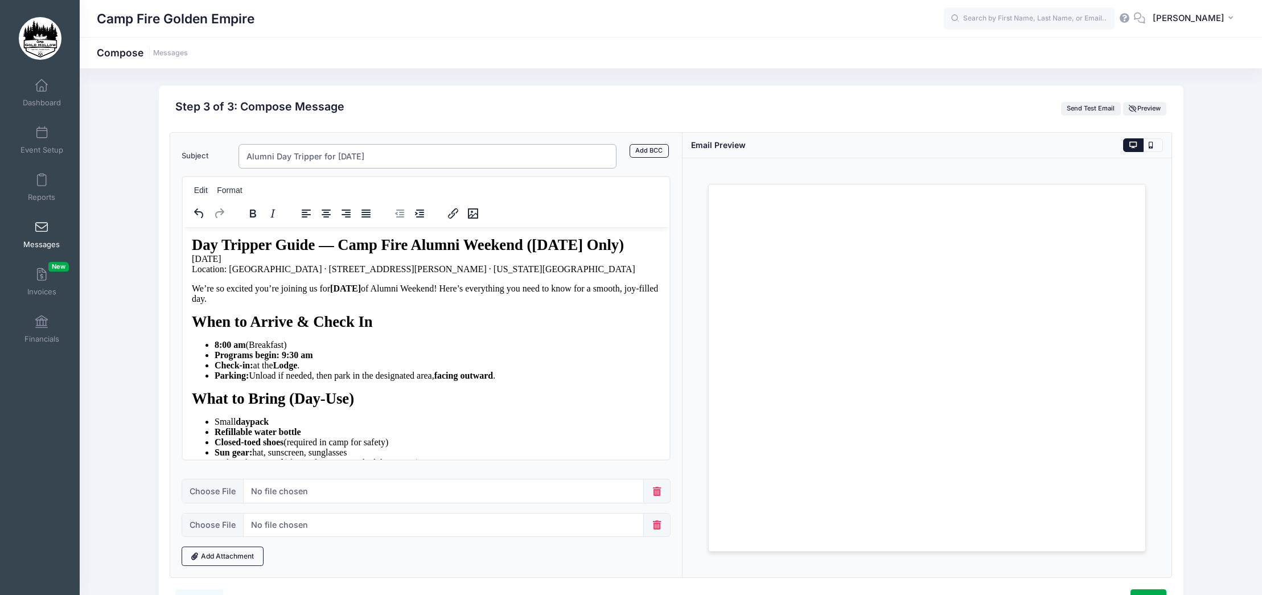
click at [245, 159] on input "Alumni Day Tripper for Saturday" at bounding box center [427, 156] width 378 height 24
click at [463, 154] on input "Camp Fire Alumni Day Tripper for Saturday" at bounding box center [427, 156] width 378 height 24
drag, startPoint x: 420, startPoint y: 155, endPoint x: 365, endPoint y: 158, distance: 54.7
click at [365, 158] on input "Camp Fire Alumni Day Tripper for Saturday" at bounding box center [427, 156] width 378 height 24
click at [316, 157] on input "Camp Fire Alumni Day Tripper Information" at bounding box center [427, 156] width 378 height 24
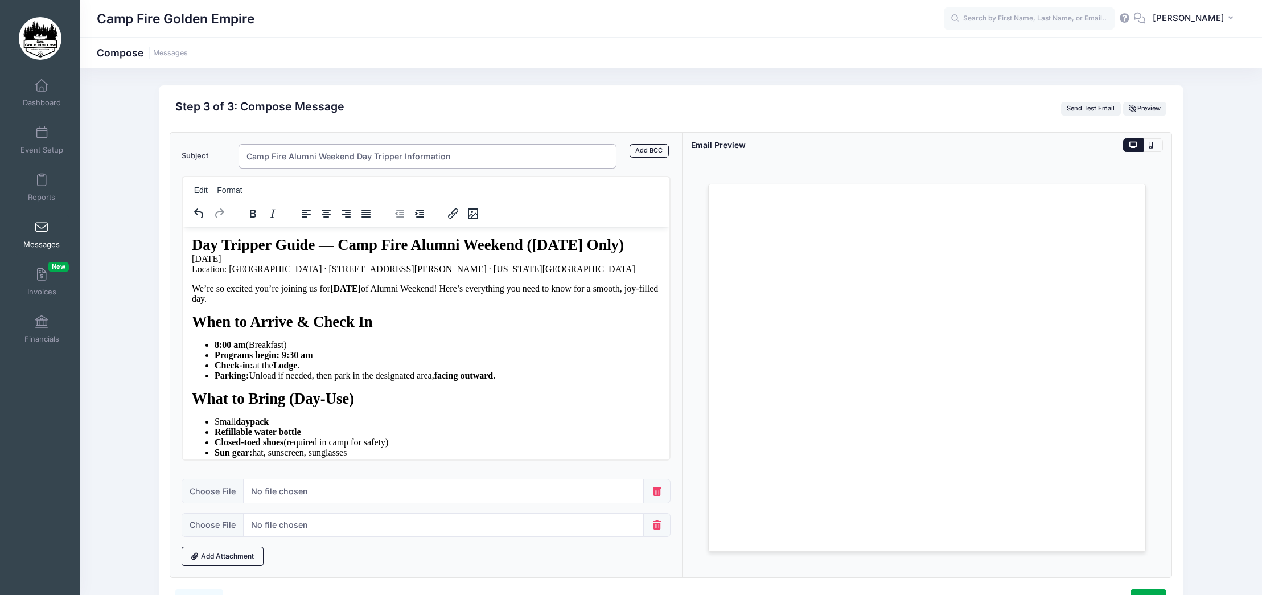
click at [530, 159] on input "Camp Fire Alumni Weekend Day Tripper Information" at bounding box center [427, 156] width 378 height 24
click at [355, 156] on input "Camp Fire Alumni Weekend Day Tripper Information" at bounding box center [427, 156] width 378 height 24
click at [482, 157] on input "Camp Fire Alumni Weekend - Day Tripper Information" at bounding box center [427, 156] width 378 height 24
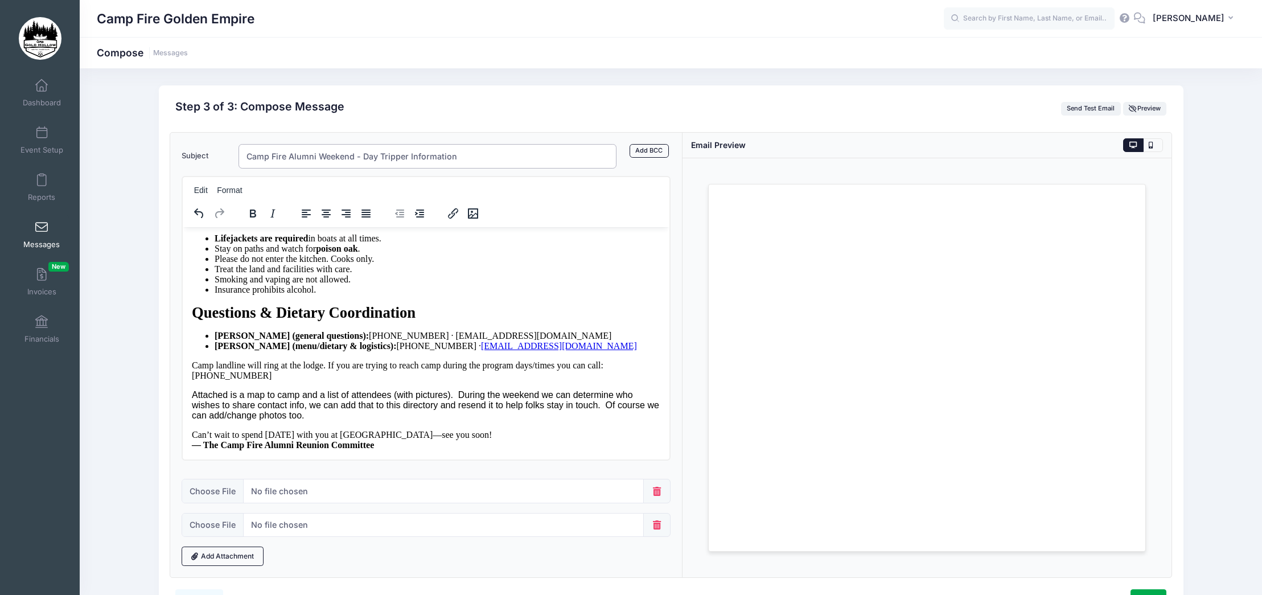
scroll to position [727, 0]
type input "Camp Fire Alumni Weekend - Day Tripper Information"
click at [345, 412] on p "Attached is a map to camp and a list of attendees (with pictures). During the w…" at bounding box center [426, 404] width 468 height 31
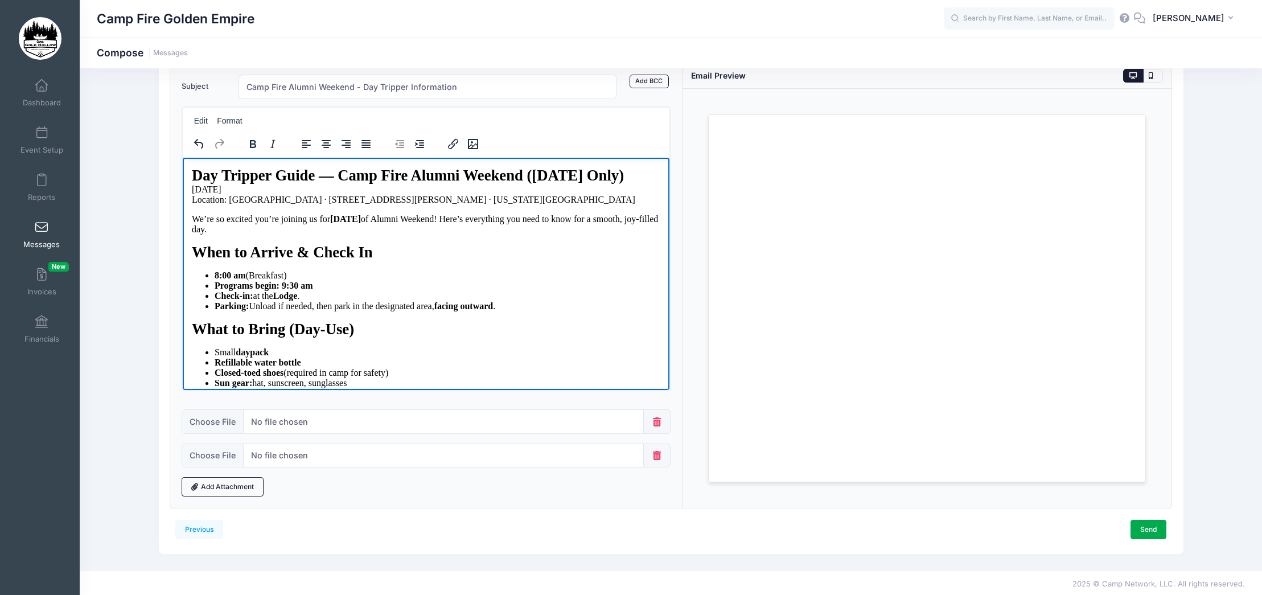
scroll to position [71, 0]
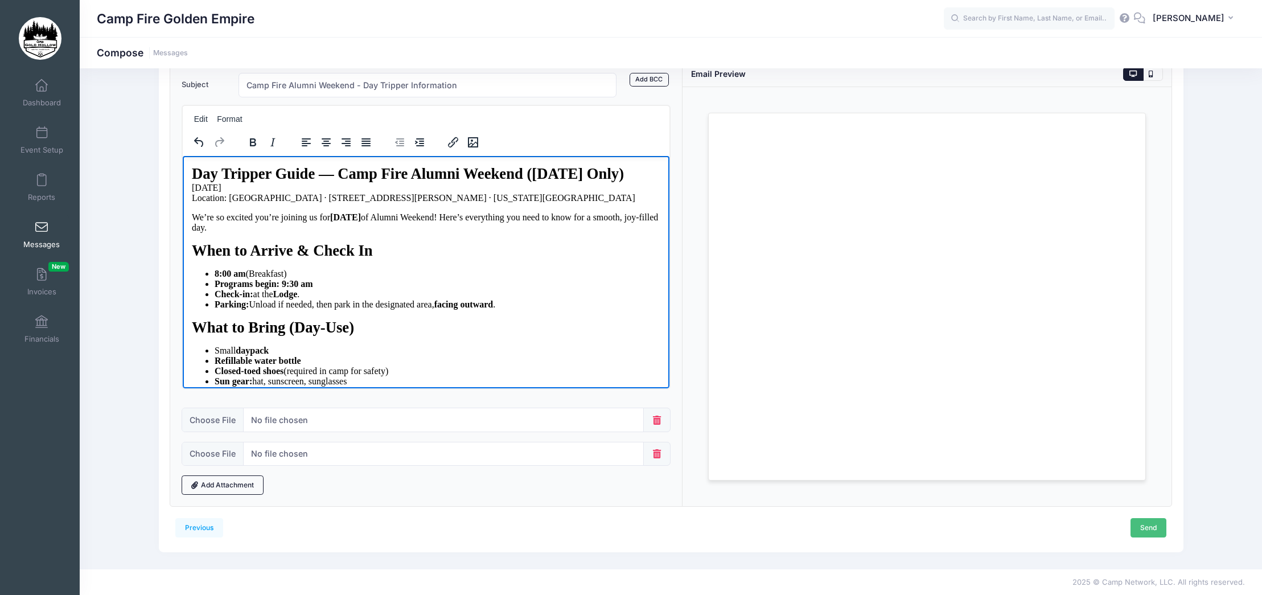
click at [1158, 525] on link "Send" at bounding box center [1148, 527] width 36 height 19
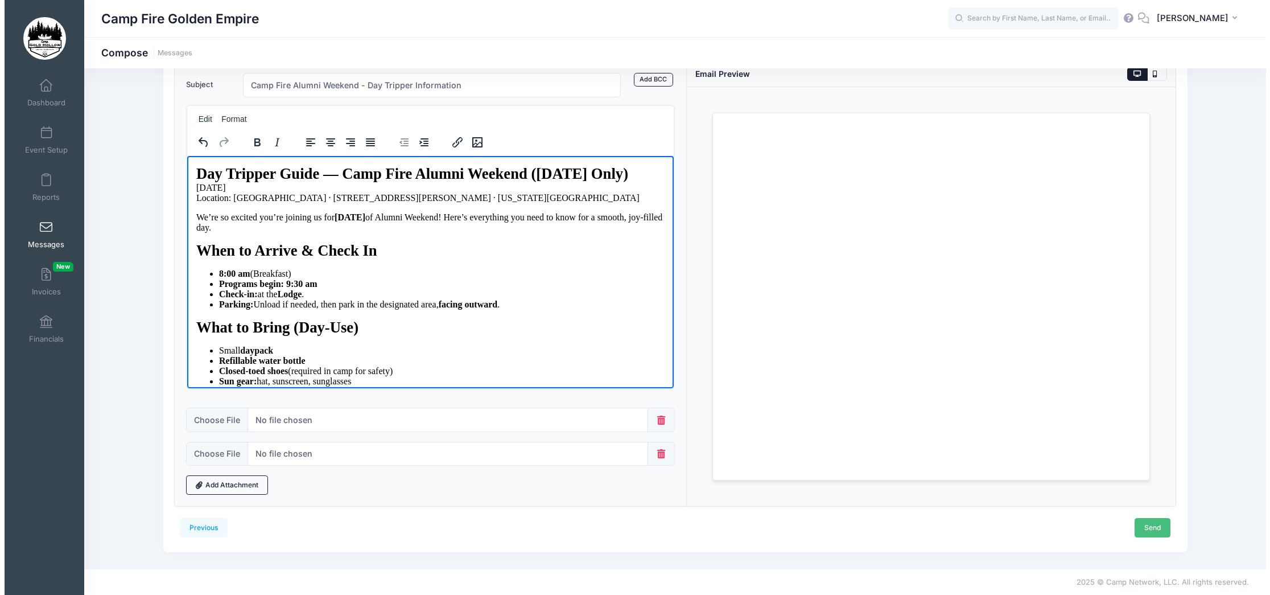
scroll to position [0, 0]
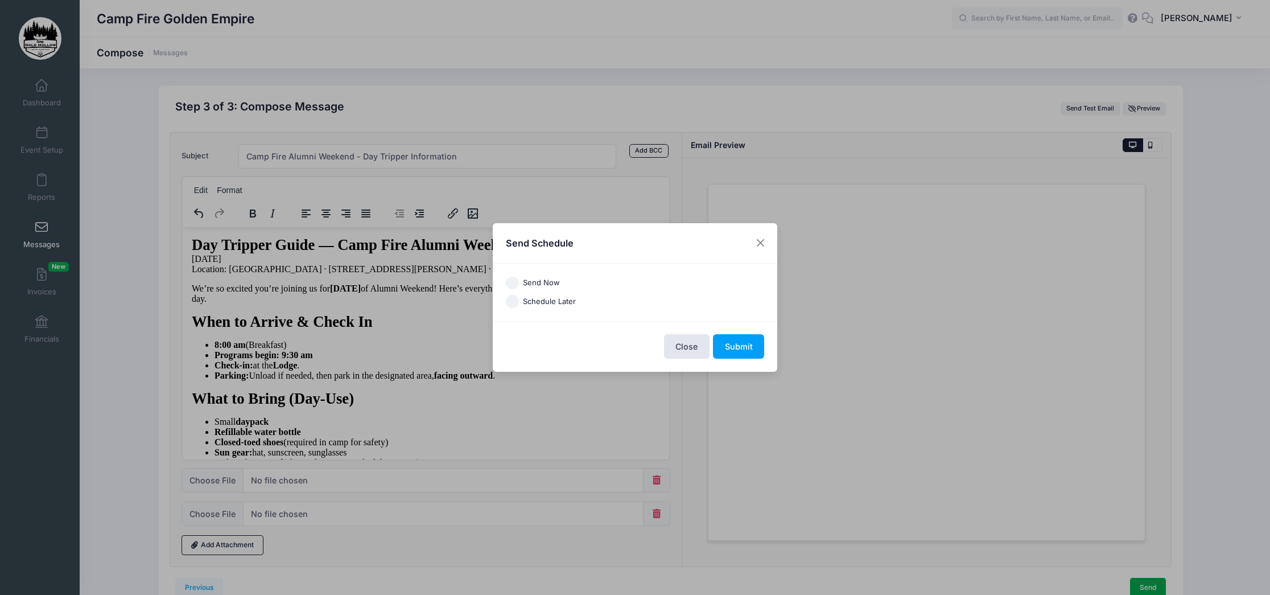
click at [511, 285] on input "Send Now" at bounding box center [512, 283] width 13 height 13
radio input "true"
click at [744, 348] on button "Submit" at bounding box center [738, 346] width 51 height 24
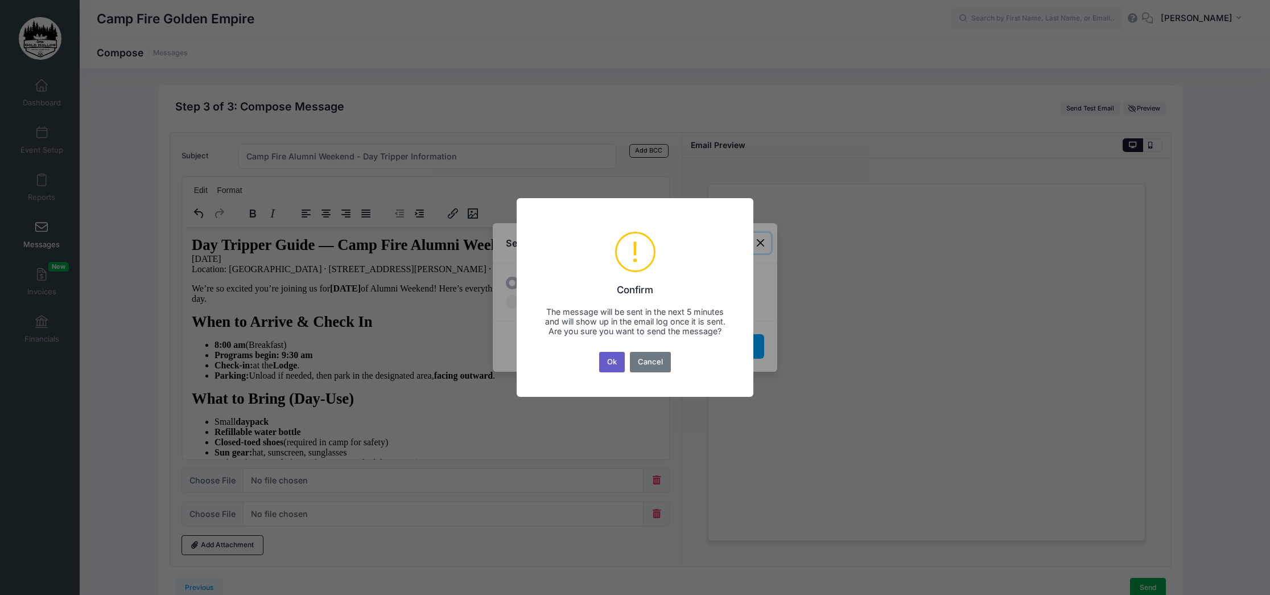
click at [612, 369] on button "Ok" at bounding box center [612, 362] width 26 height 20
